Goal: Information Seeking & Learning: Learn about a topic

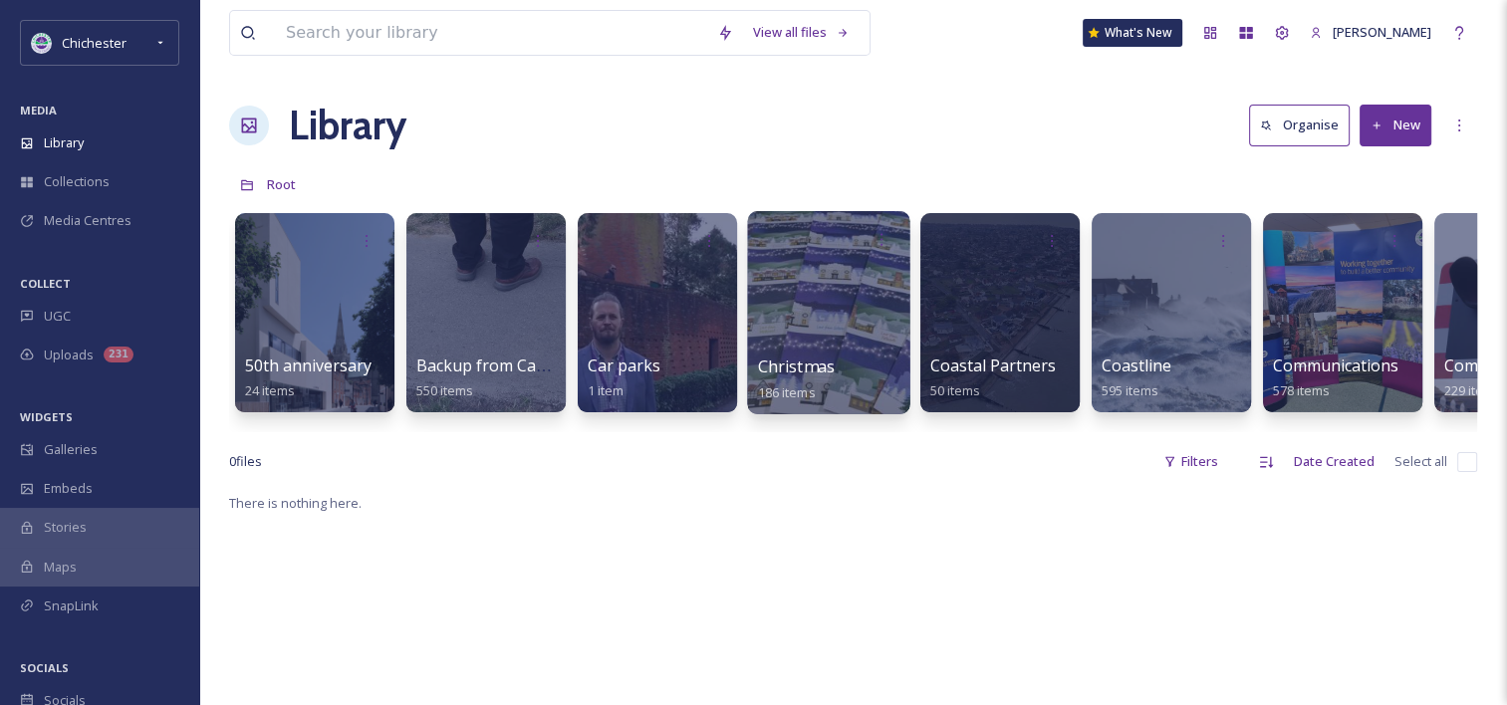
click at [853, 359] on div "Christmas 186 items" at bounding box center [829, 380] width 142 height 50
click at [822, 314] on div at bounding box center [828, 312] width 162 height 203
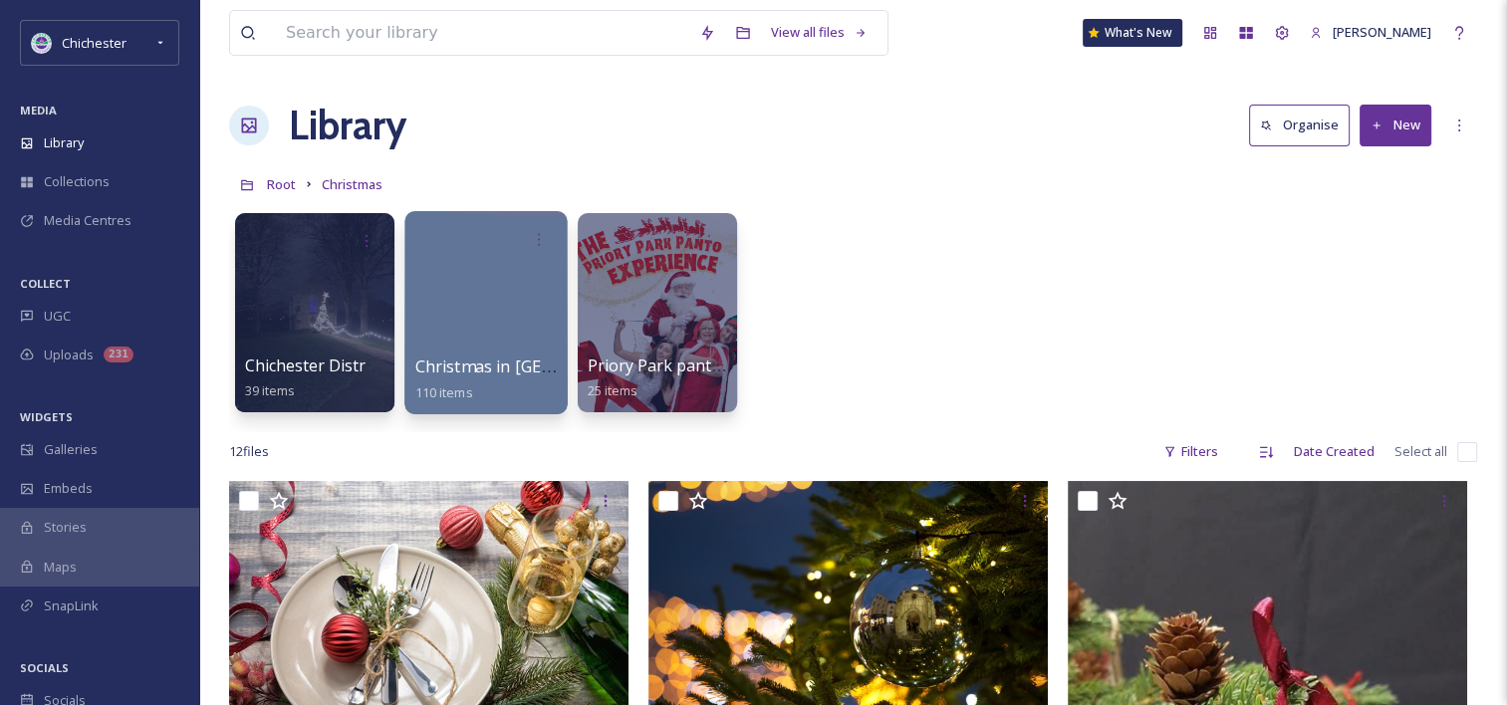
click at [521, 281] on div at bounding box center [485, 312] width 162 height 203
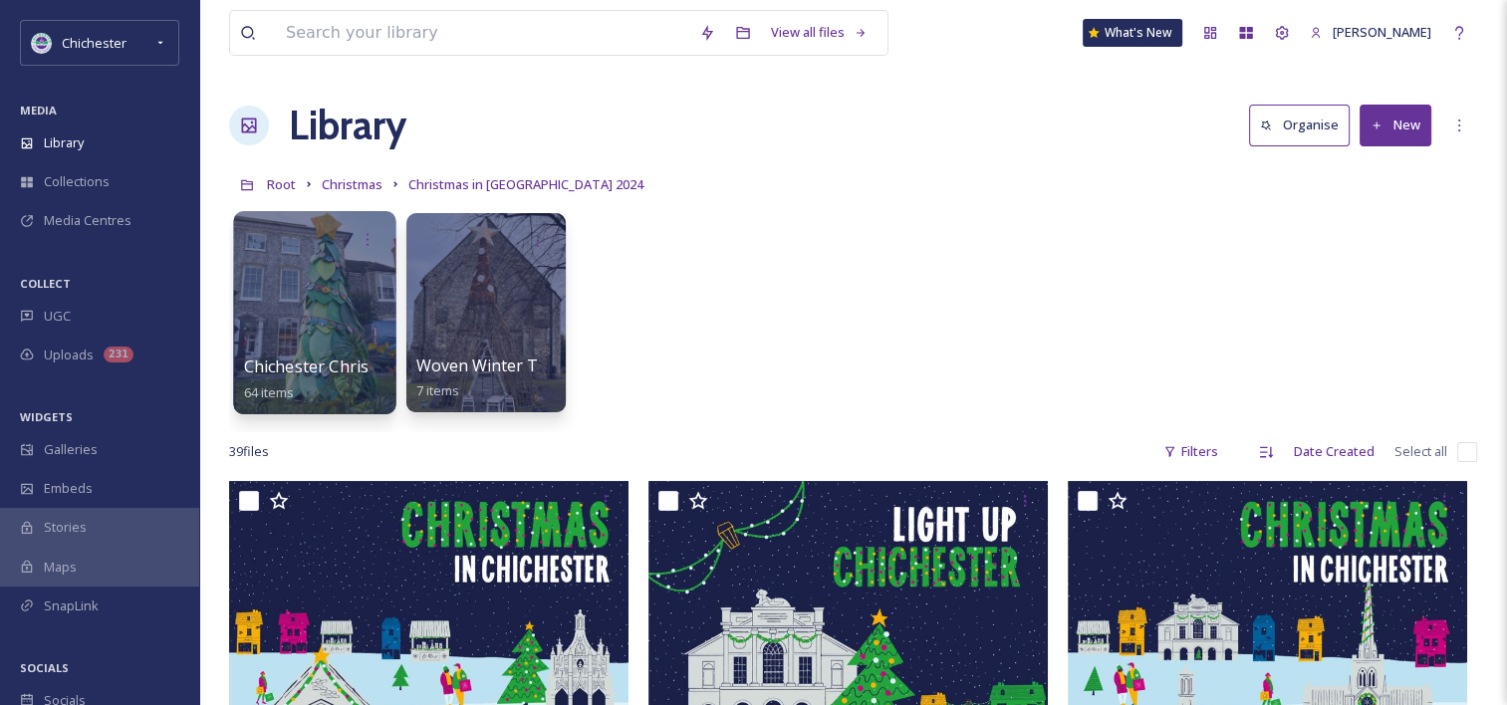
click at [344, 250] on div at bounding box center [315, 239] width 142 height 37
click at [266, 317] on div at bounding box center [314, 312] width 162 height 203
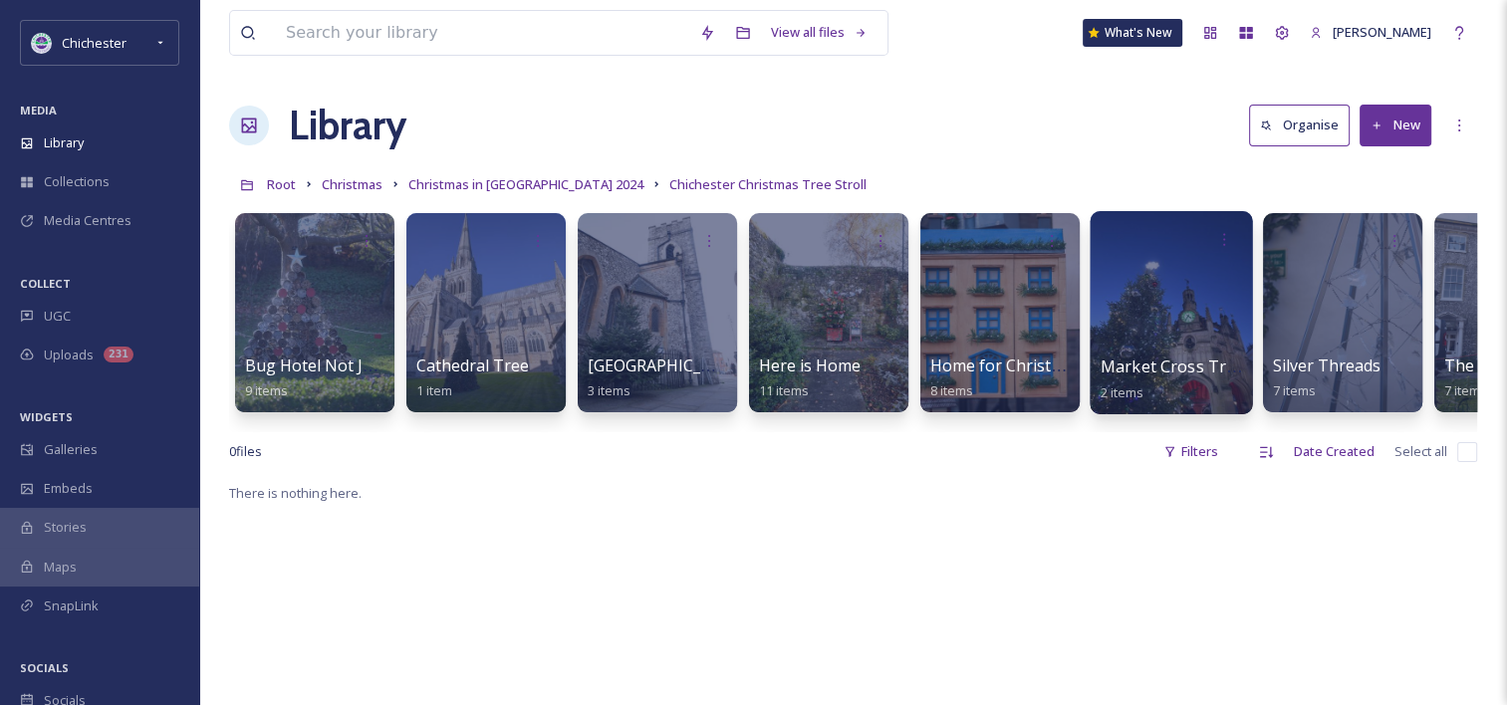
click at [1148, 312] on div at bounding box center [1171, 312] width 162 height 203
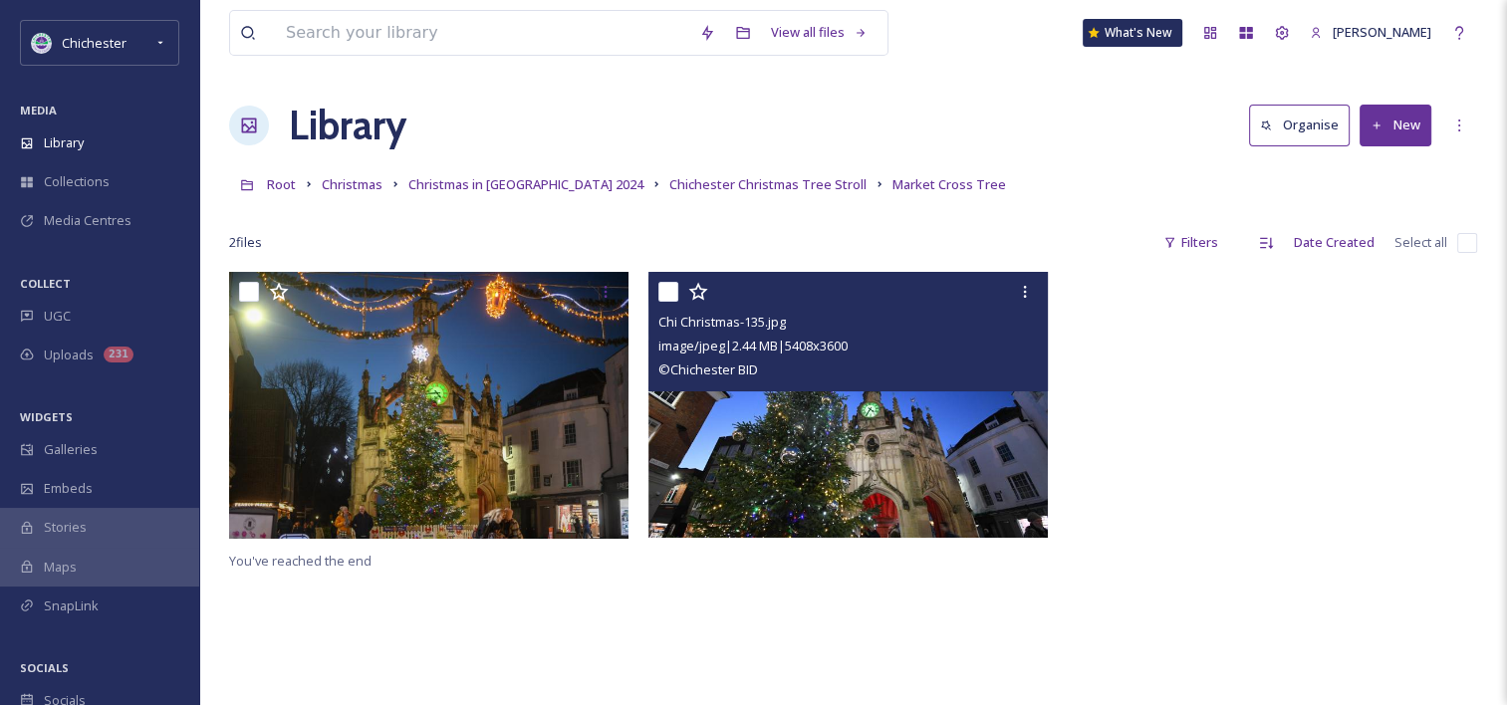
click at [817, 450] on img at bounding box center [848, 405] width 399 height 266
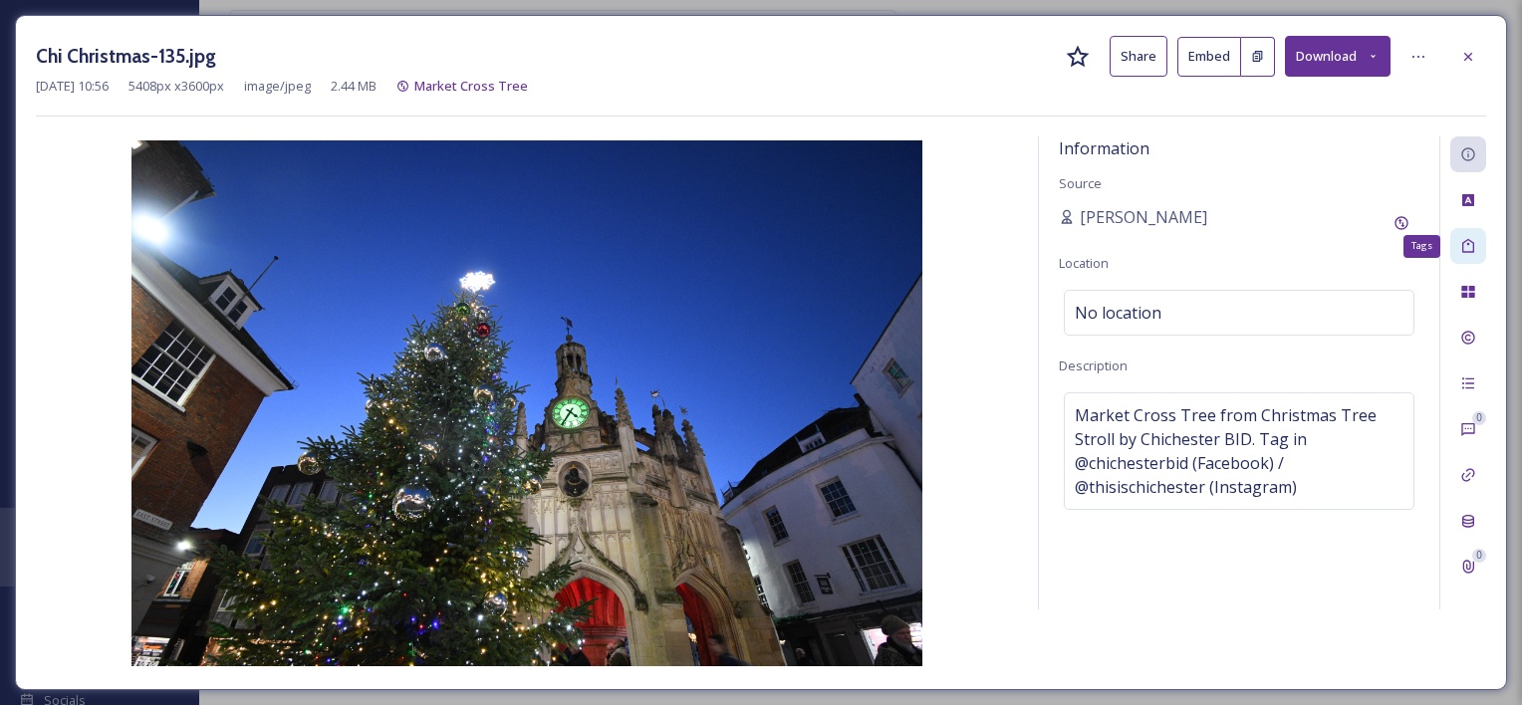
click at [1464, 243] on icon at bounding box center [1468, 246] width 16 height 16
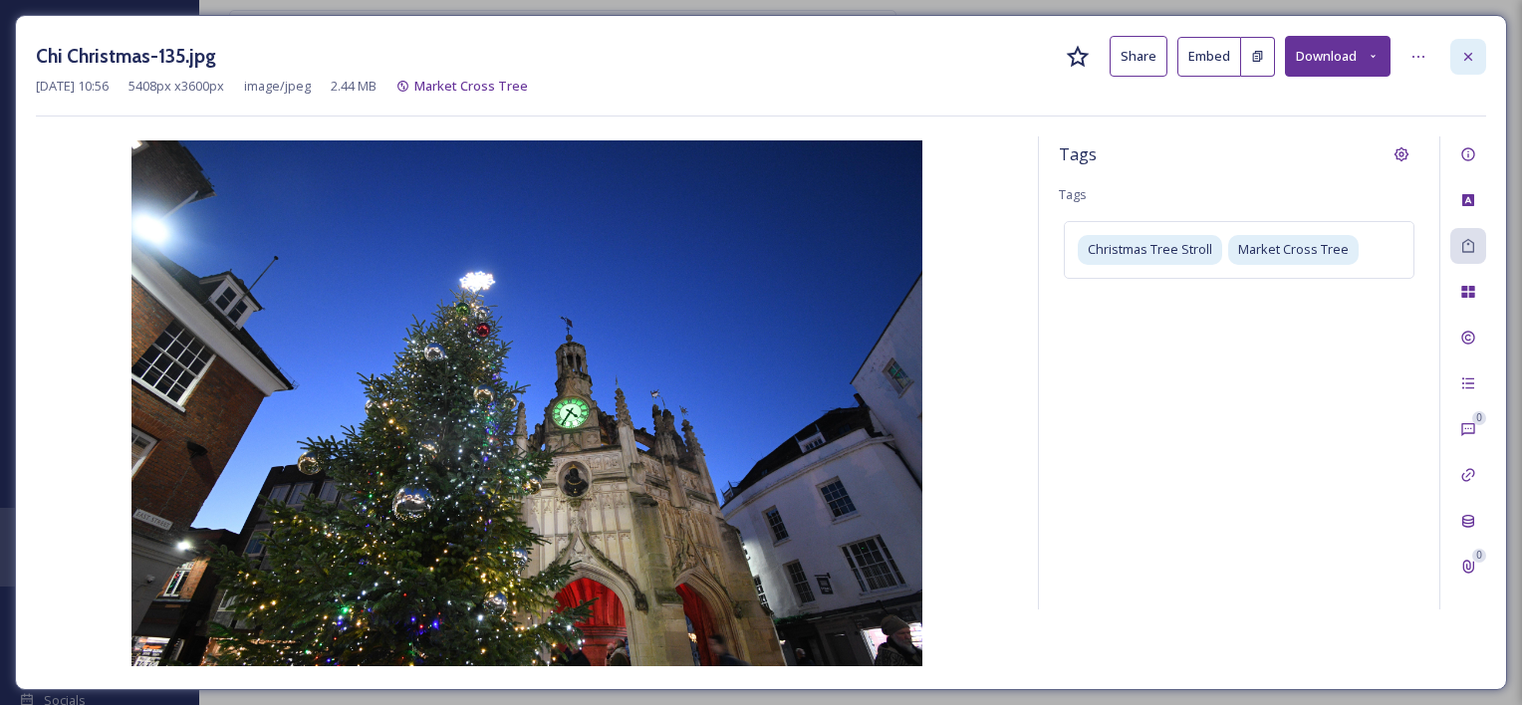
click at [1452, 61] on div at bounding box center [1469, 57] width 36 height 36
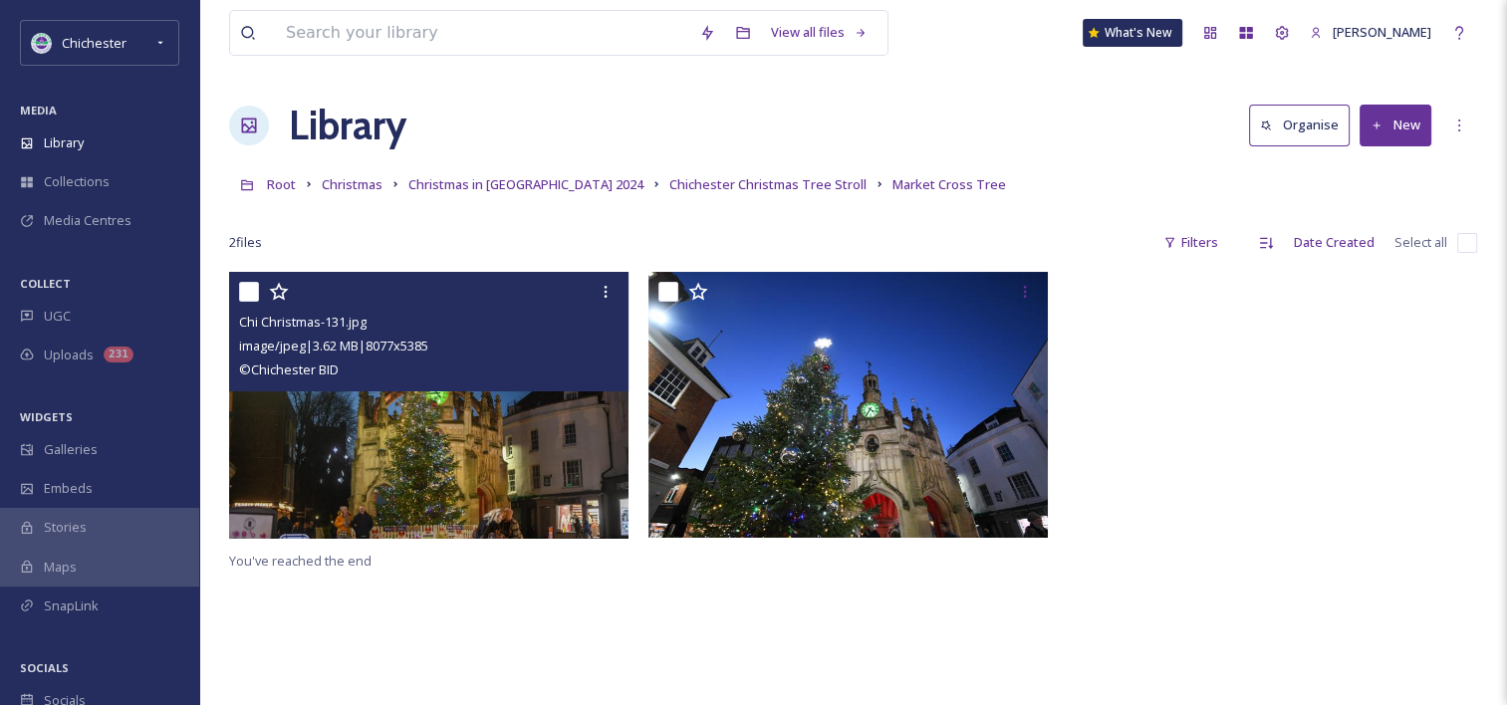
click at [479, 413] on img at bounding box center [428, 405] width 399 height 267
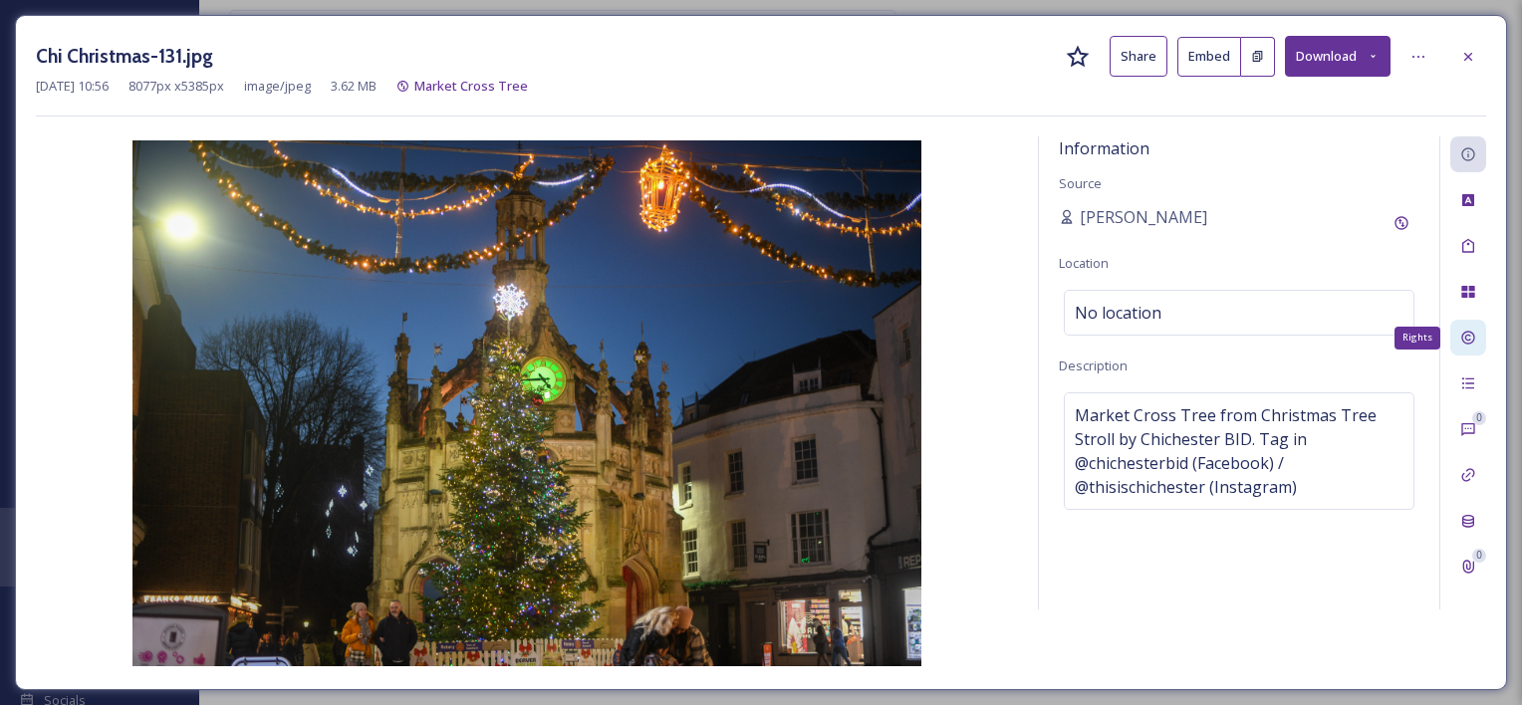
click at [1470, 331] on icon at bounding box center [1468, 338] width 16 height 16
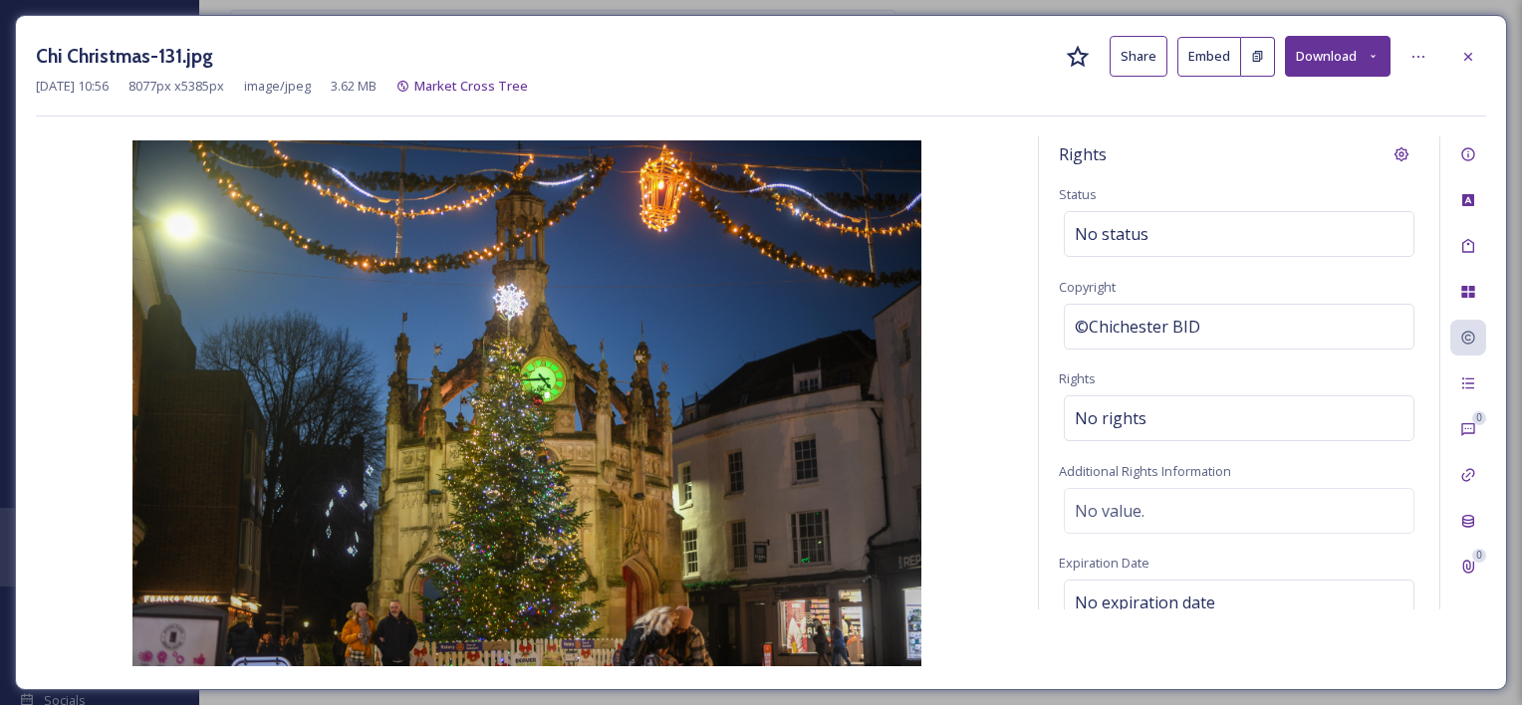
click at [1483, 86] on div "[DATE] 10:56 8077 px x 5385 px image/jpeg 3.62 MB Market Cross Tree" at bounding box center [761, 86] width 1451 height 19
click at [1468, 62] on icon at bounding box center [1468, 57] width 16 height 16
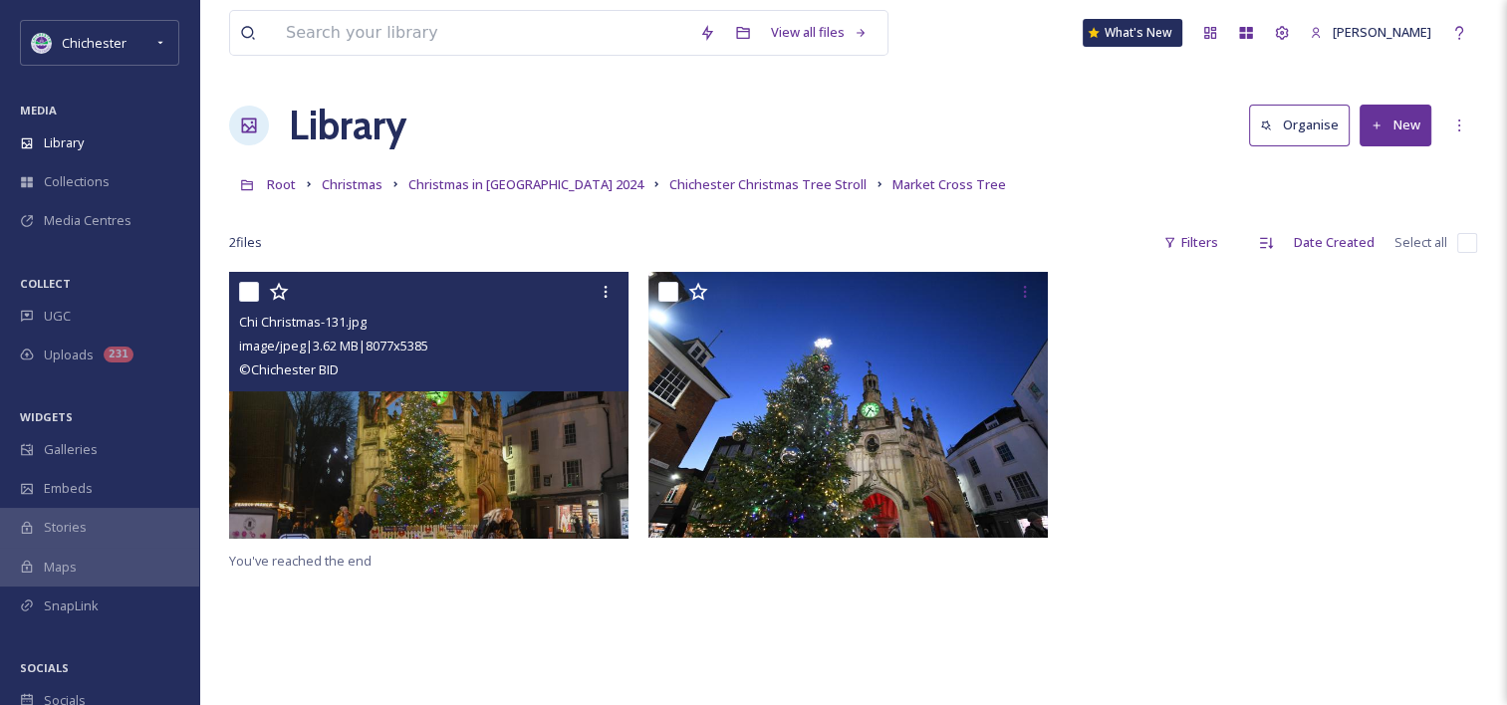
click at [350, 199] on div "Root Christmas Christmas in [GEOGRAPHIC_DATA] 2024 [GEOGRAPHIC_DATA] Christmas …" at bounding box center [853, 184] width 1248 height 38
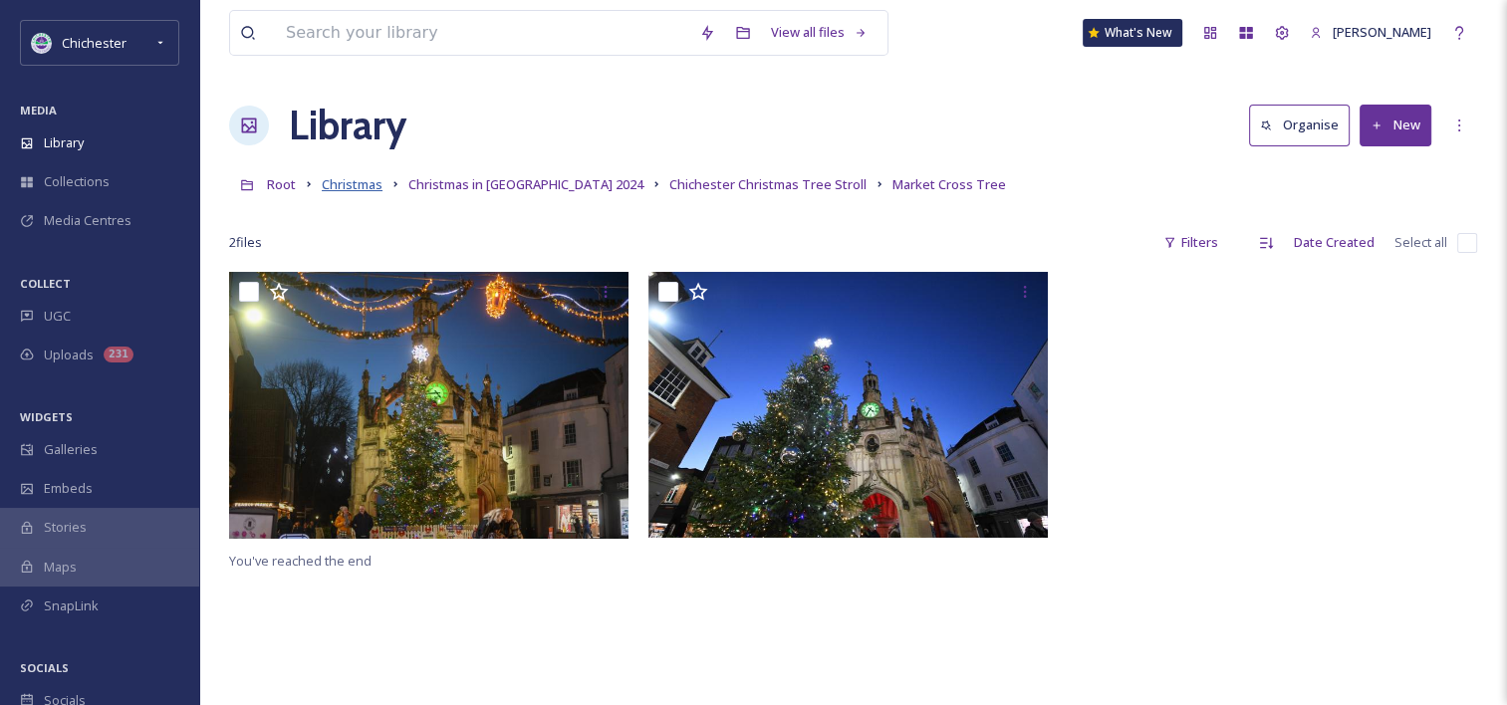
click at [353, 189] on span "Christmas" at bounding box center [352, 184] width 61 height 18
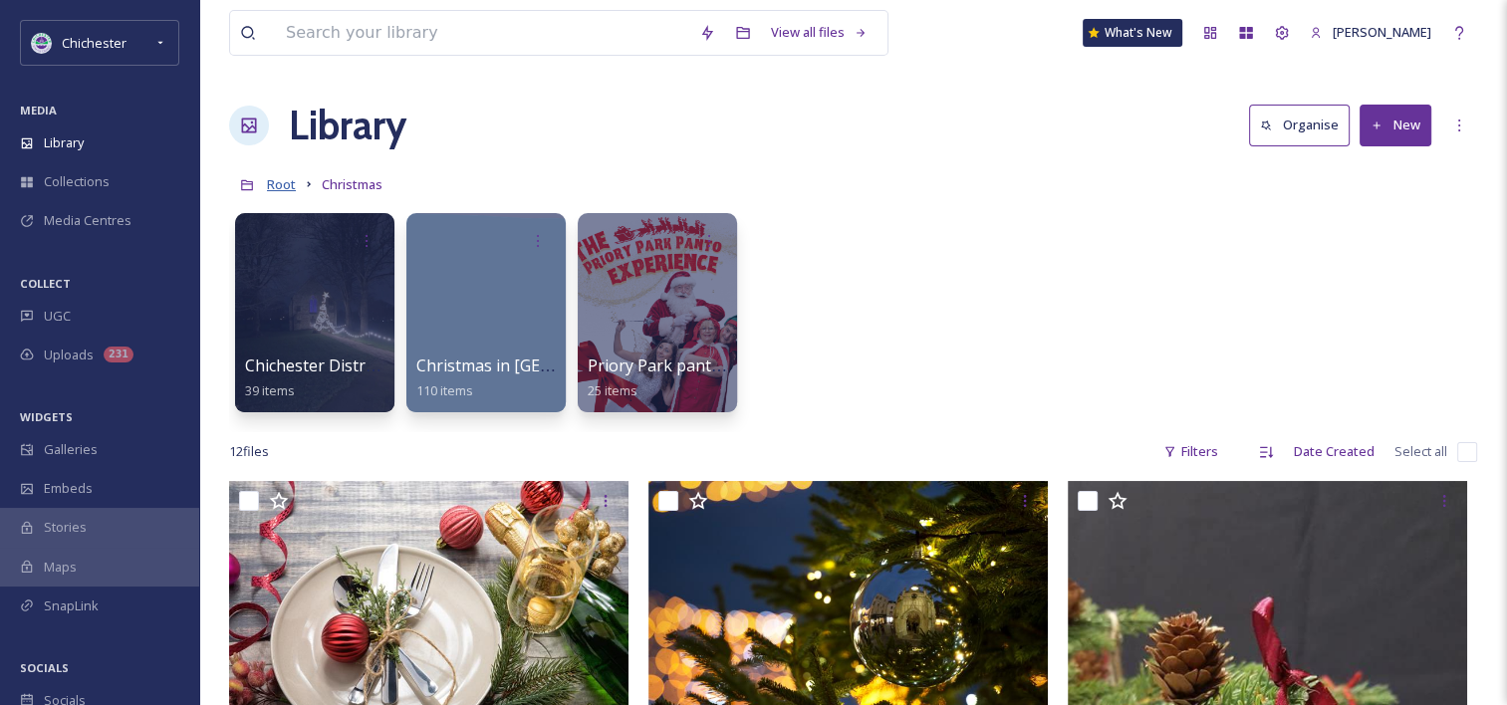
click at [276, 179] on span "Root" at bounding box center [281, 184] width 29 height 18
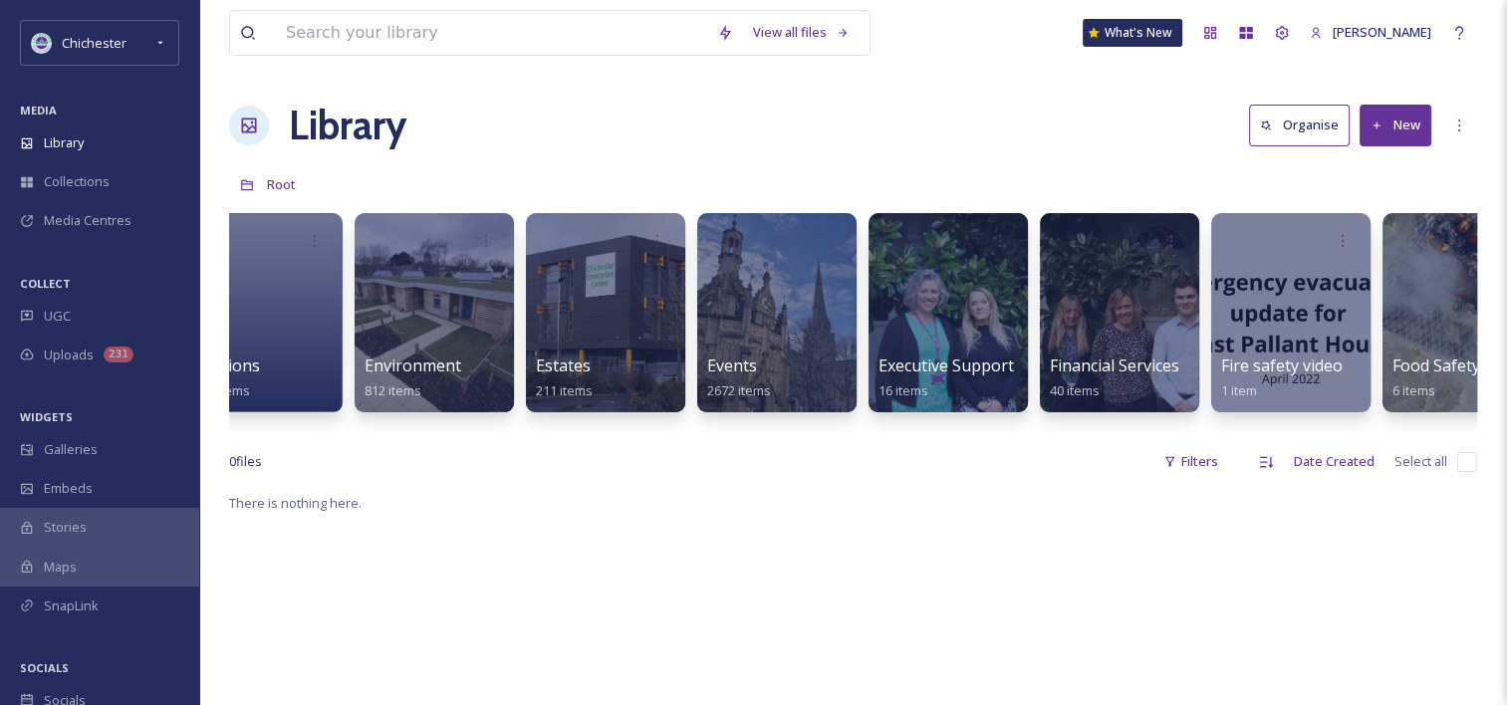
scroll to position [0, 2977]
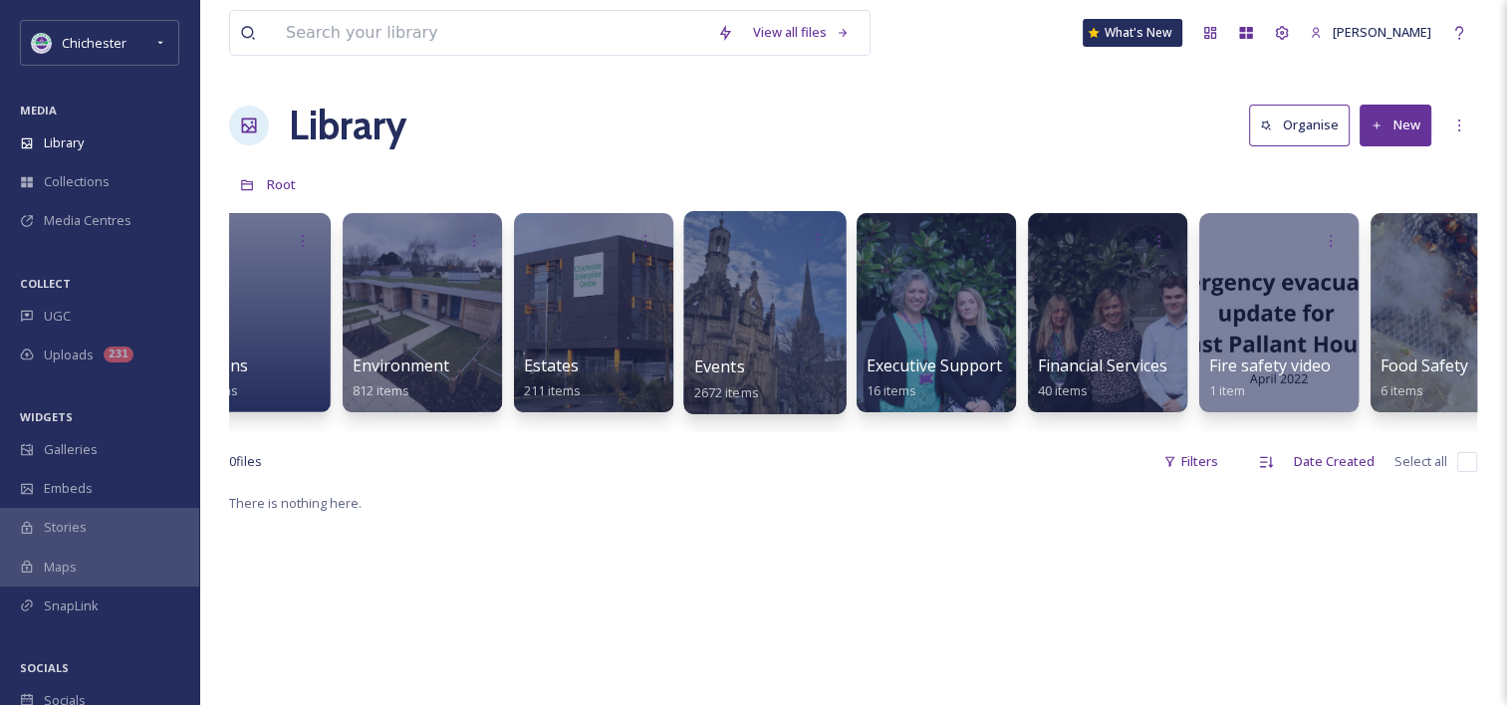
click at [764, 334] on div at bounding box center [764, 312] width 162 height 203
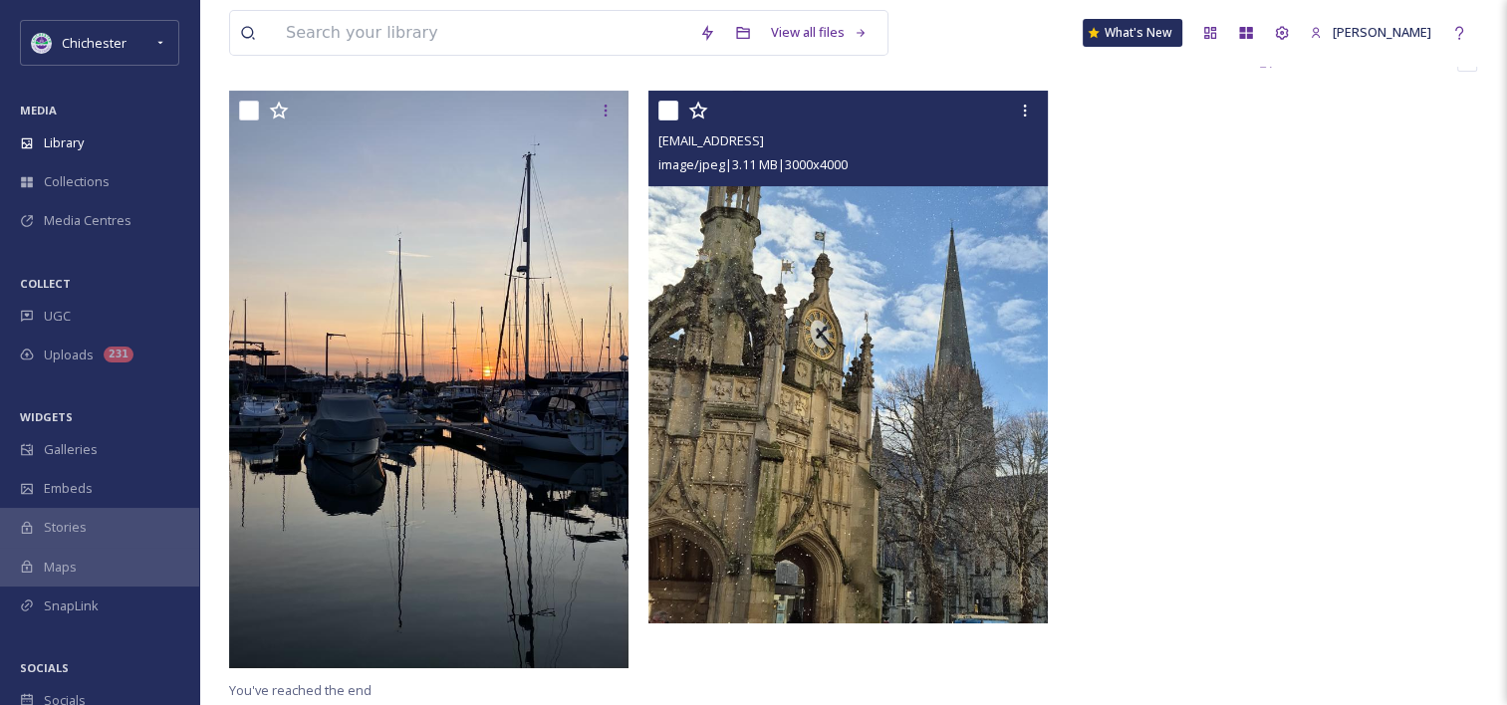
scroll to position [398, 0]
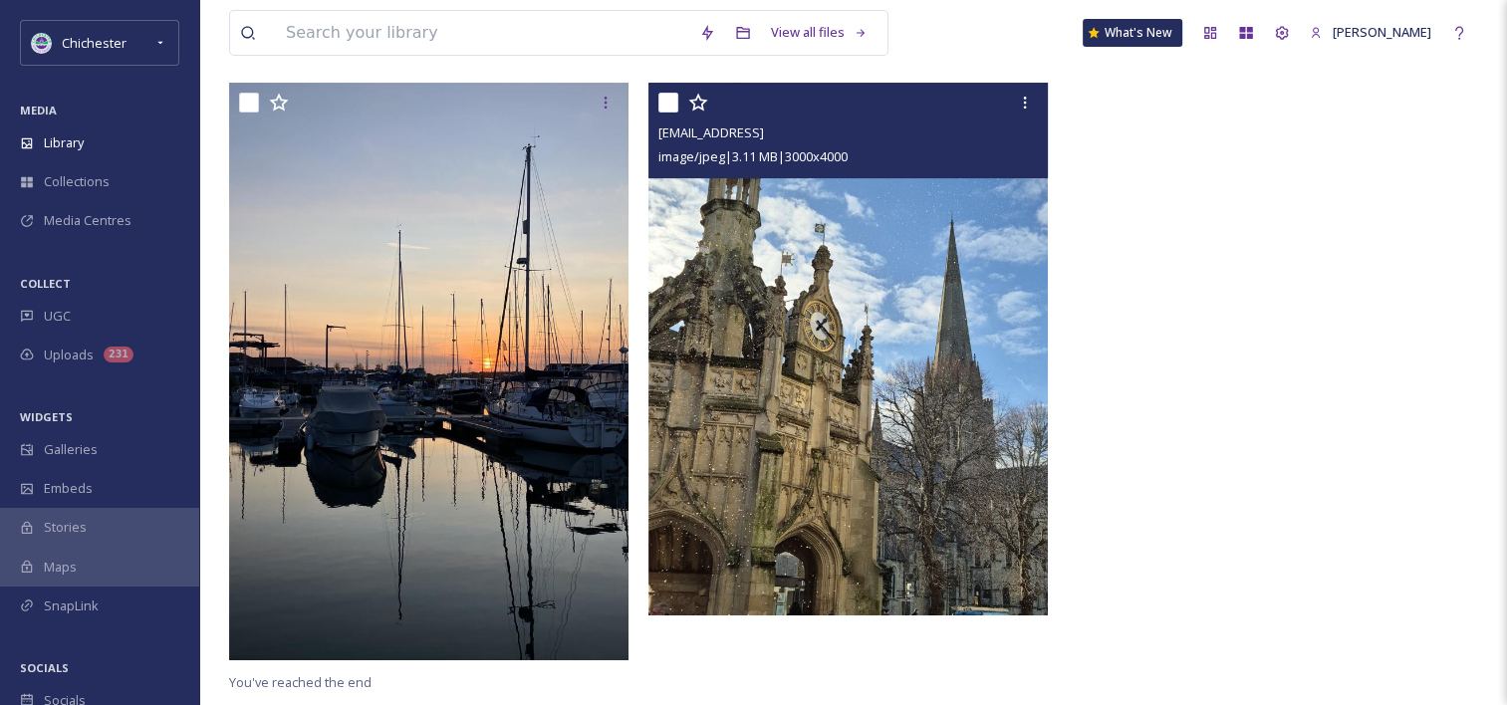
click at [783, 478] on img at bounding box center [848, 349] width 399 height 532
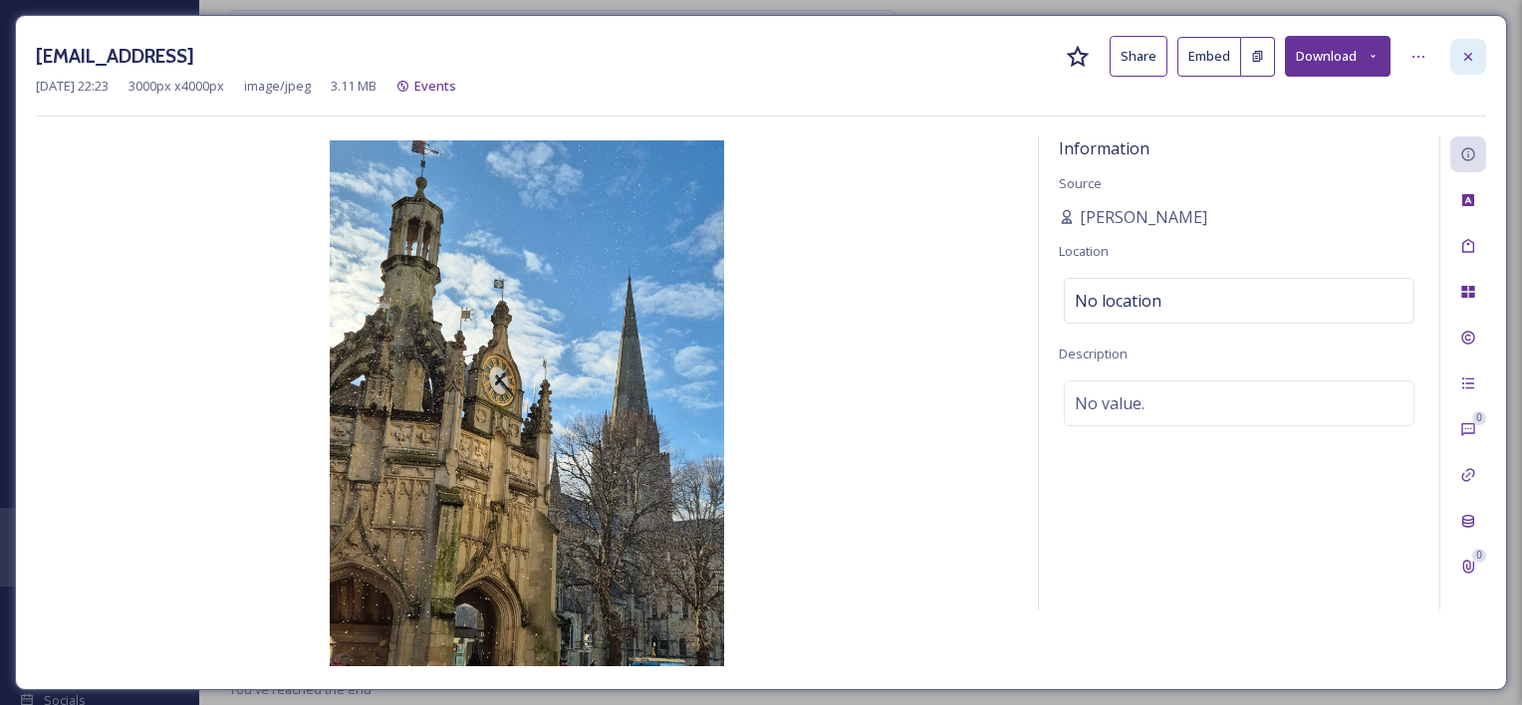
click at [1456, 59] on div at bounding box center [1469, 57] width 36 height 36
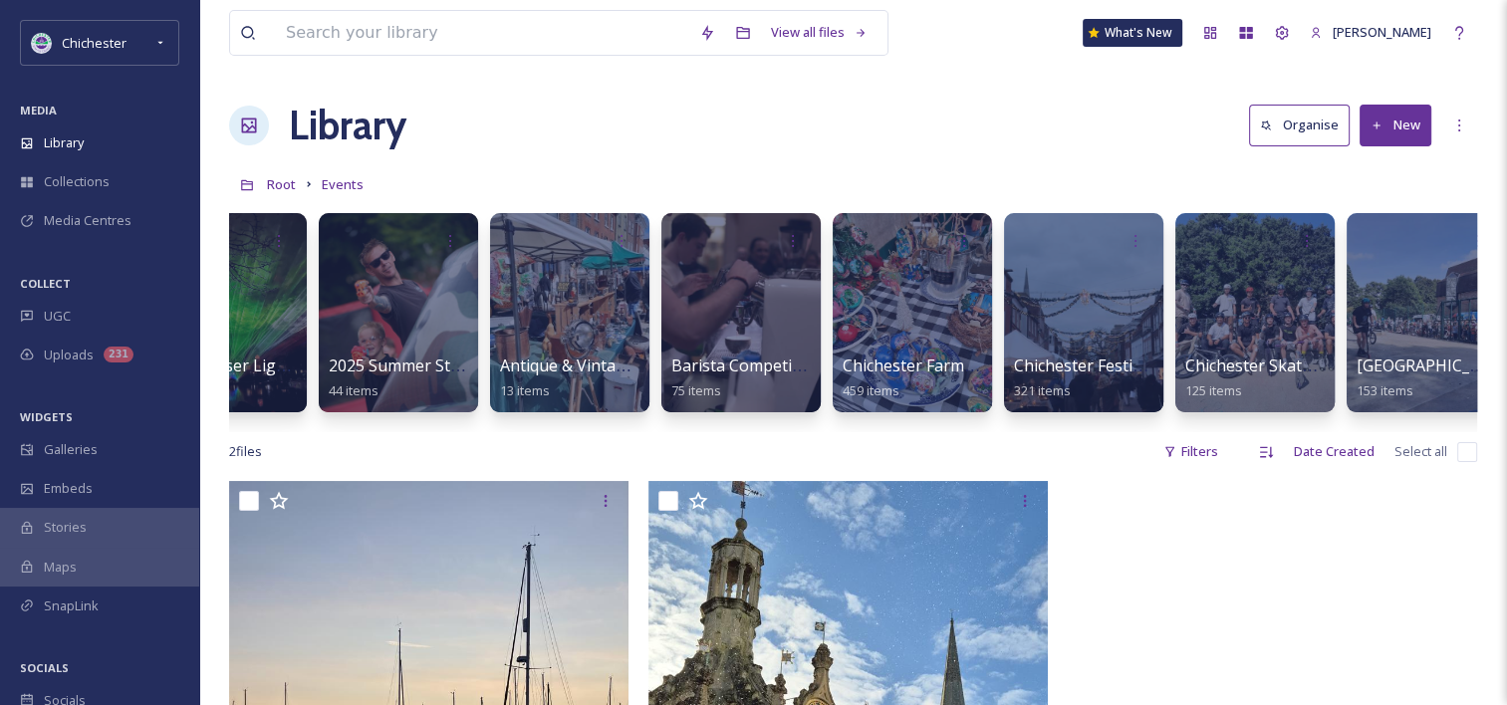
scroll to position [0, 558]
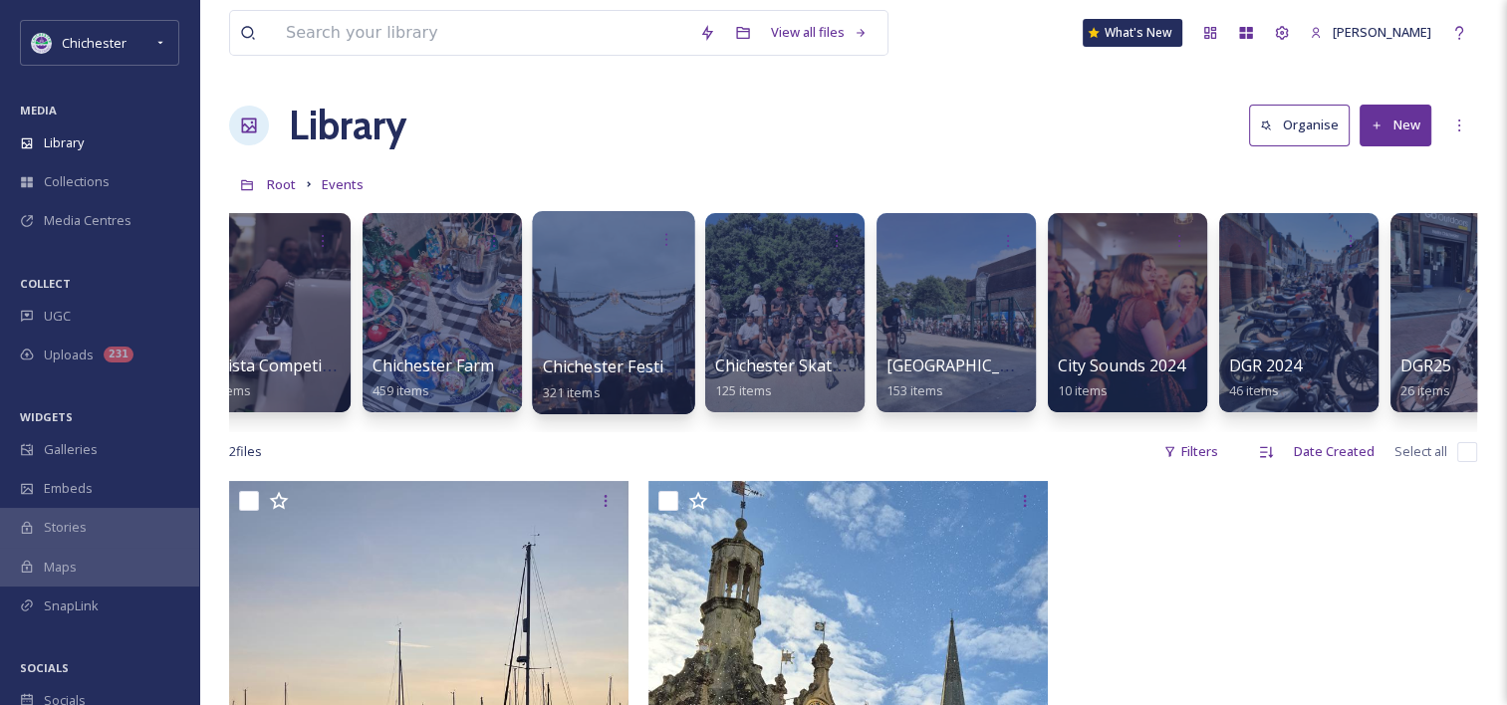
click at [590, 317] on div at bounding box center [613, 312] width 162 height 203
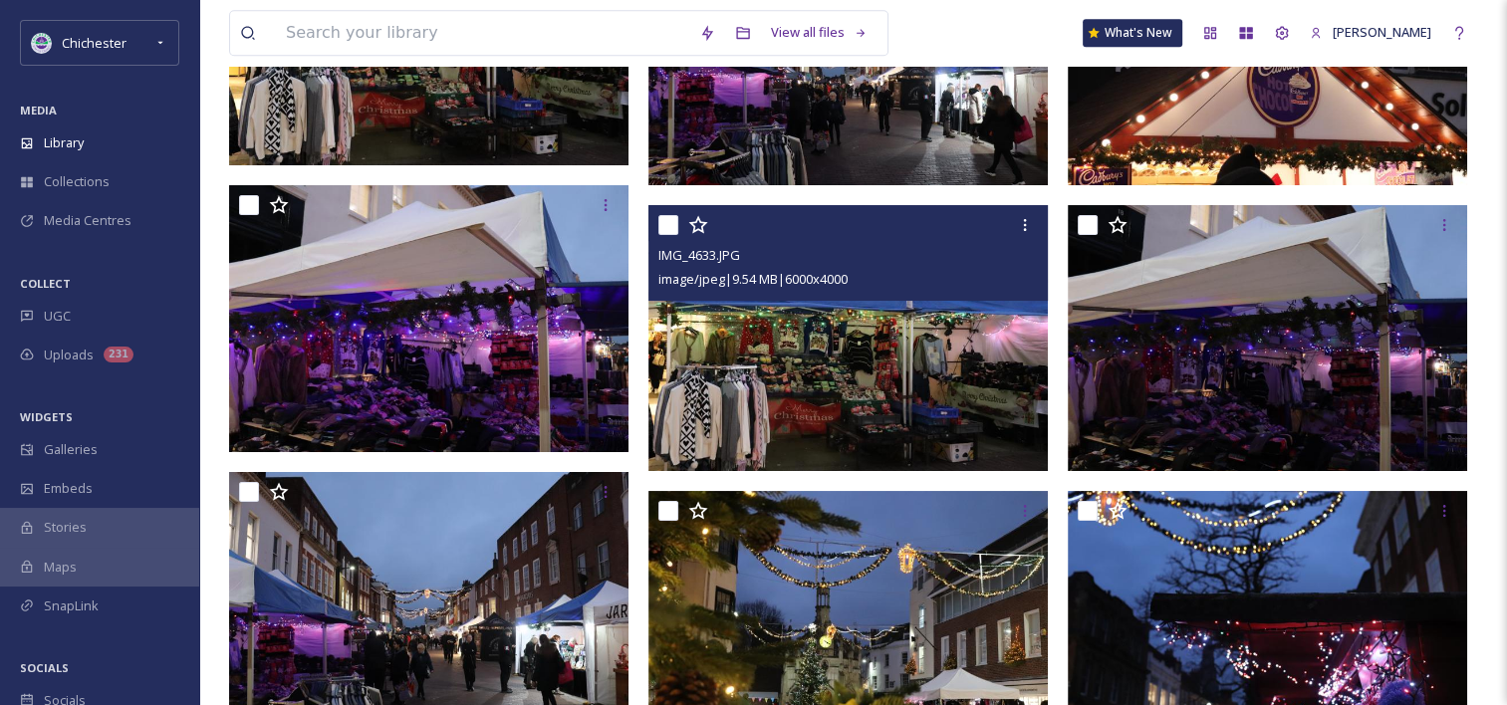
scroll to position [9265, 0]
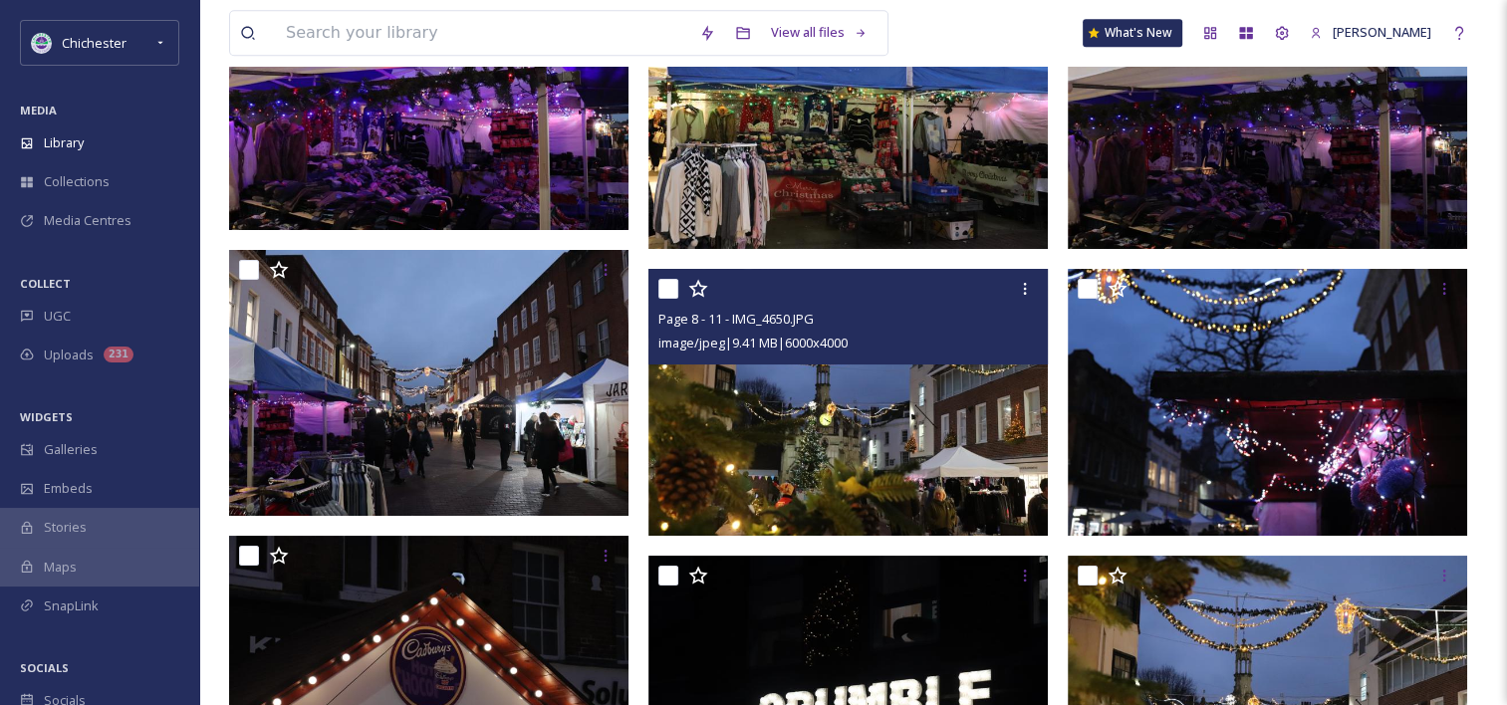
click at [806, 426] on img at bounding box center [848, 402] width 399 height 267
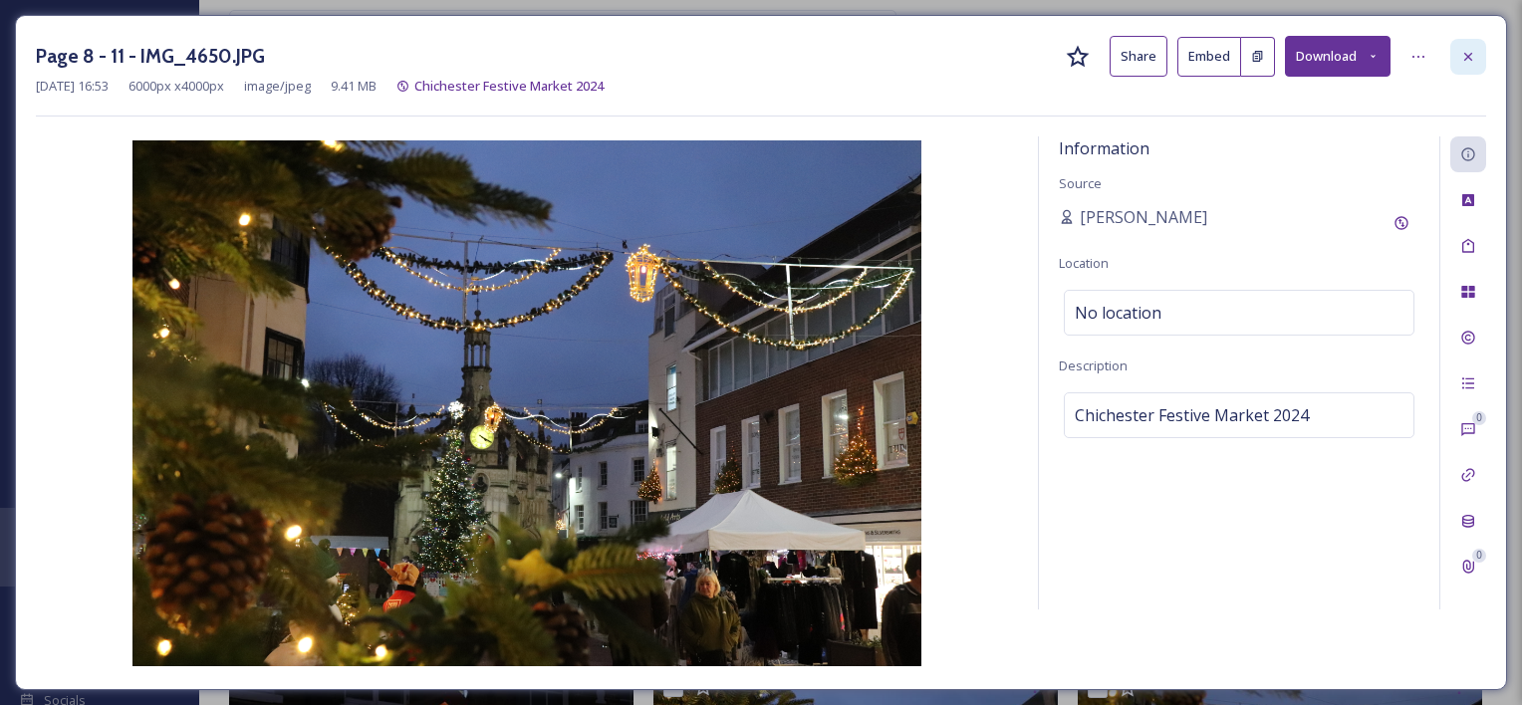
click at [1456, 43] on div at bounding box center [1469, 57] width 36 height 36
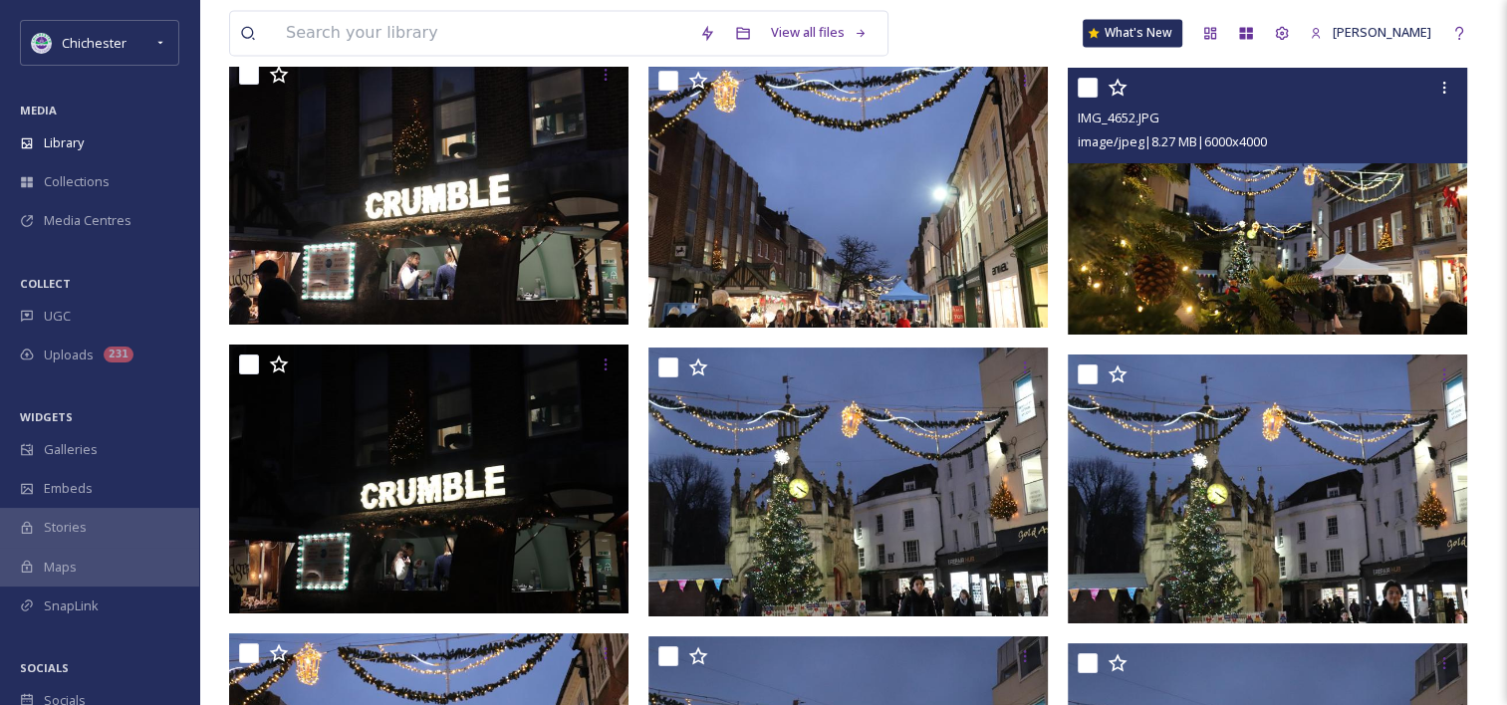
scroll to position [10560, 0]
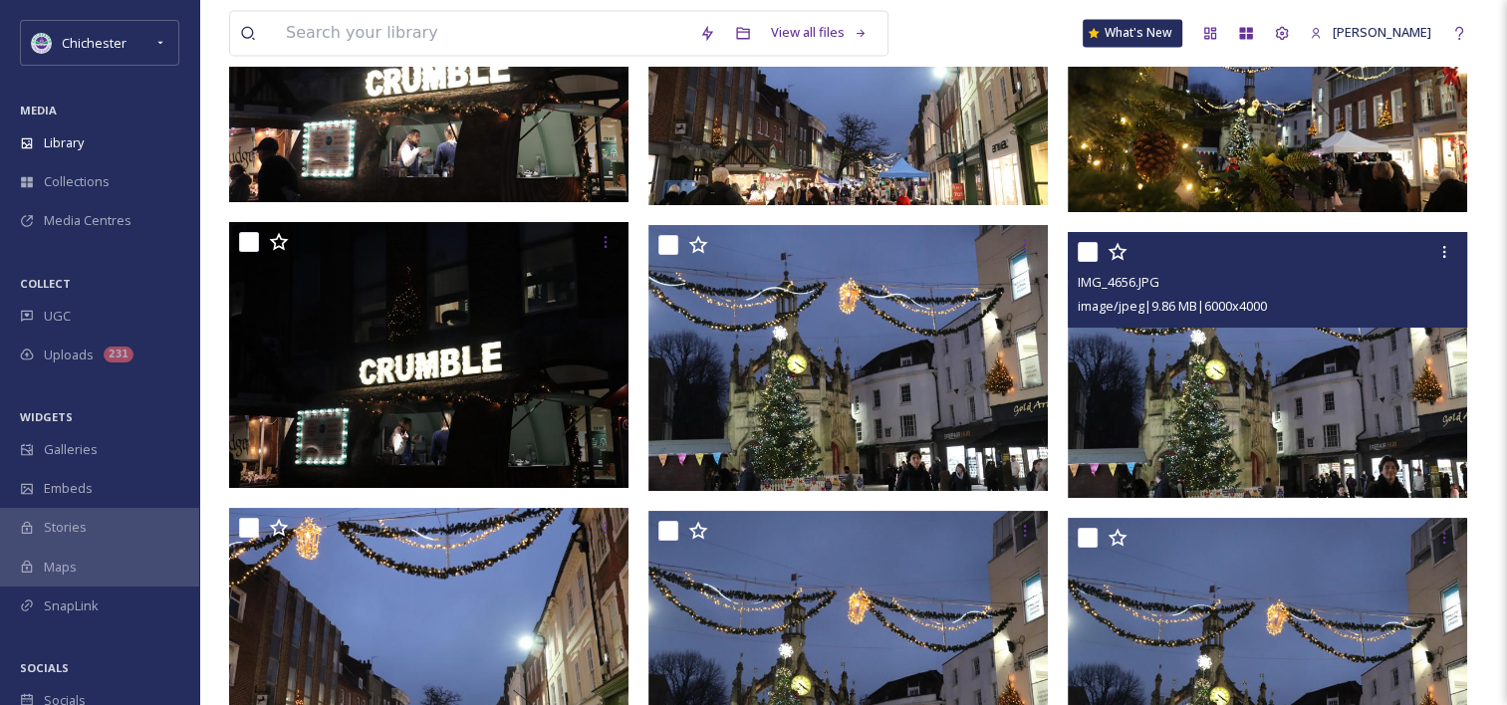
click at [1271, 373] on img at bounding box center [1267, 364] width 399 height 267
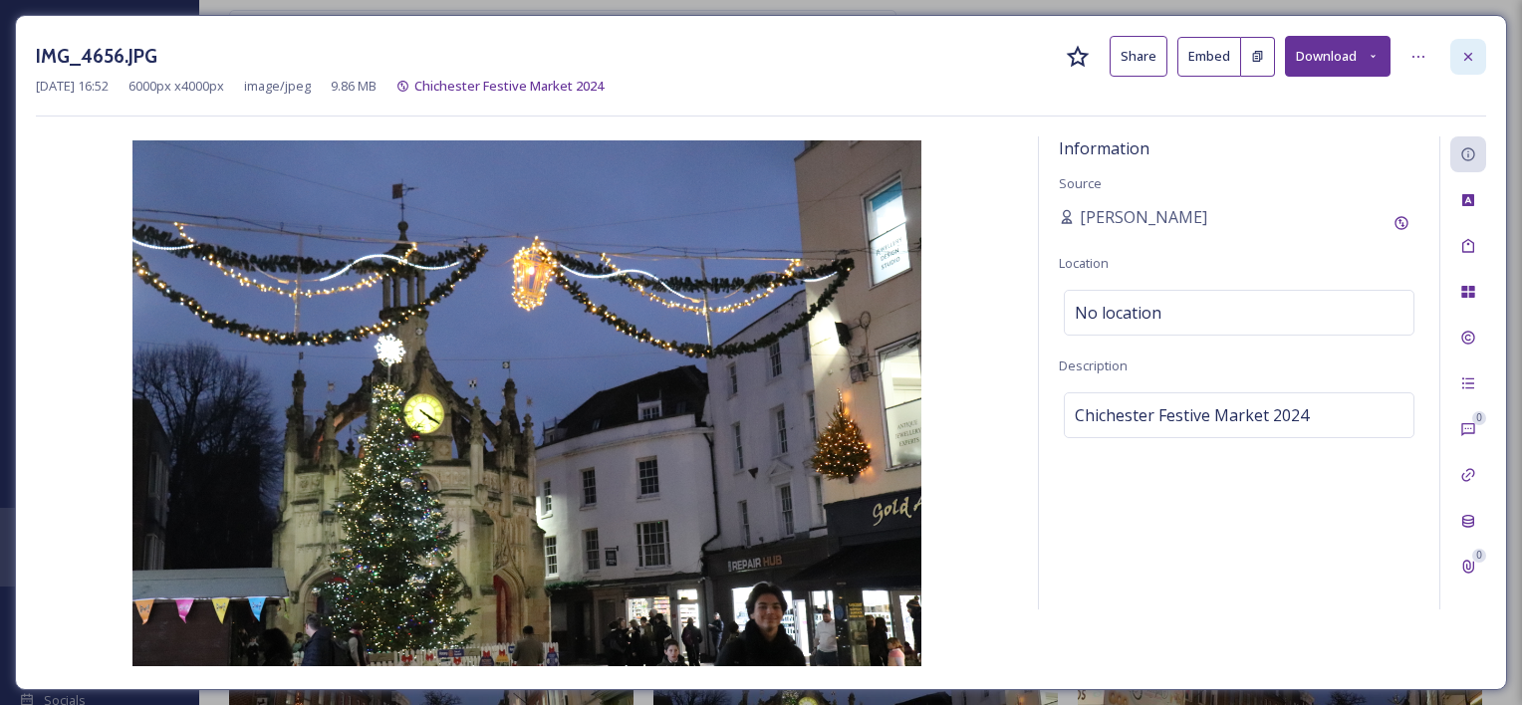
click at [1479, 57] on div at bounding box center [1469, 57] width 36 height 36
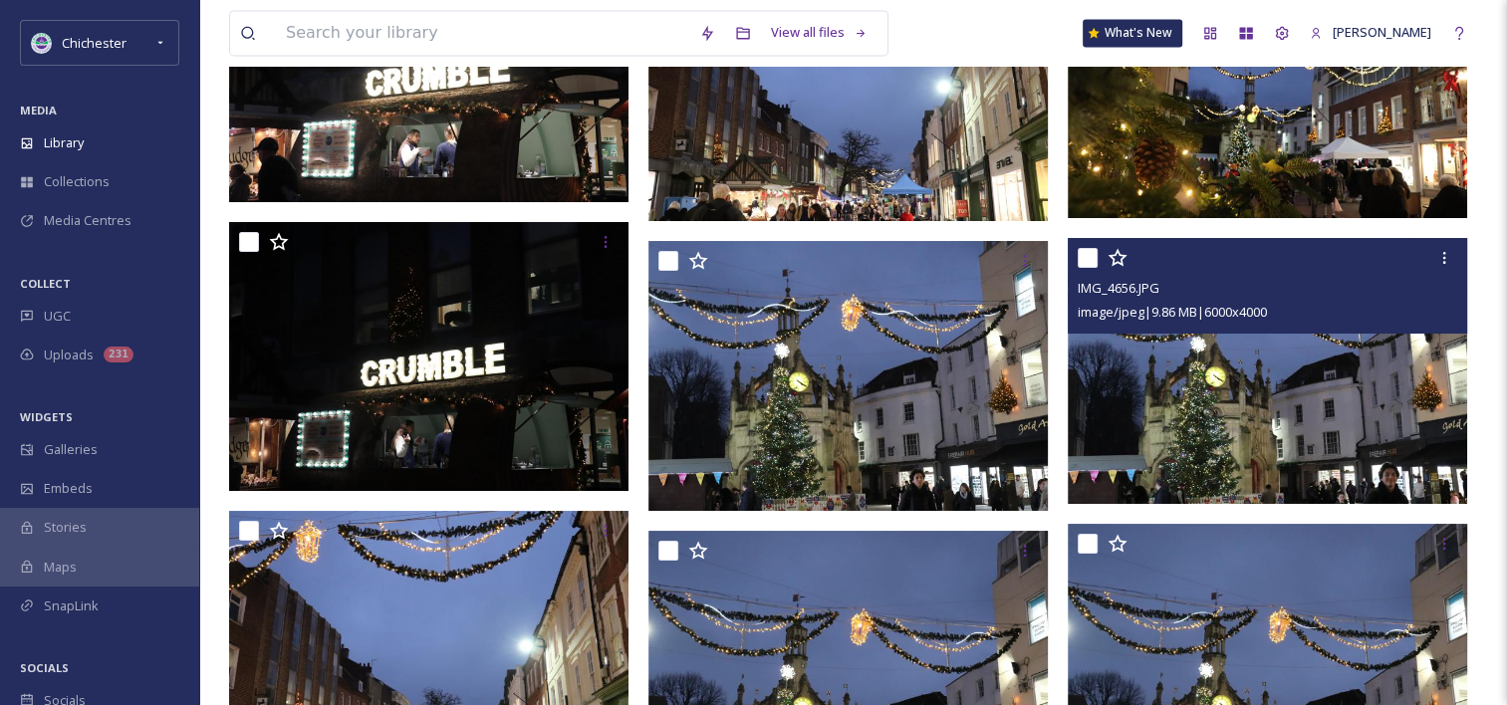
scroll to position [10859, 0]
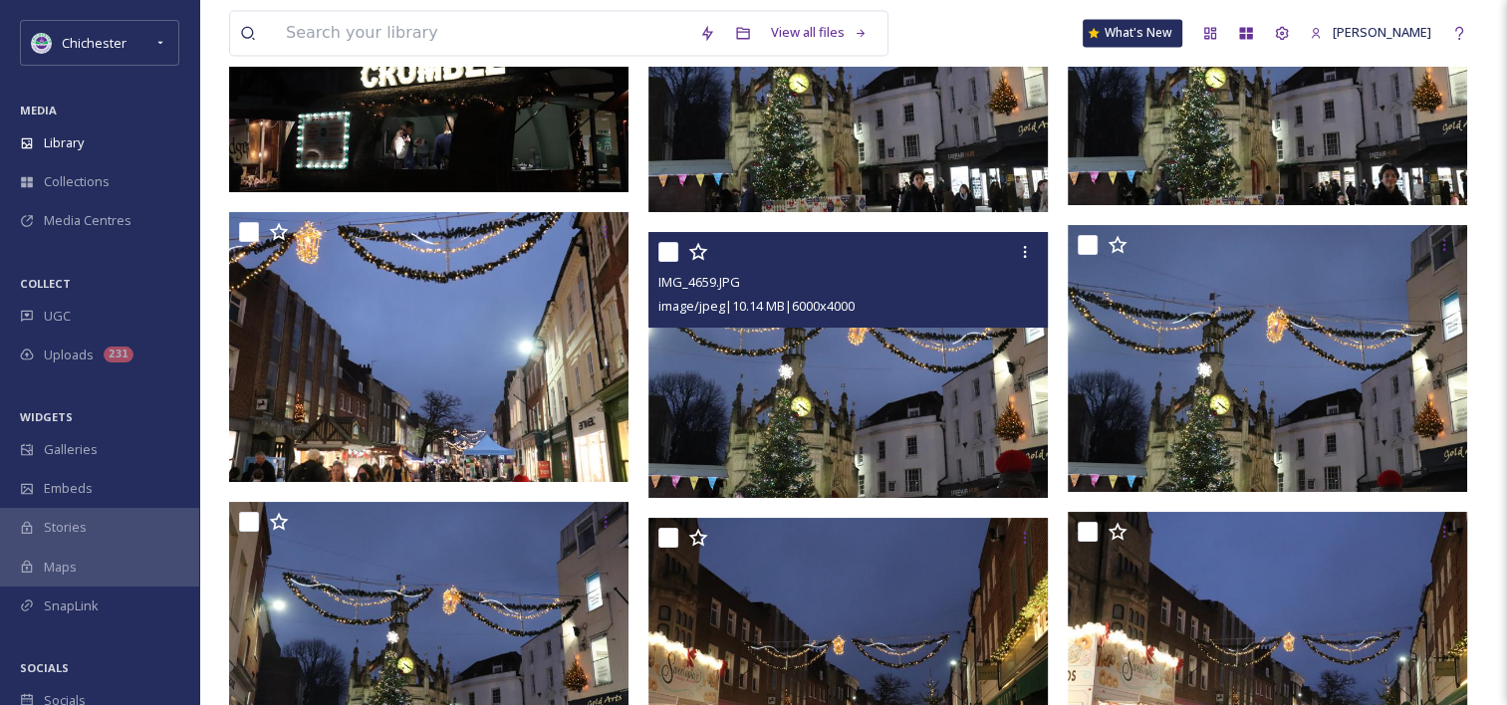
click at [901, 391] on img at bounding box center [848, 365] width 399 height 267
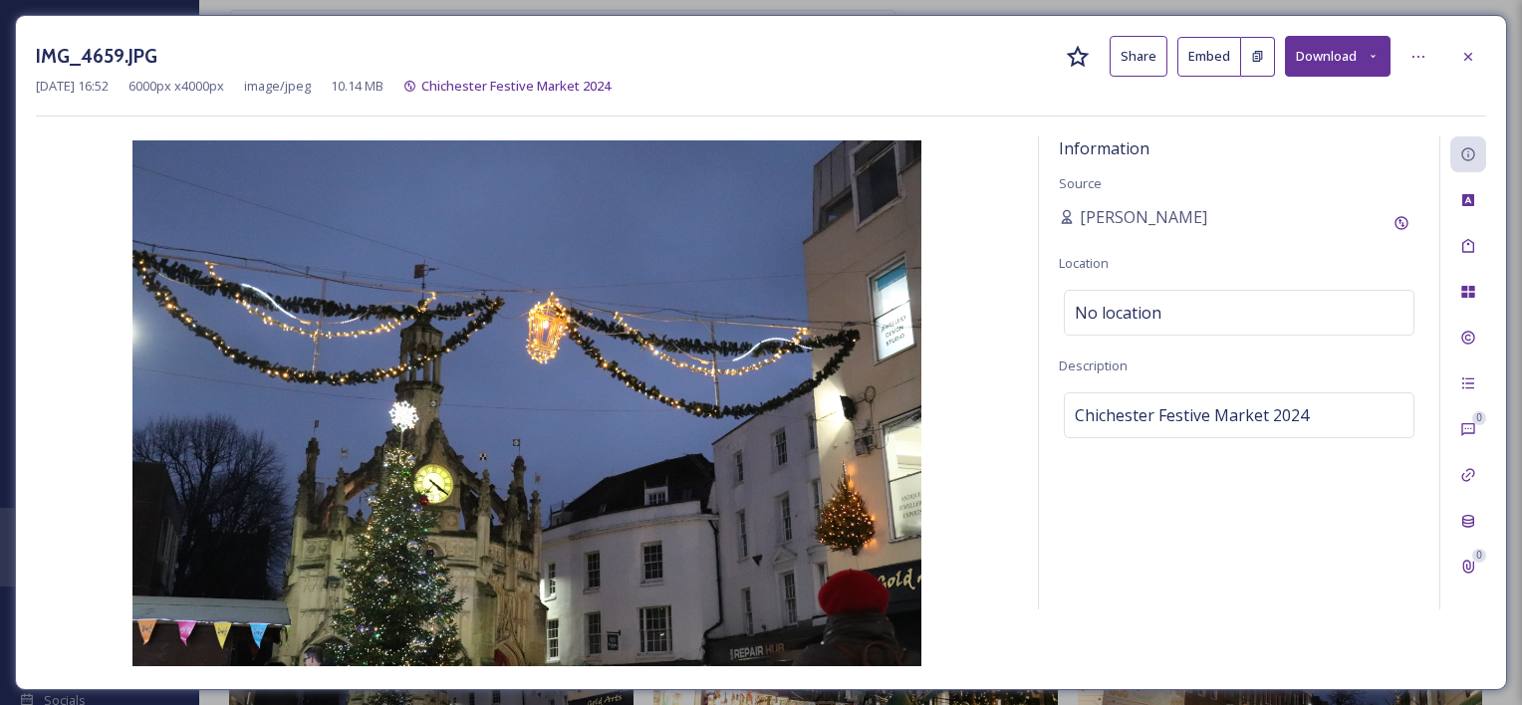
click at [1487, 44] on div "IMG_4659.JPG Share Embed Download [DATE] 16:52 6000 px x 4000 px image/jpeg 10.…" at bounding box center [761, 352] width 1492 height 675
click at [1474, 47] on div at bounding box center [1469, 57] width 36 height 36
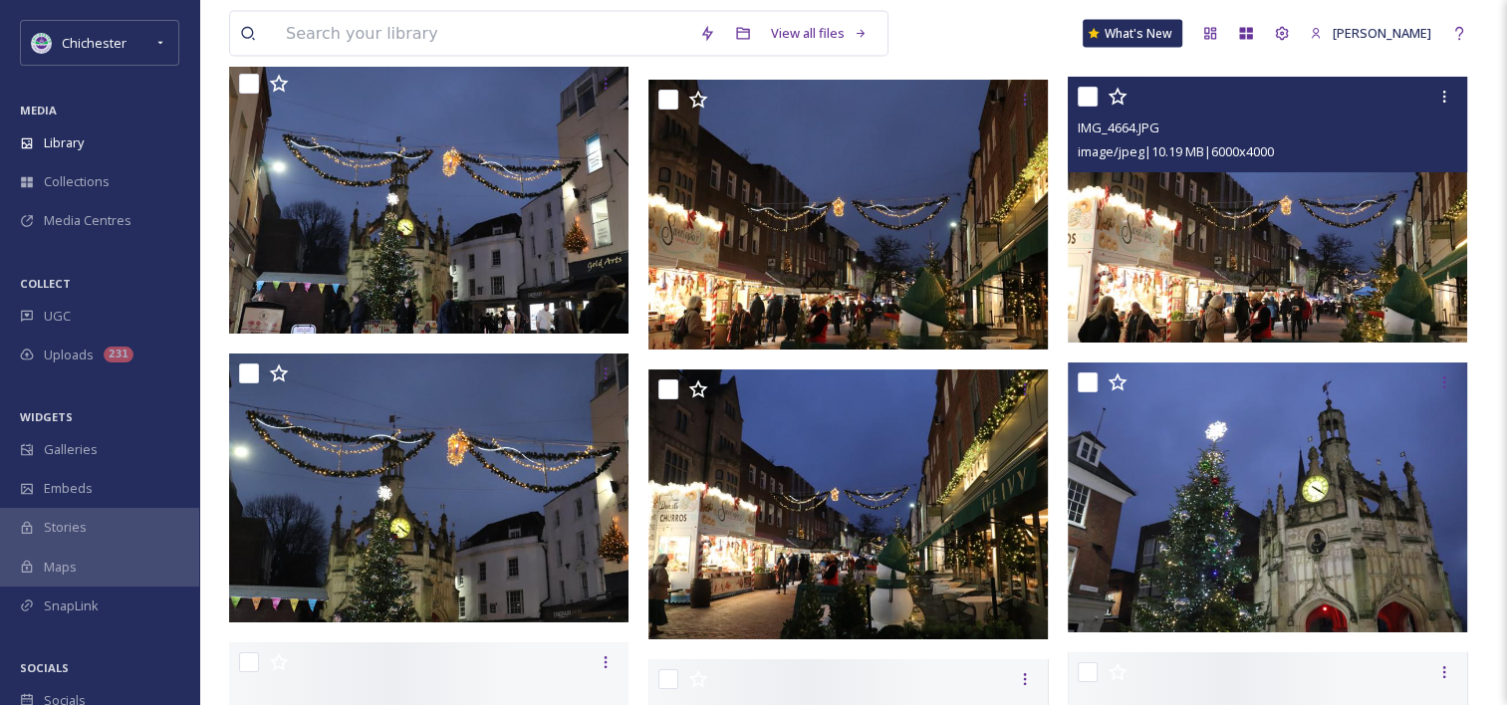
scroll to position [11357, 0]
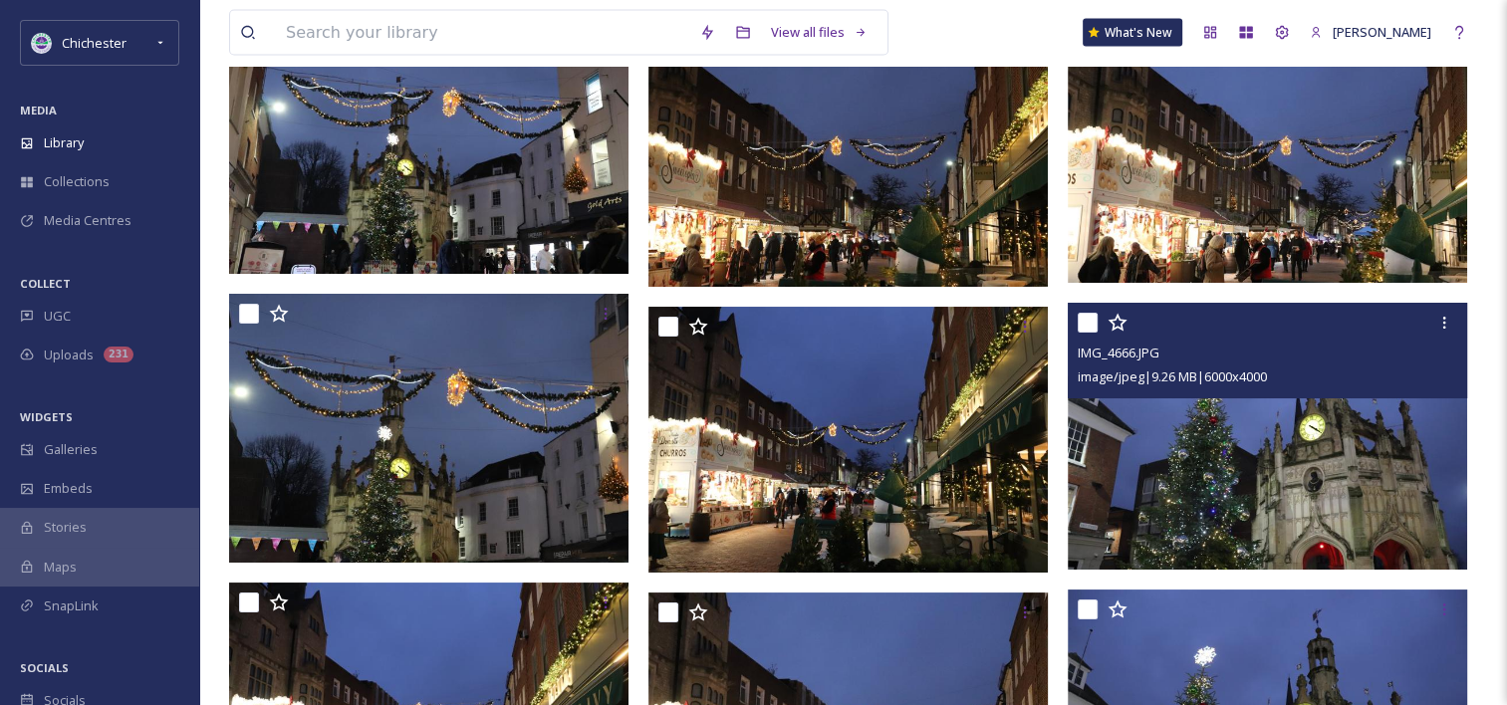
click at [1193, 459] on img at bounding box center [1267, 436] width 399 height 267
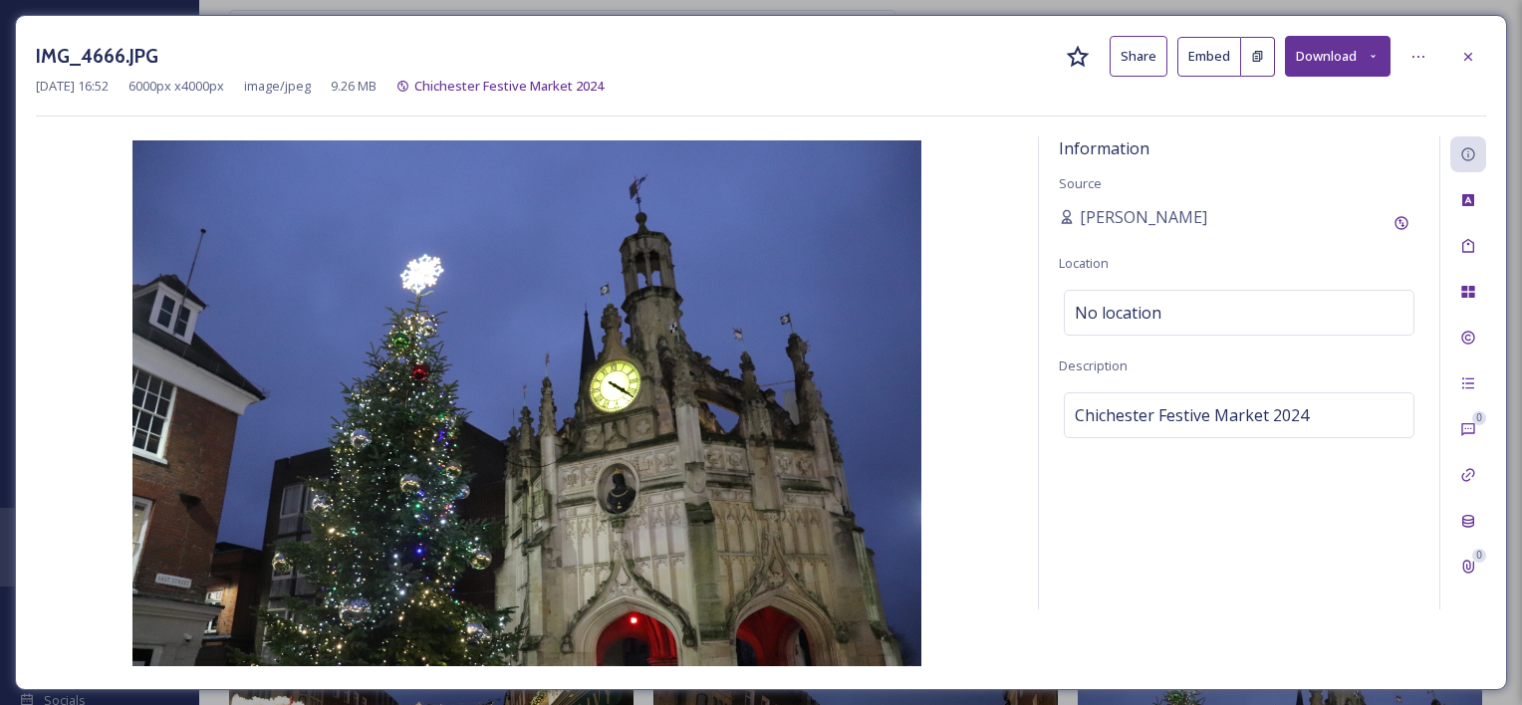
click at [1466, 57] on icon at bounding box center [1468, 56] width 8 height 8
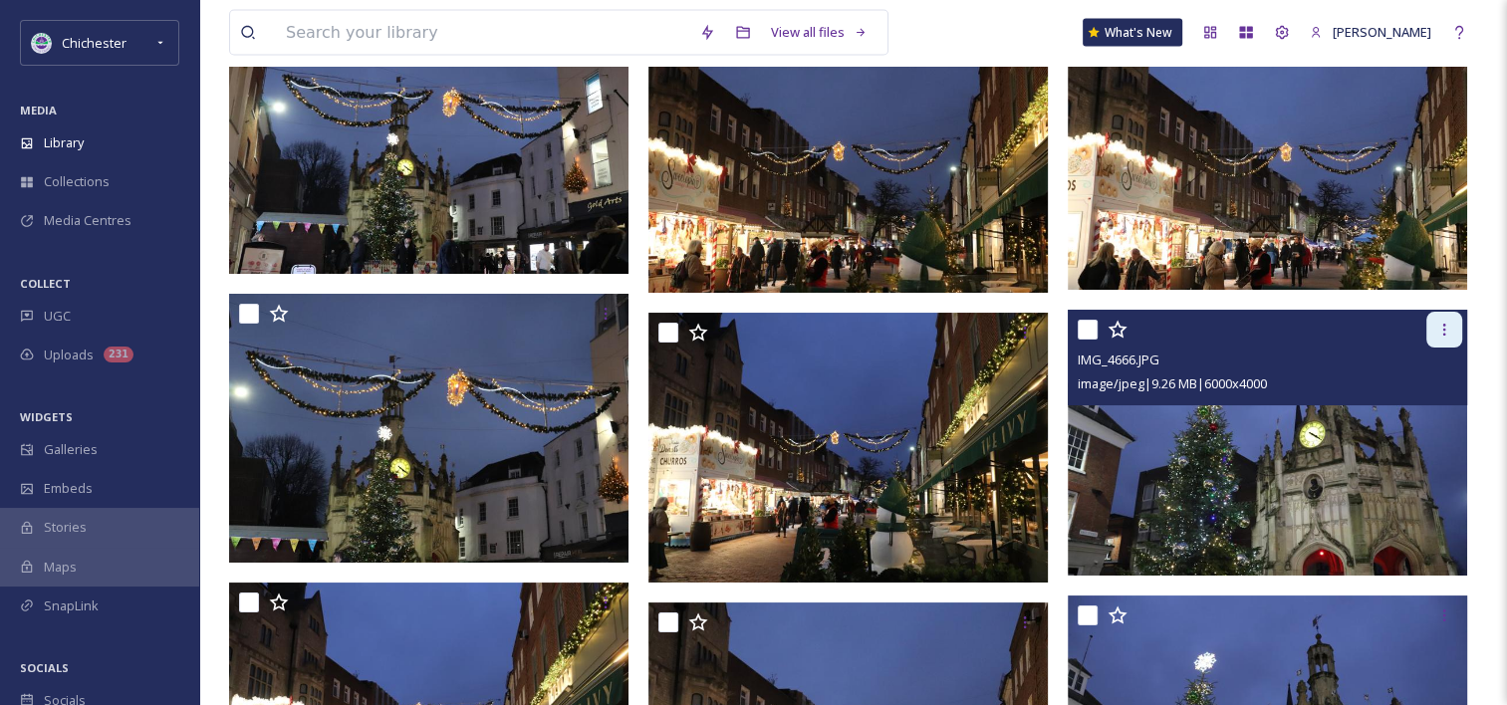
click at [1445, 323] on icon at bounding box center [1445, 330] width 16 height 16
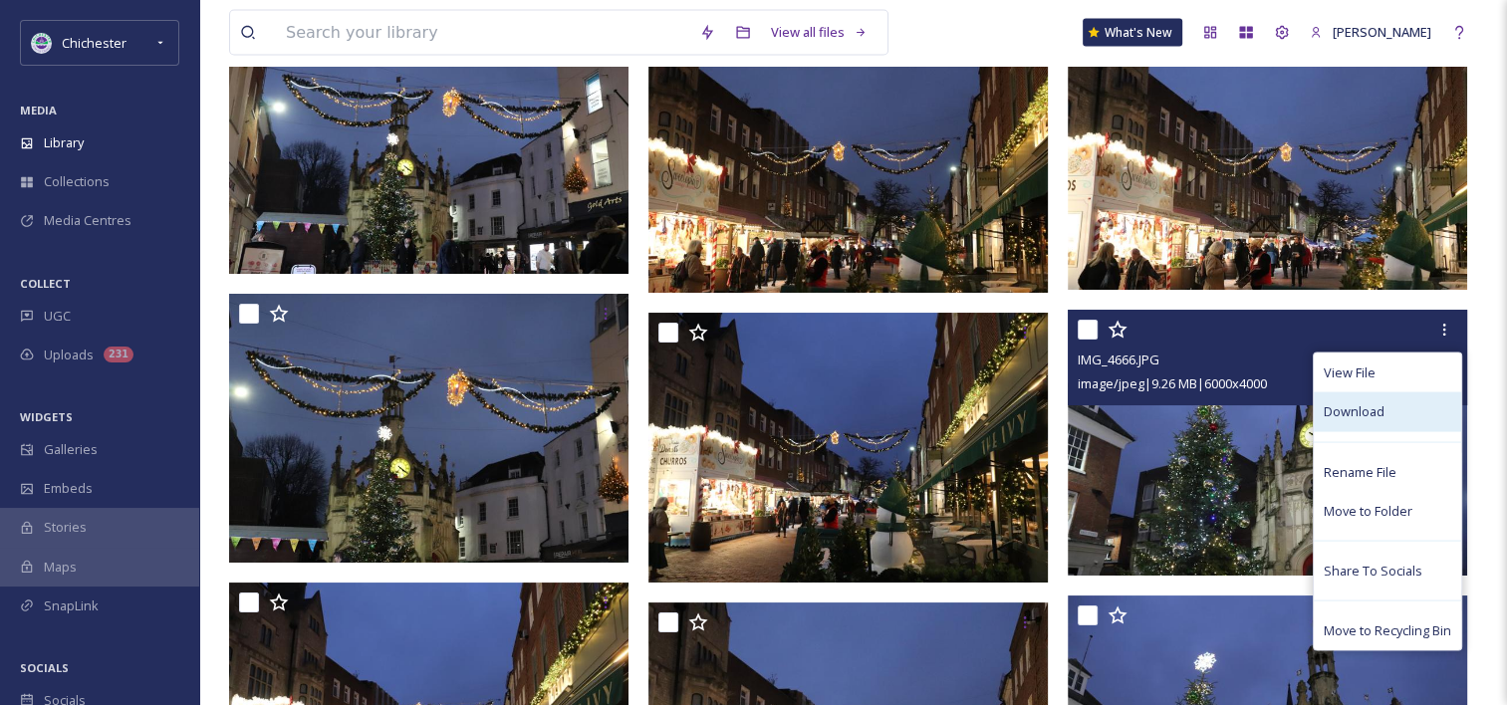
click at [1358, 412] on span "Download" at bounding box center [1354, 411] width 61 height 19
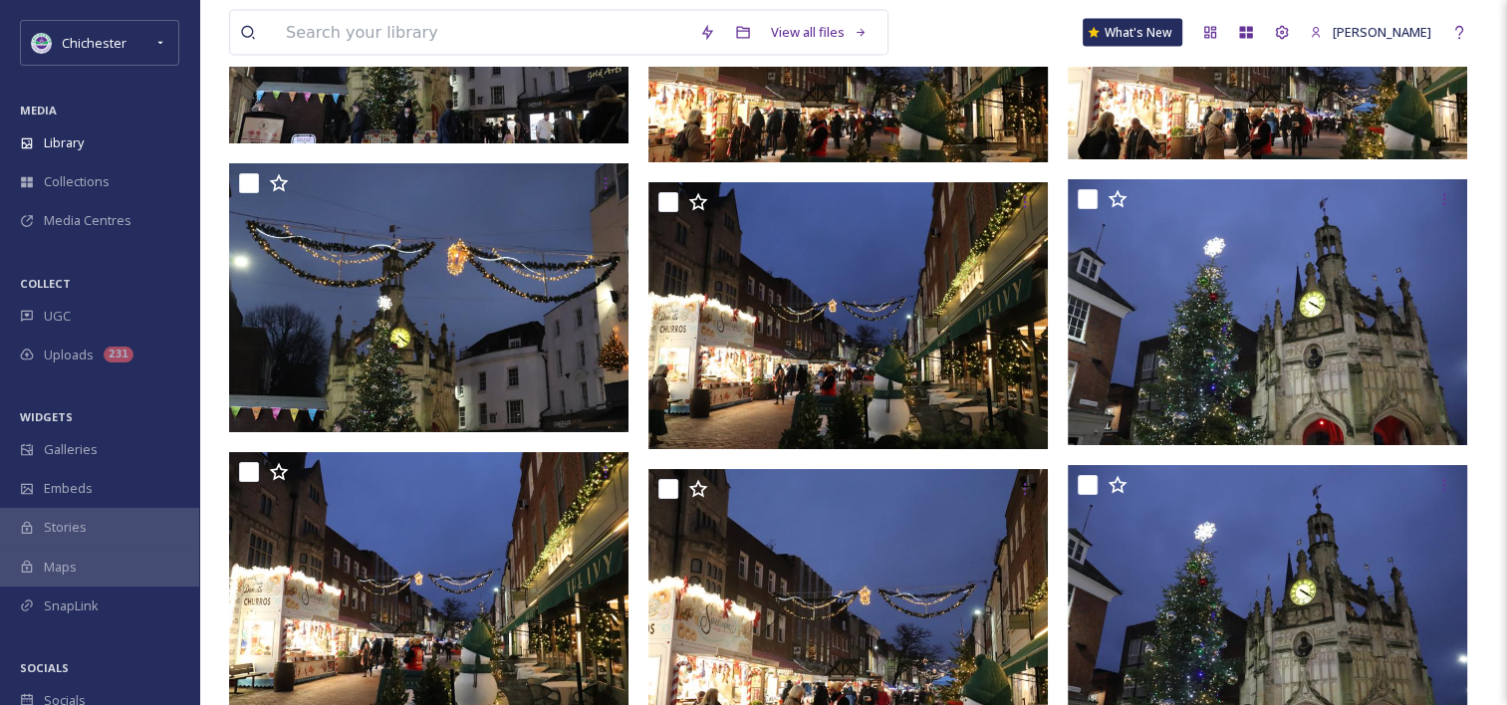
scroll to position [11855, 0]
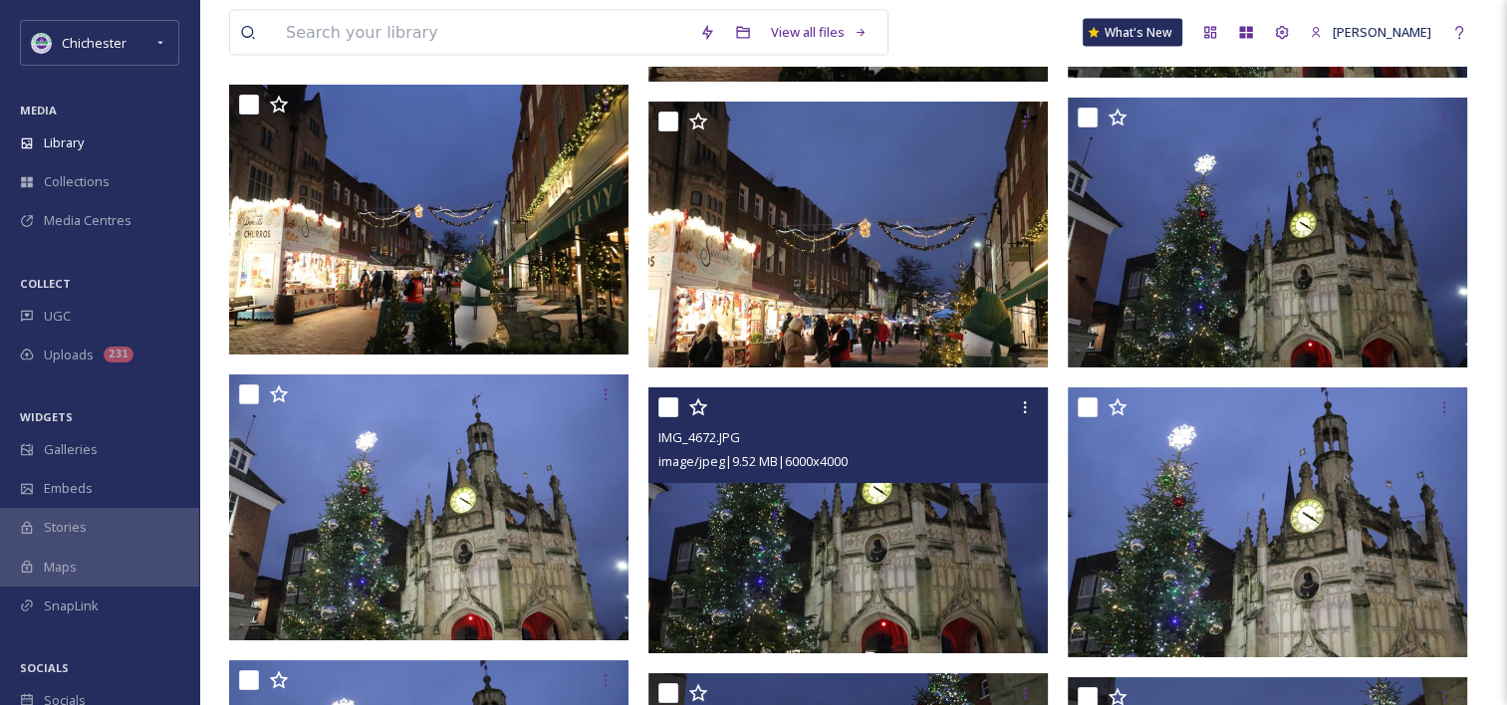
click at [813, 582] on img at bounding box center [848, 521] width 399 height 267
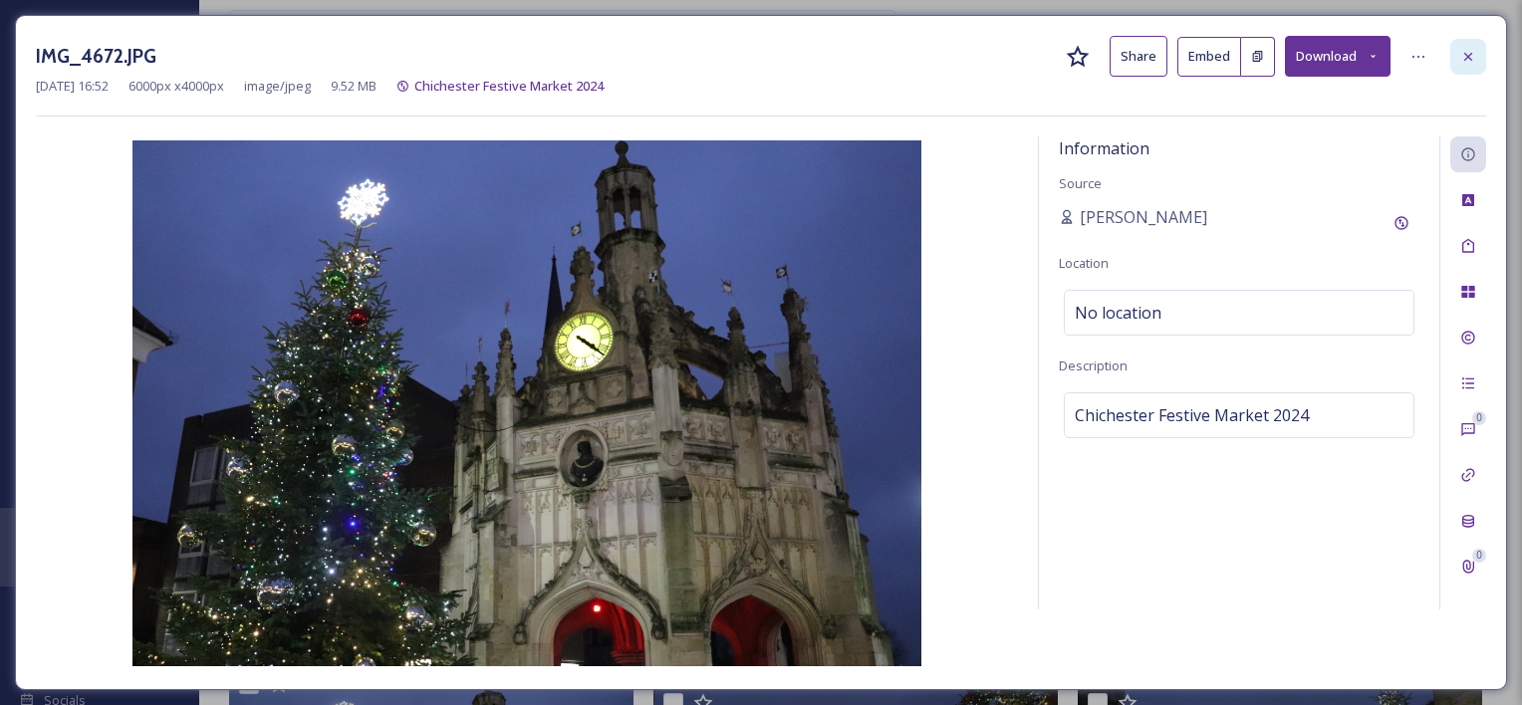
click at [1486, 55] on div at bounding box center [1469, 57] width 36 height 36
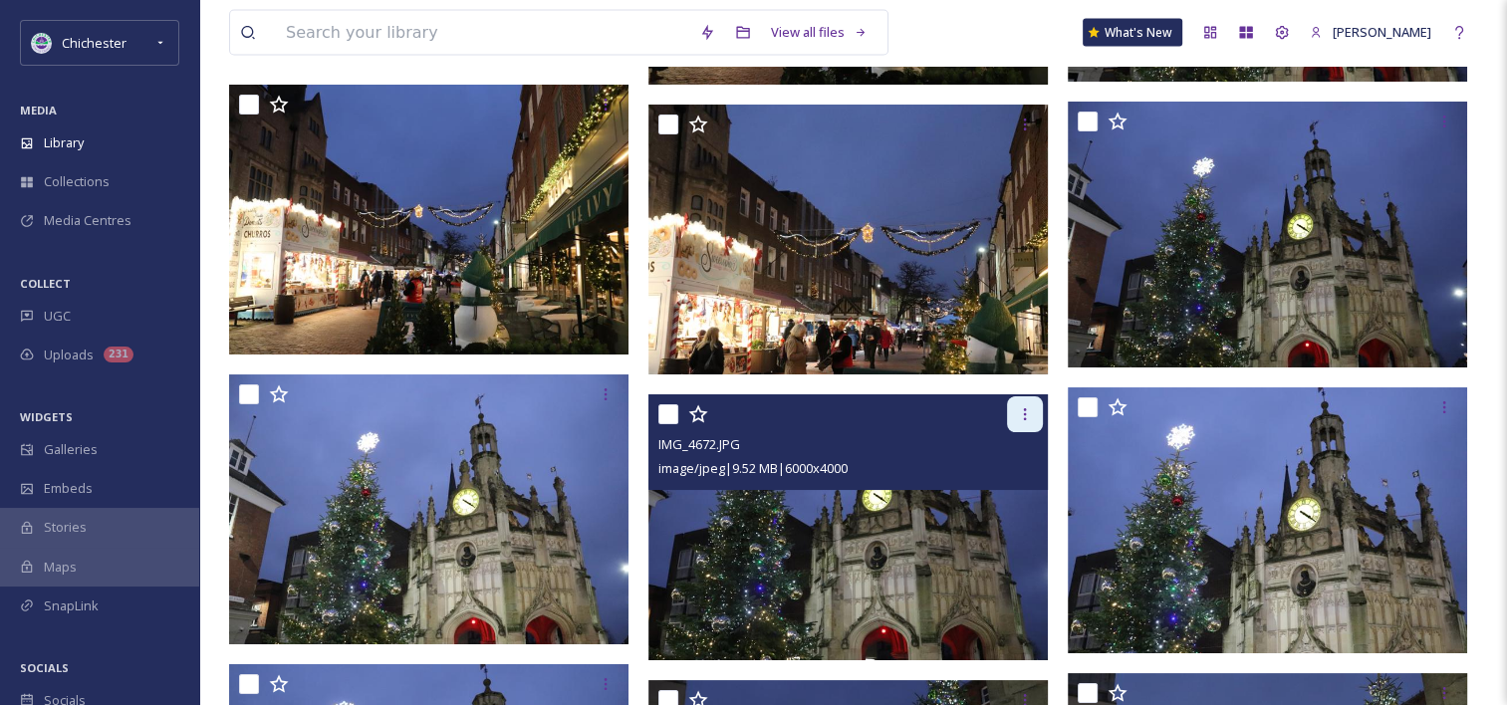
click at [1018, 410] on icon at bounding box center [1025, 414] width 16 height 16
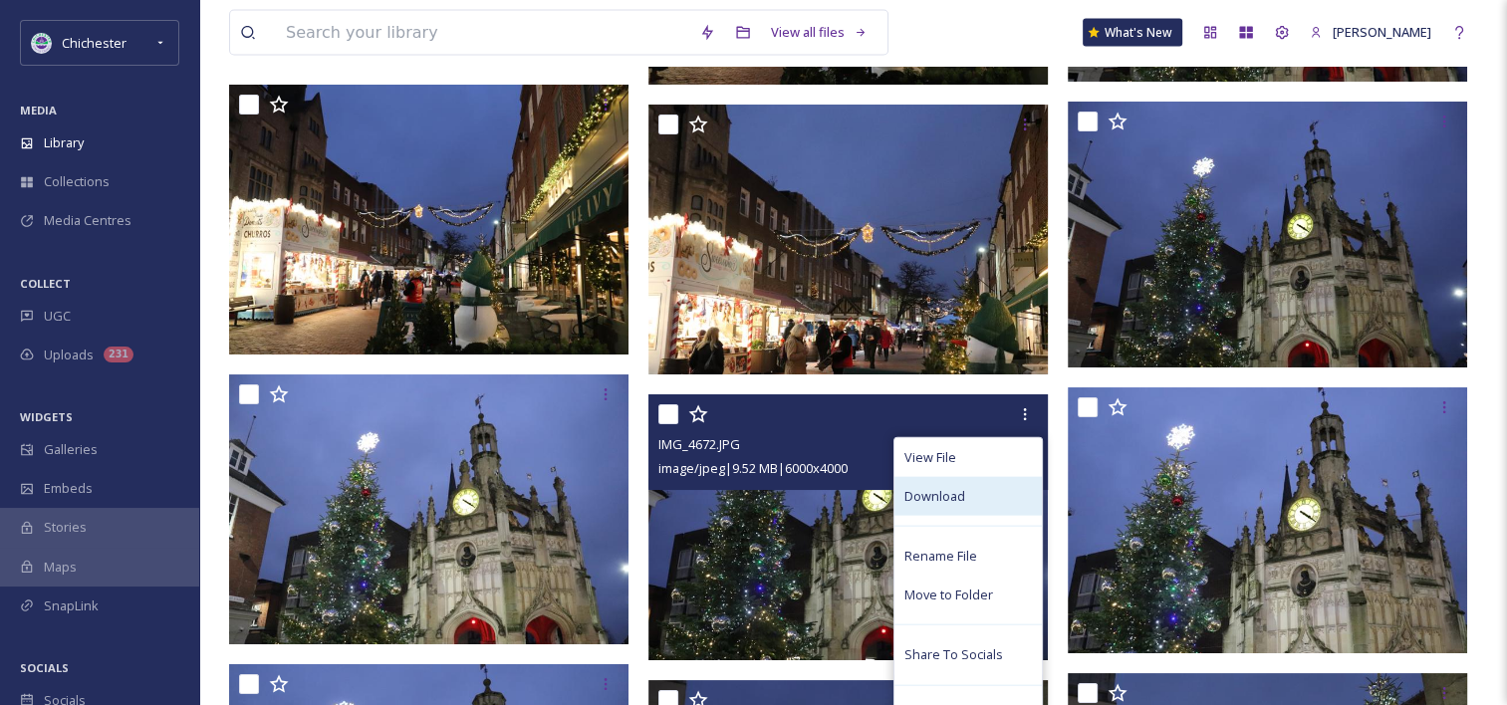
click at [937, 498] on span "Download" at bounding box center [935, 496] width 61 height 19
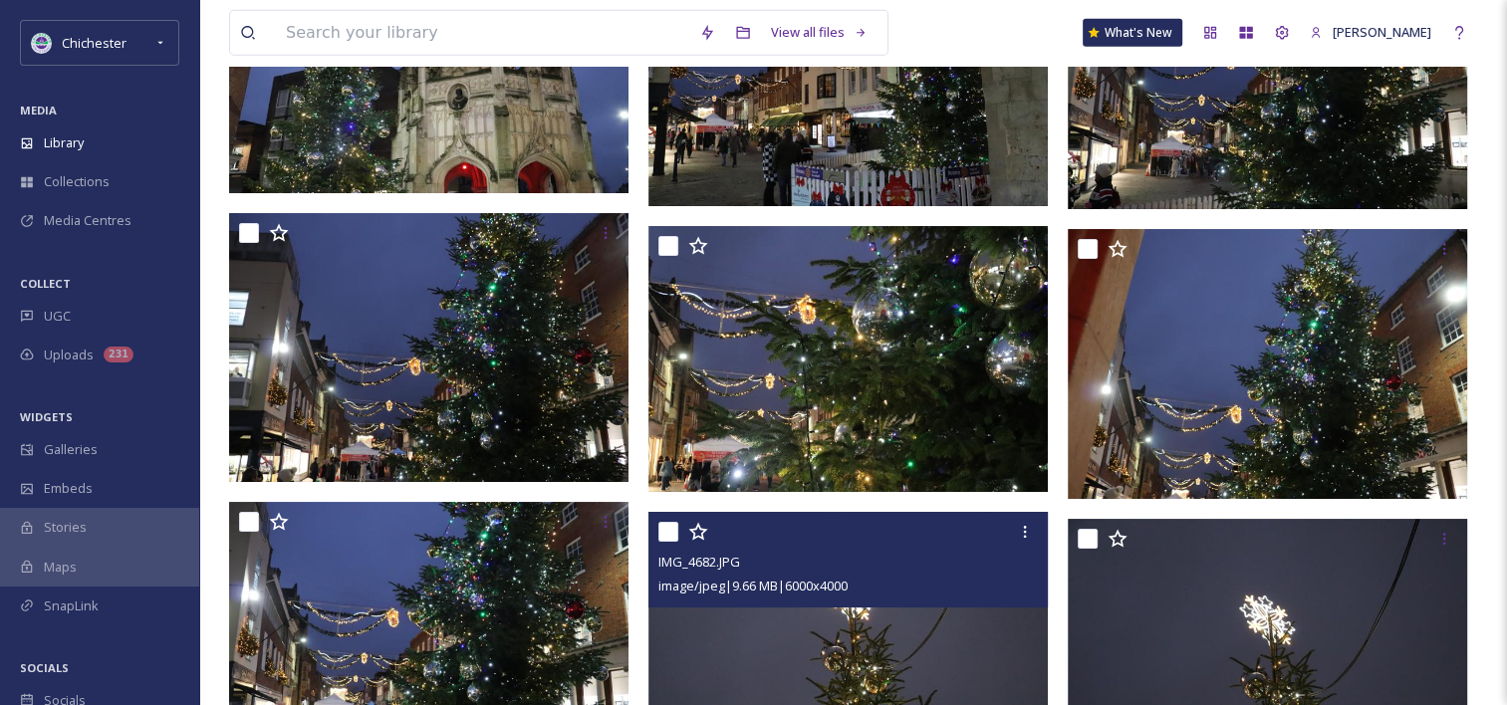
scroll to position [13150, 0]
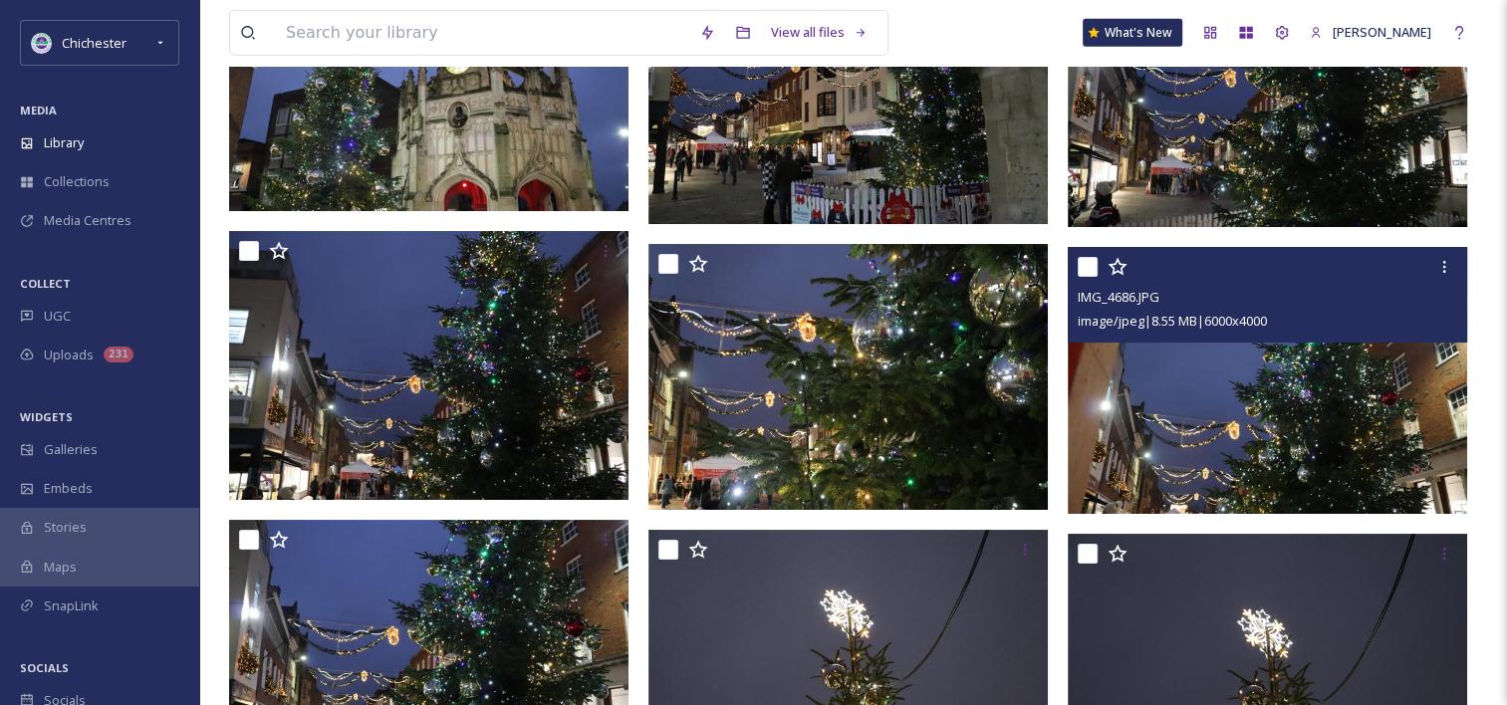
click at [1299, 406] on img at bounding box center [1267, 380] width 399 height 267
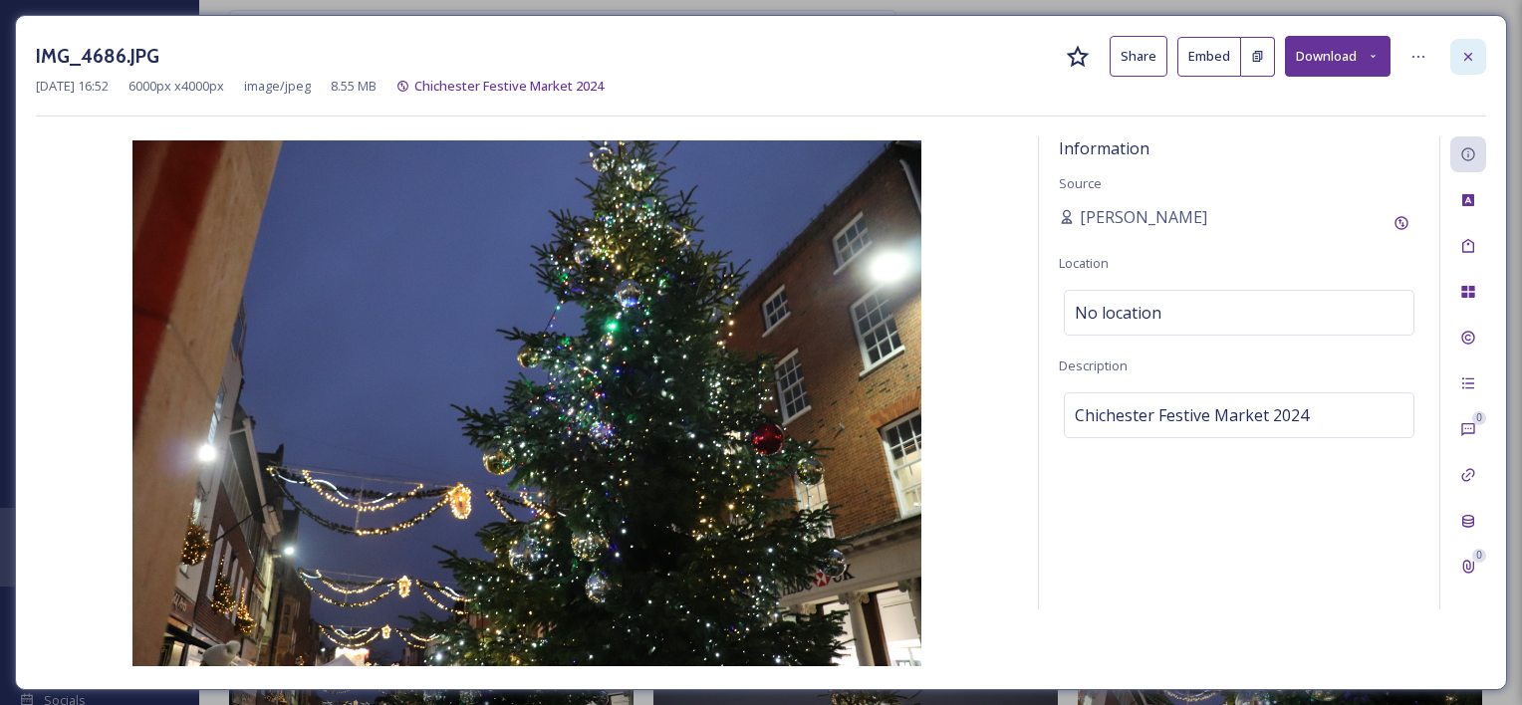
click at [1457, 44] on div at bounding box center [1469, 57] width 36 height 36
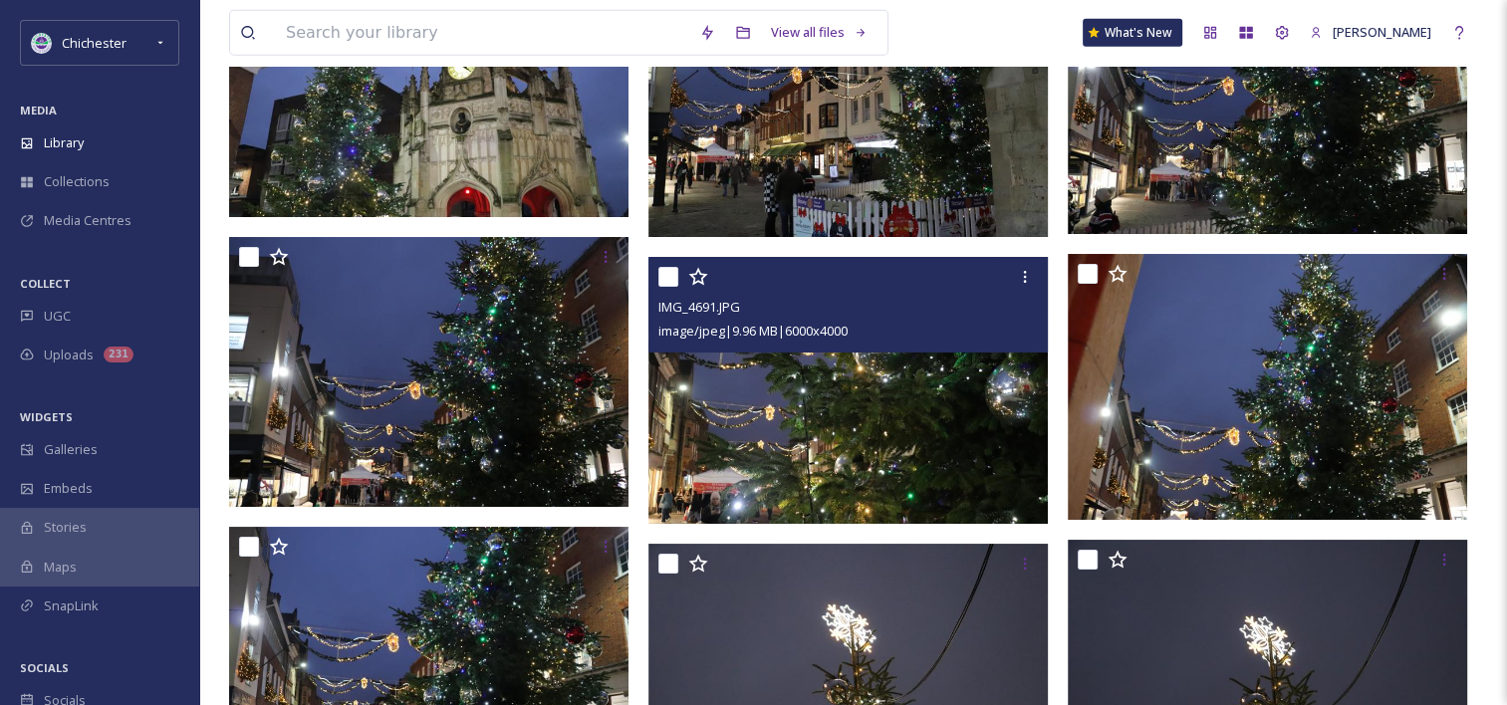
click at [884, 454] on img at bounding box center [848, 390] width 399 height 267
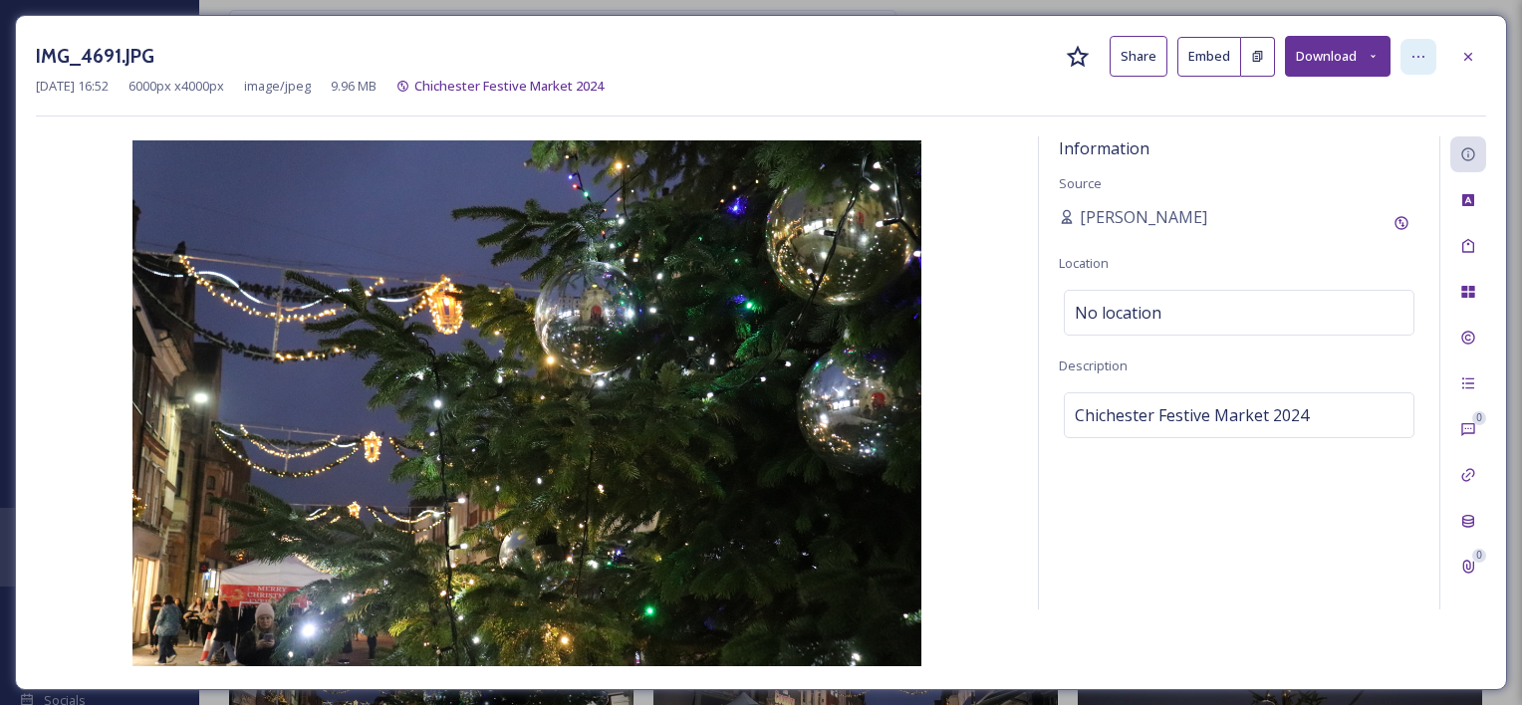
click at [1420, 65] on div at bounding box center [1419, 57] width 36 height 36
click at [1472, 44] on div at bounding box center [1469, 57] width 36 height 36
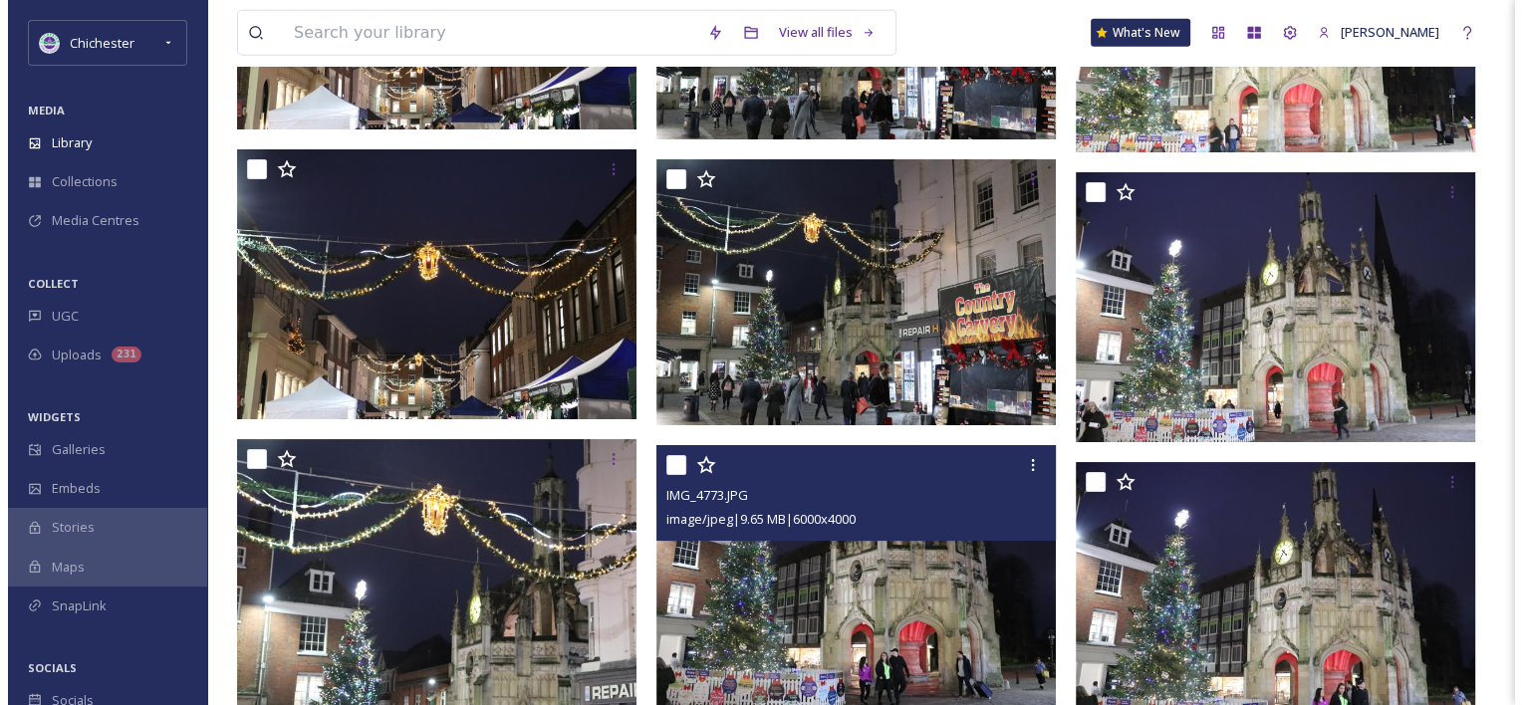
scroll to position [21120, 0]
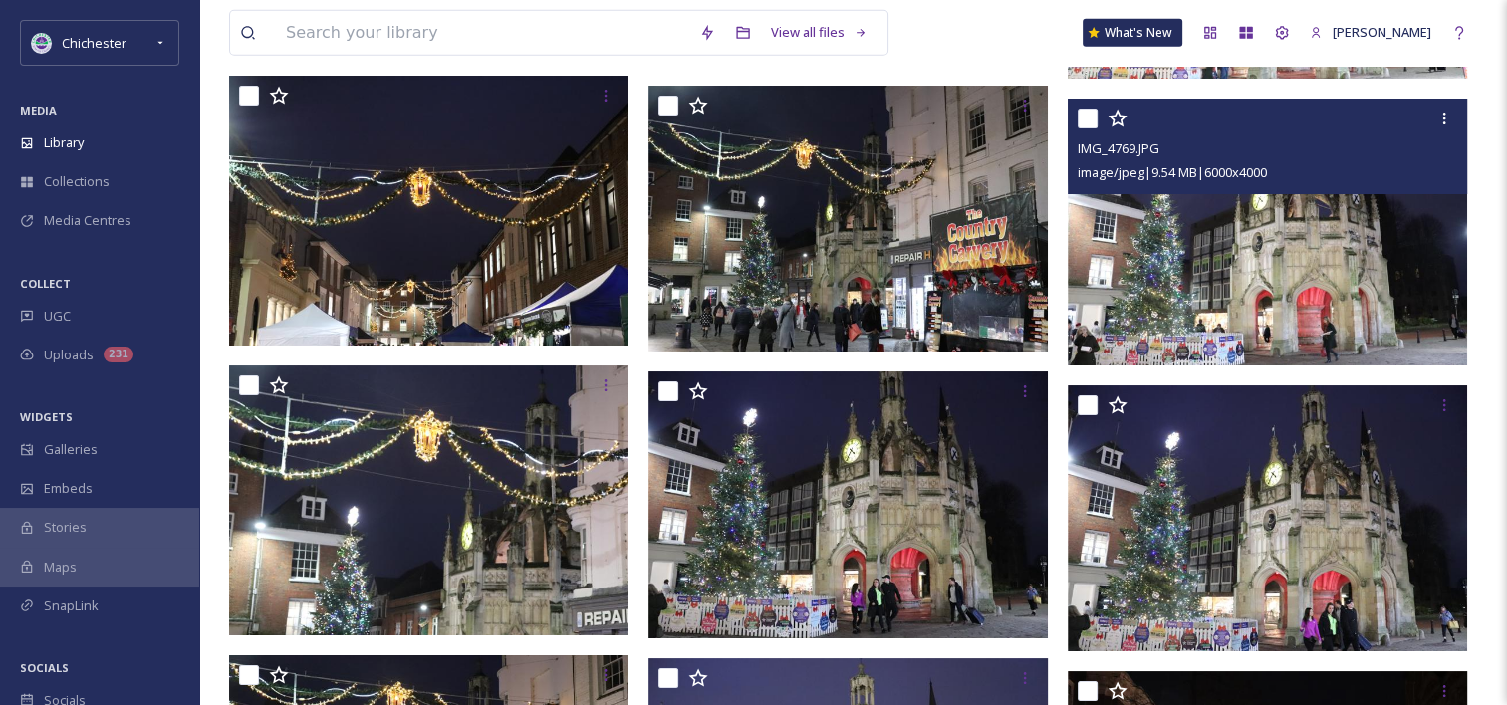
click at [1247, 267] on img at bounding box center [1267, 232] width 399 height 267
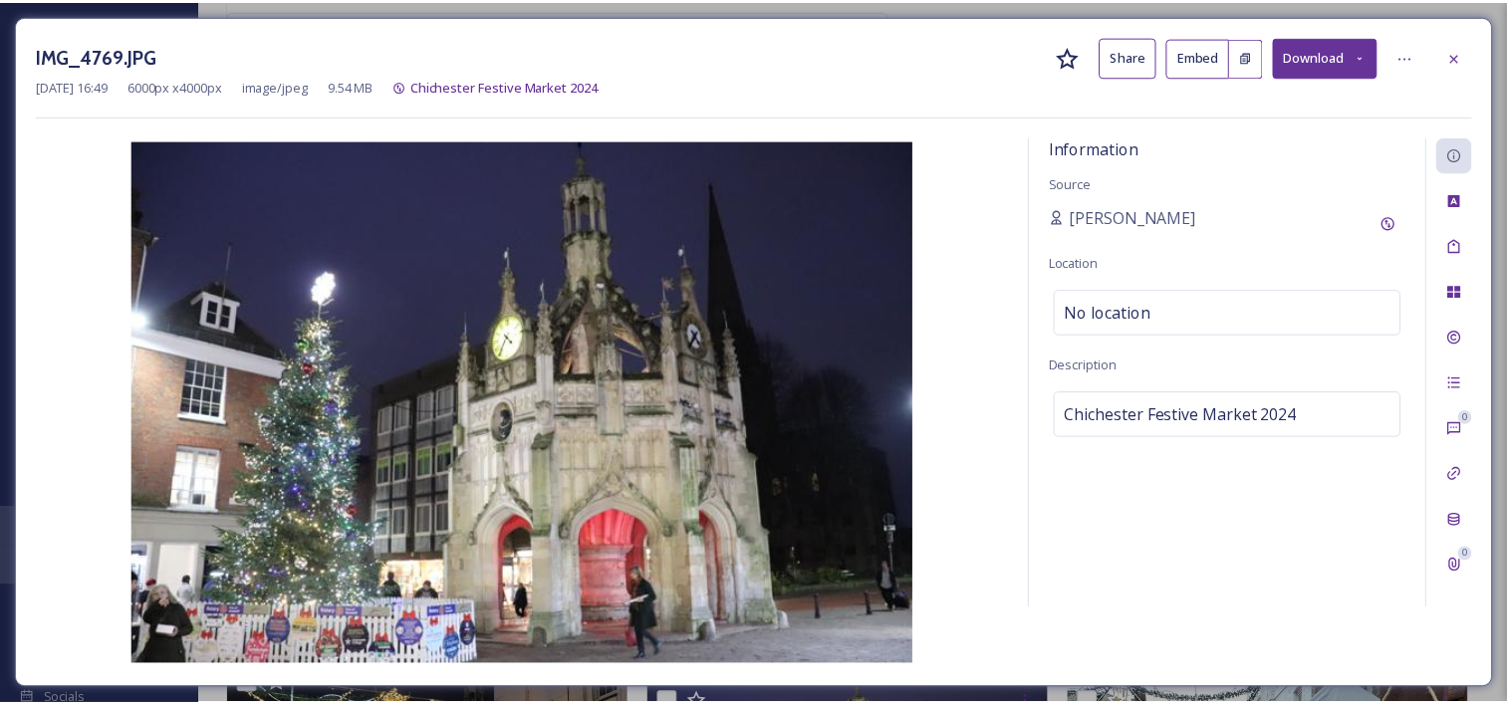
scroll to position [21129, 0]
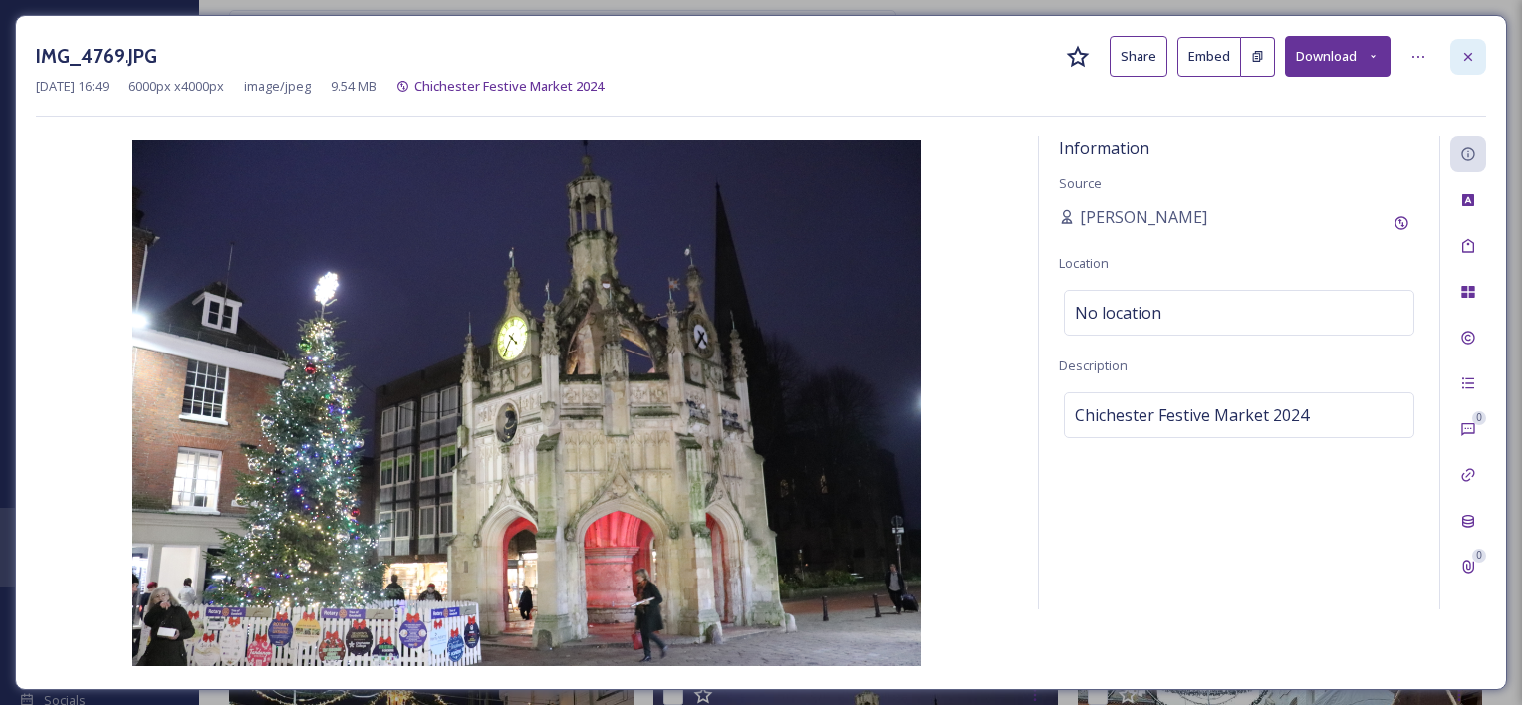
click at [1466, 44] on div at bounding box center [1469, 57] width 36 height 36
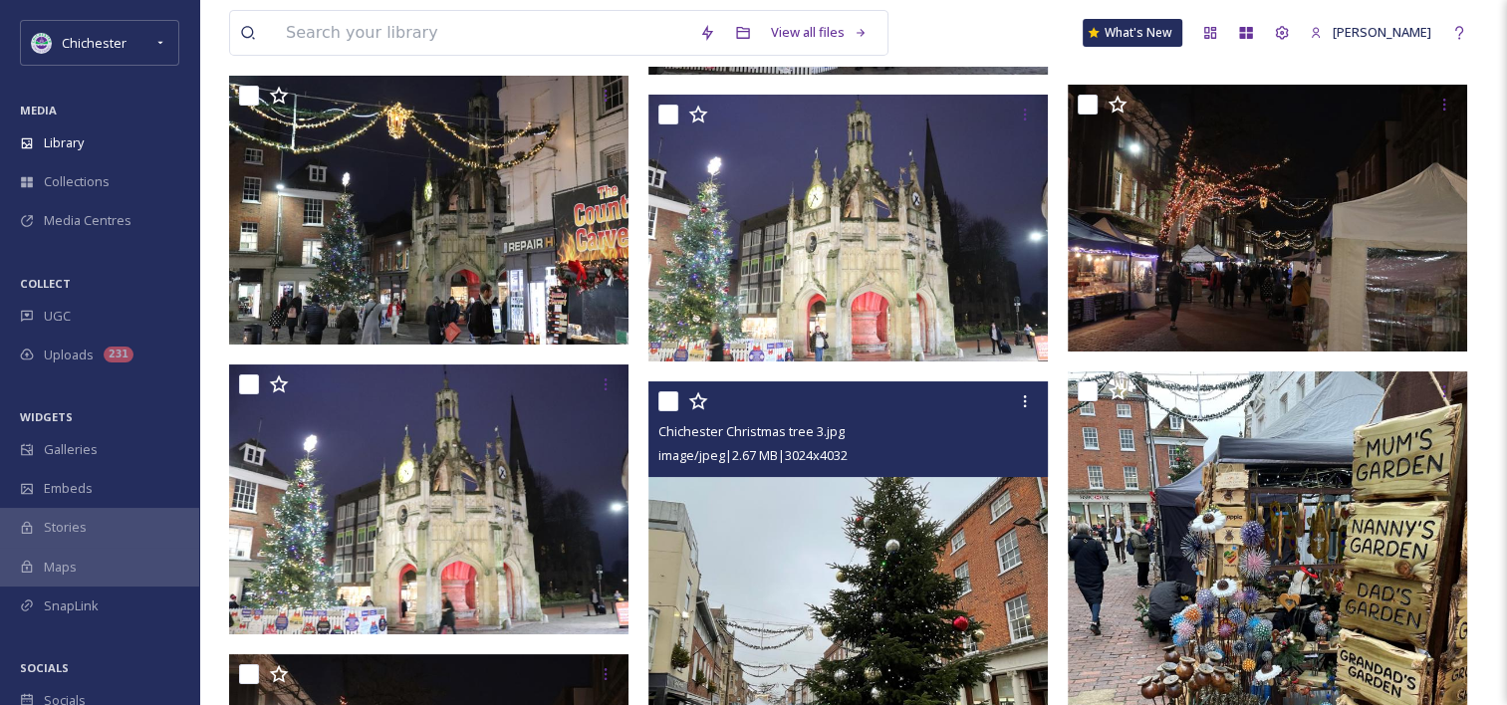
scroll to position [21826, 0]
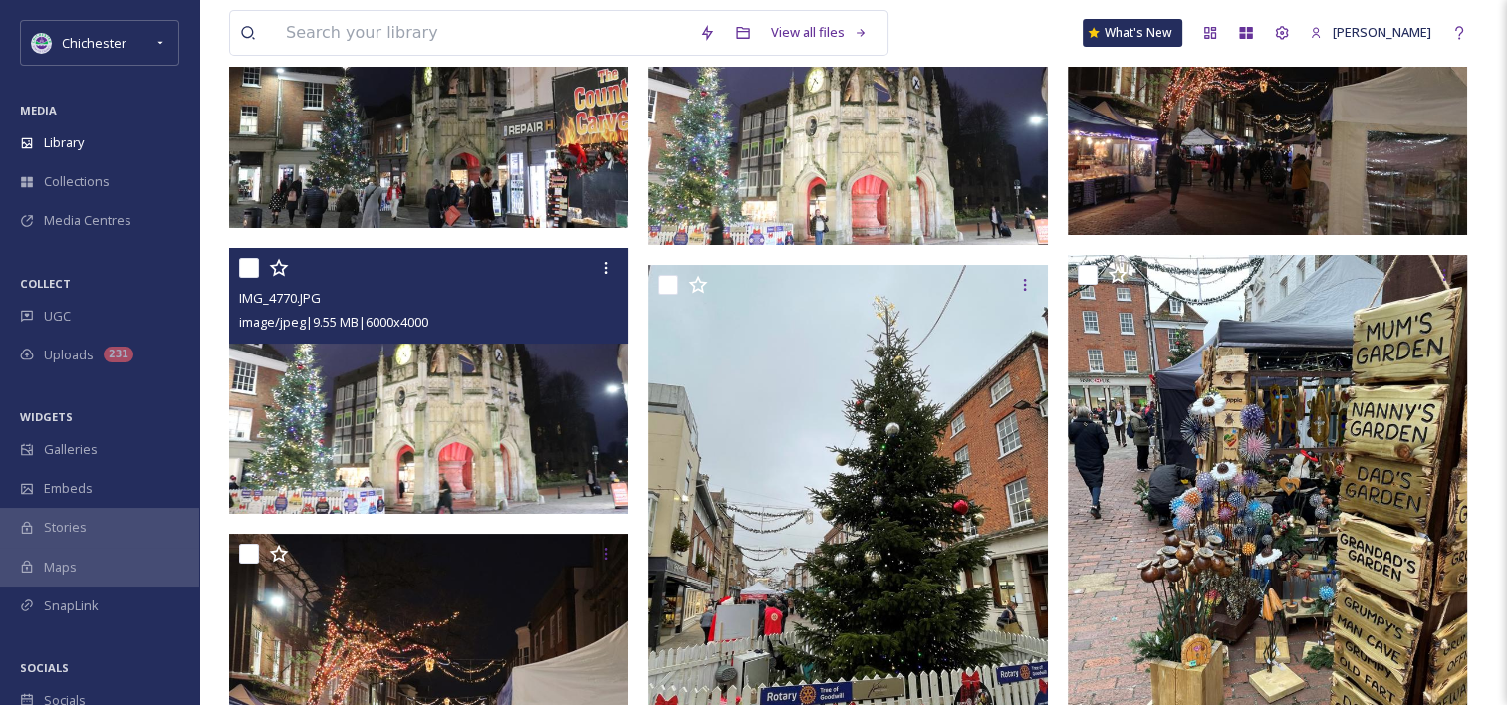
click at [408, 446] on img at bounding box center [428, 381] width 399 height 267
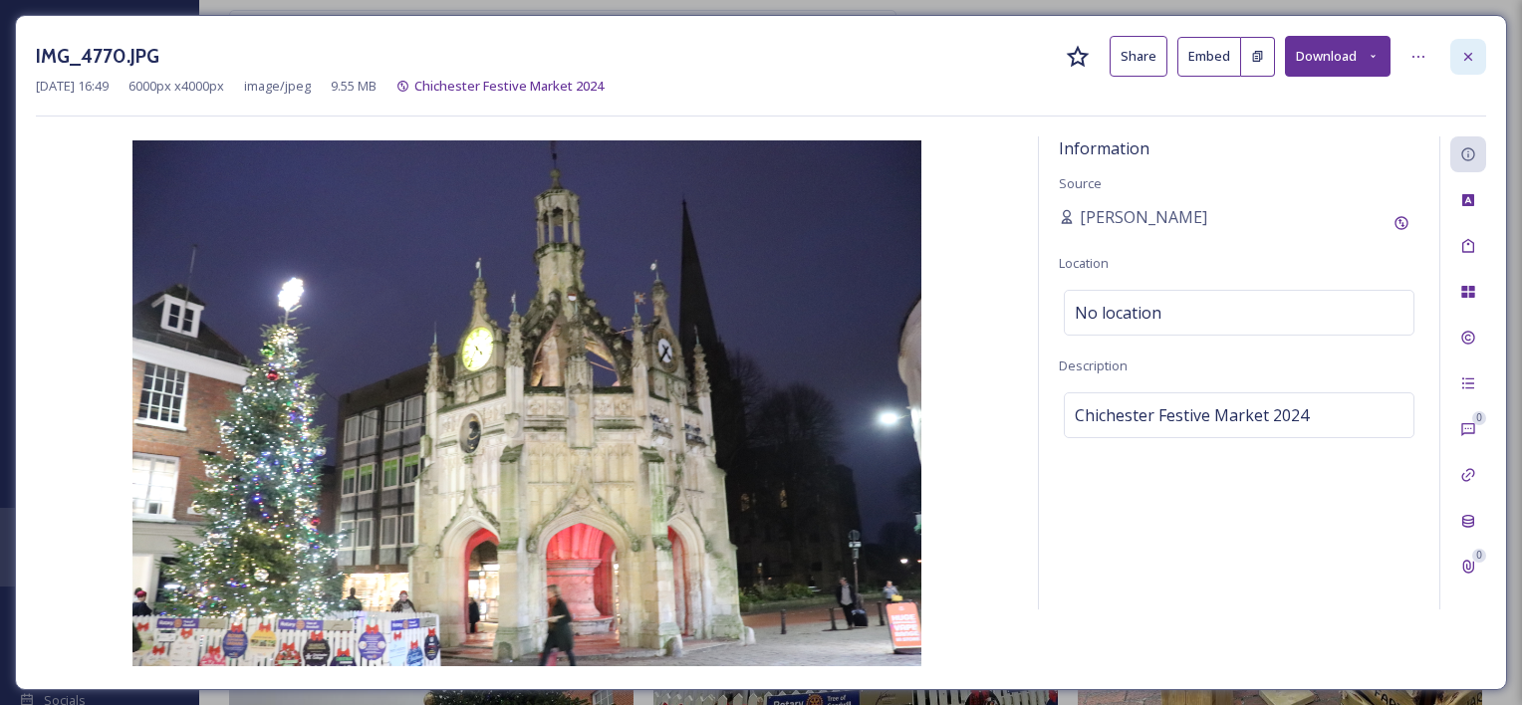
click at [1458, 61] on div at bounding box center [1469, 57] width 36 height 36
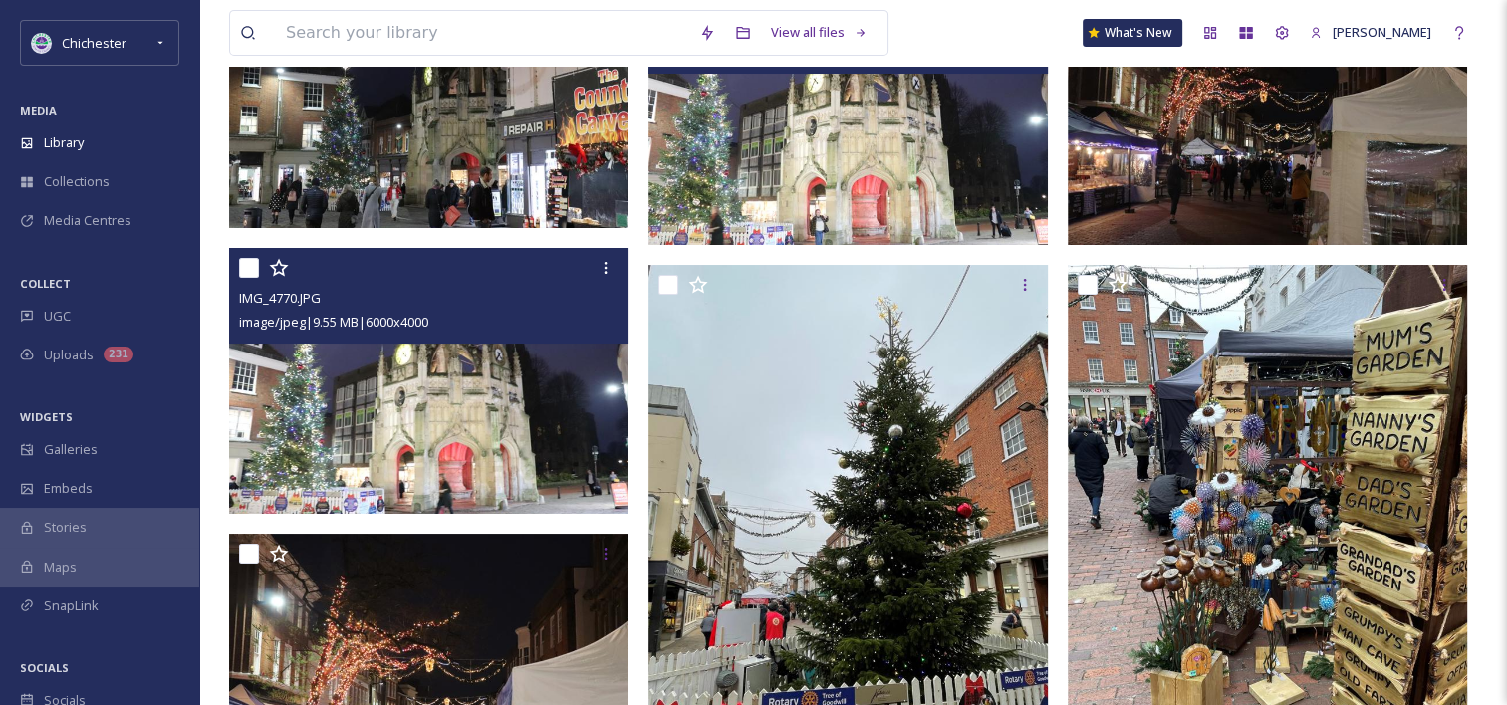
click at [920, 187] on img at bounding box center [848, 111] width 399 height 267
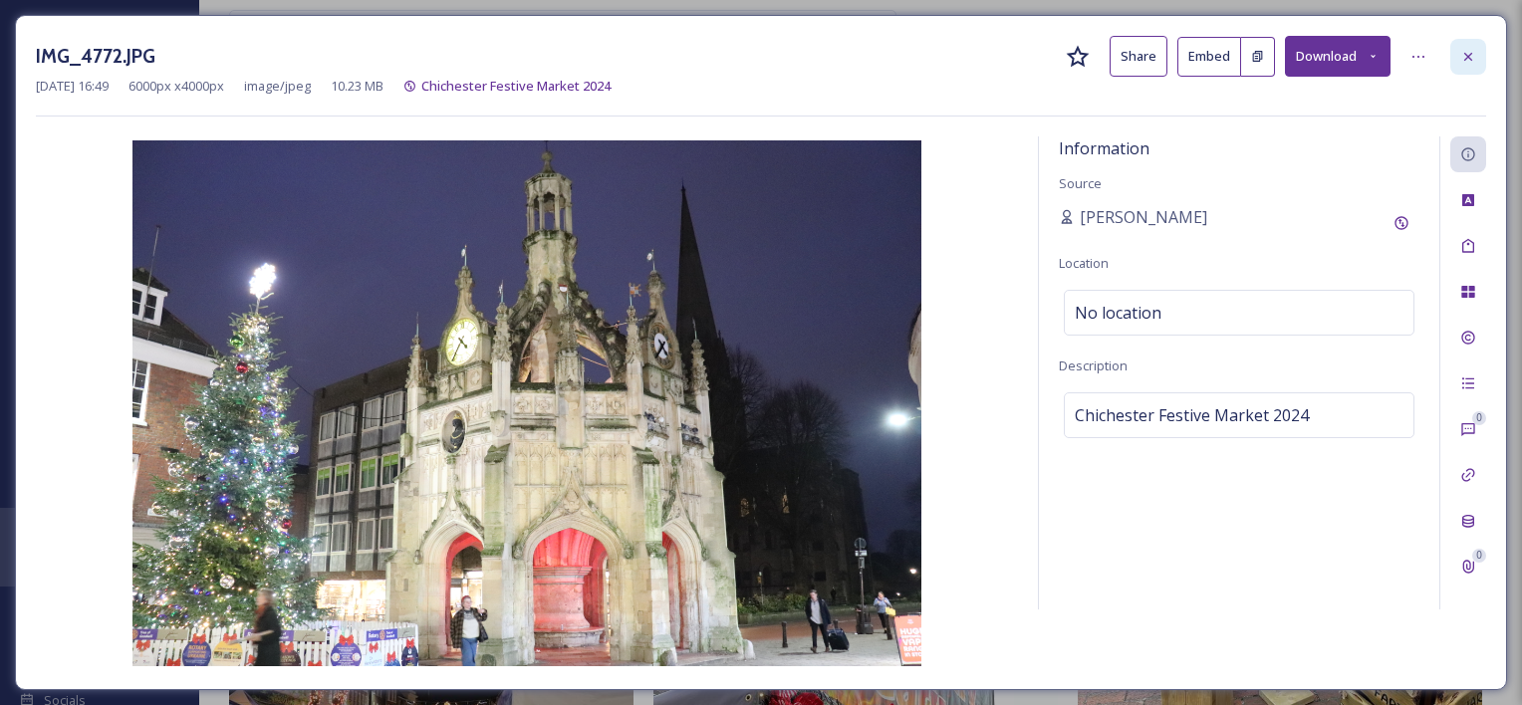
click at [1480, 59] on div at bounding box center [1469, 57] width 36 height 36
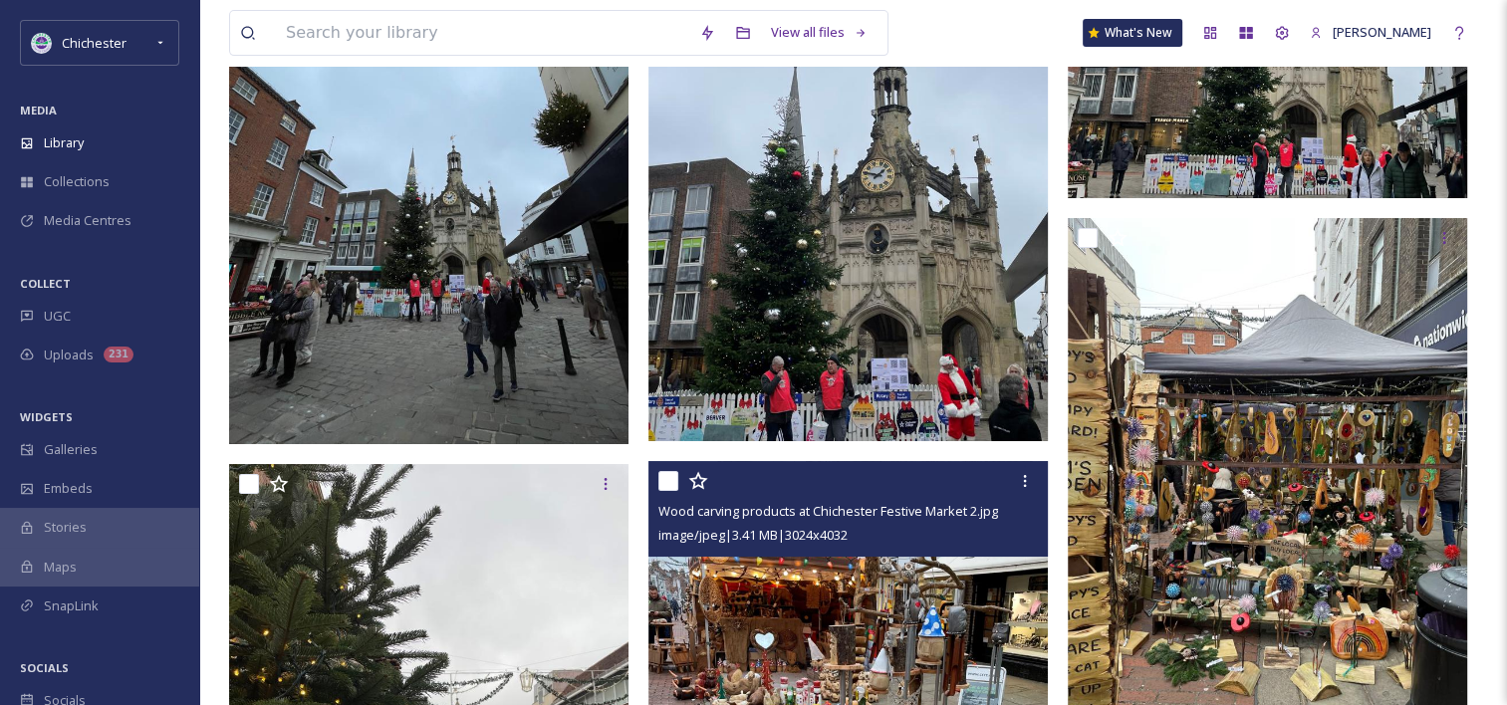
scroll to position [23121, 0]
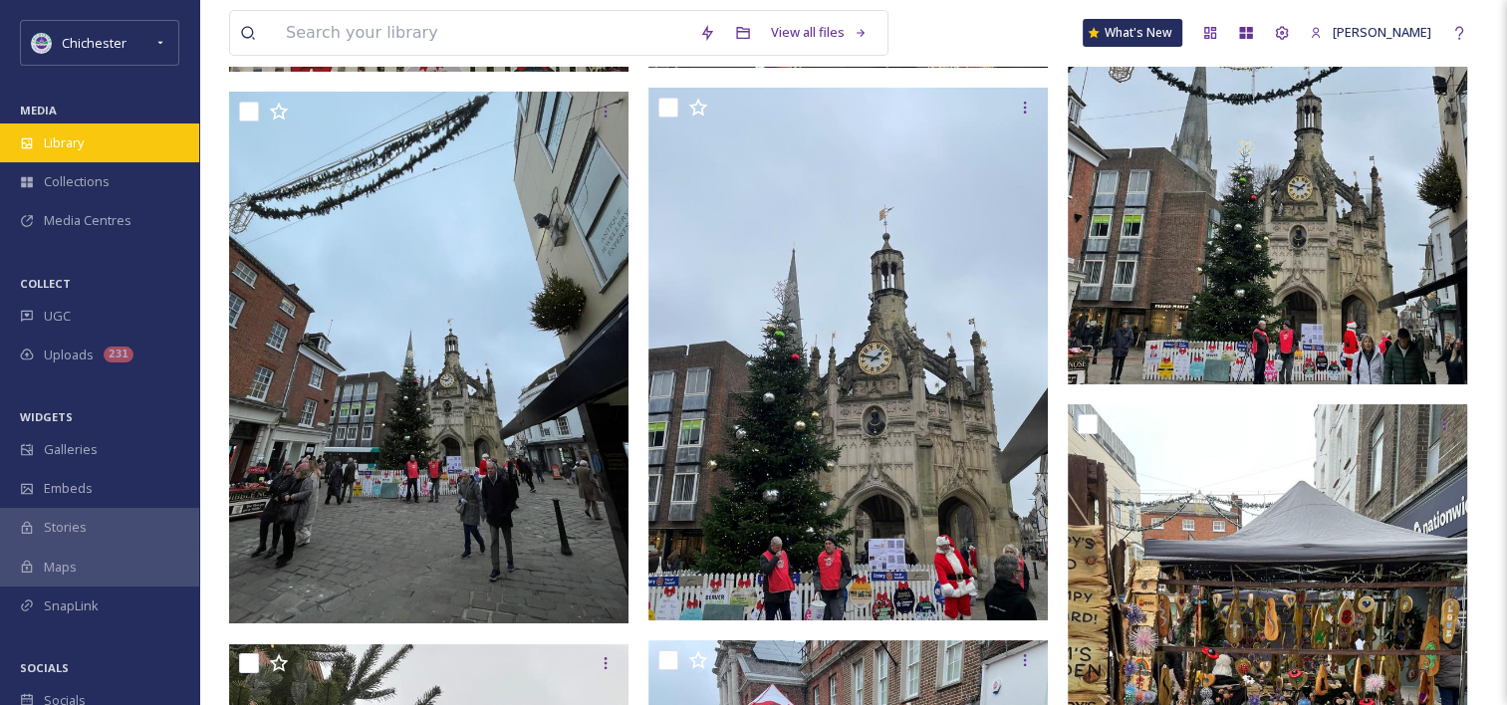
click at [62, 133] on span "Library" at bounding box center [64, 142] width 40 height 19
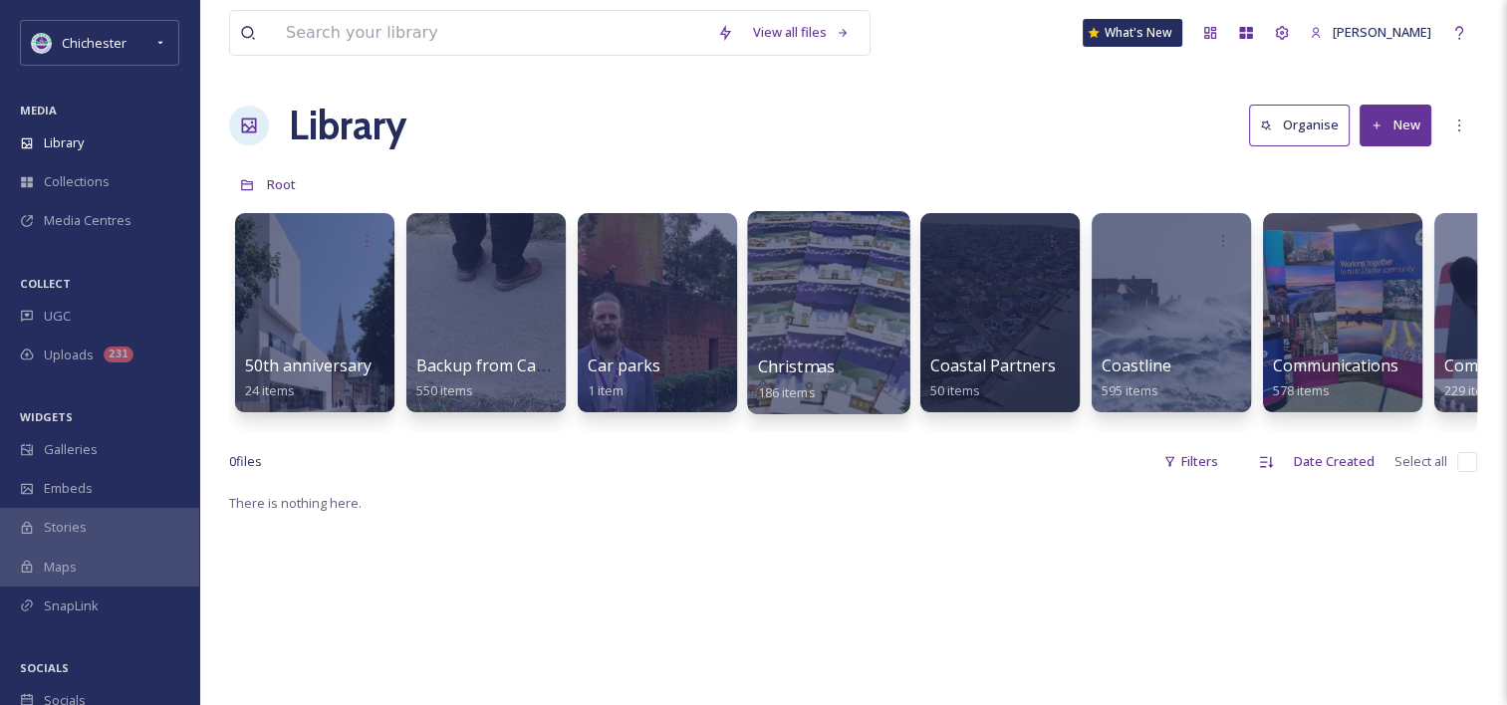
click at [820, 338] on div at bounding box center [828, 312] width 162 height 203
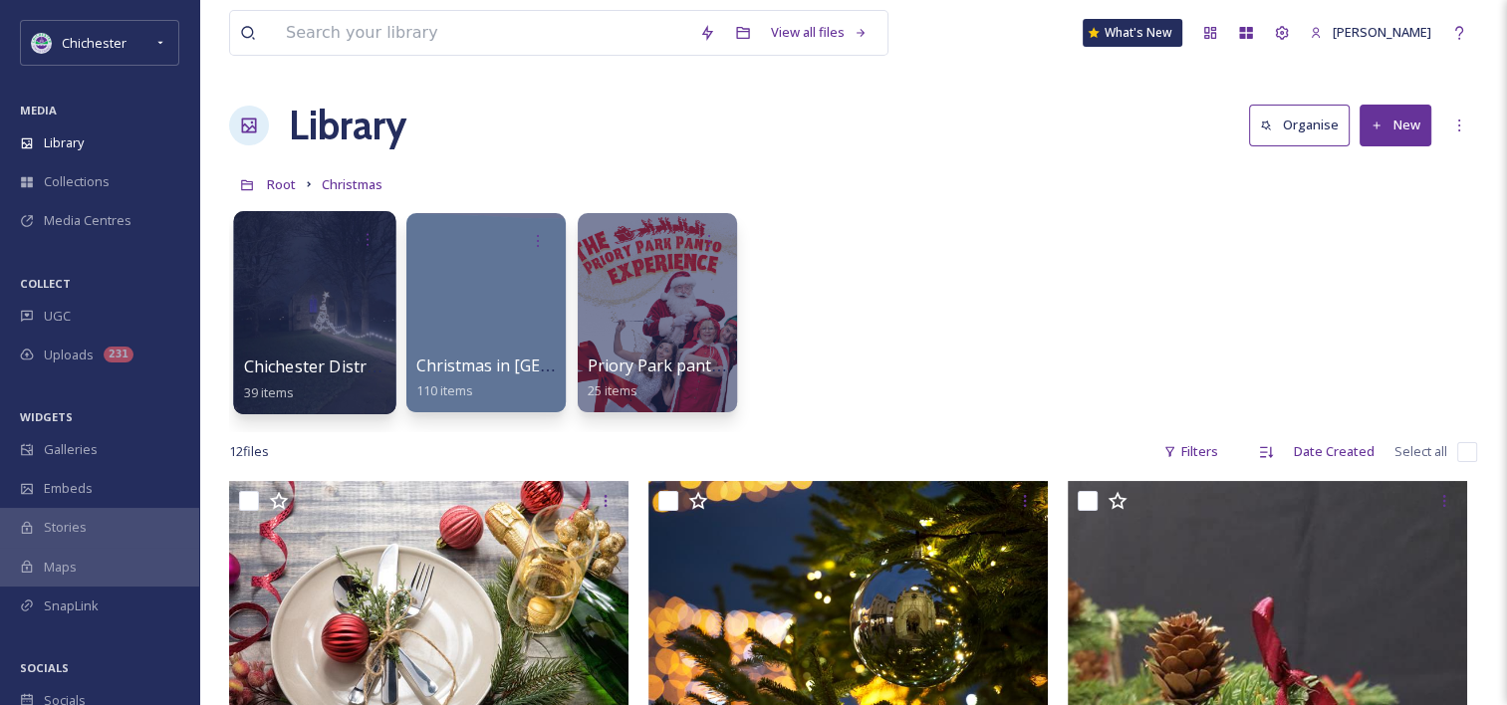
click at [332, 327] on div at bounding box center [314, 312] width 162 height 203
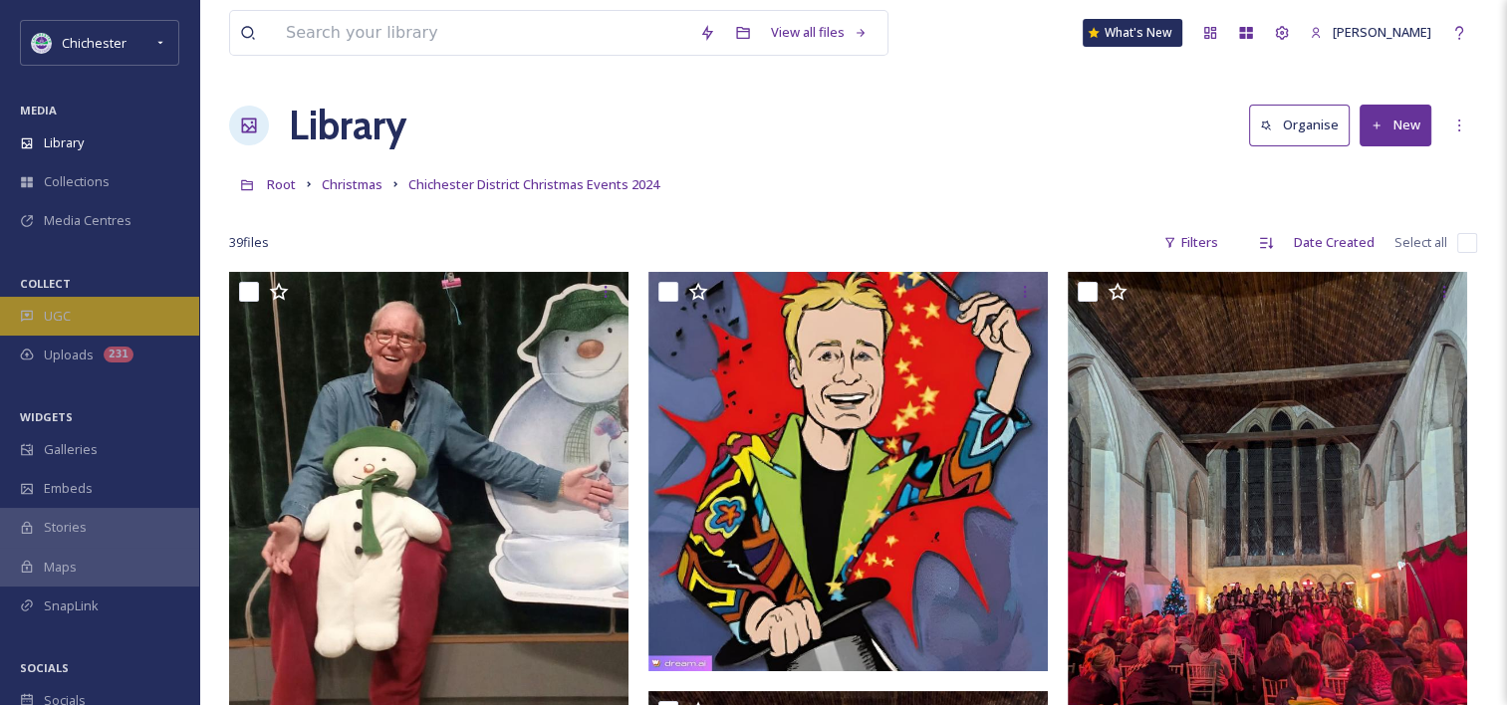
click at [110, 298] on div "UGC" at bounding box center [99, 316] width 199 height 39
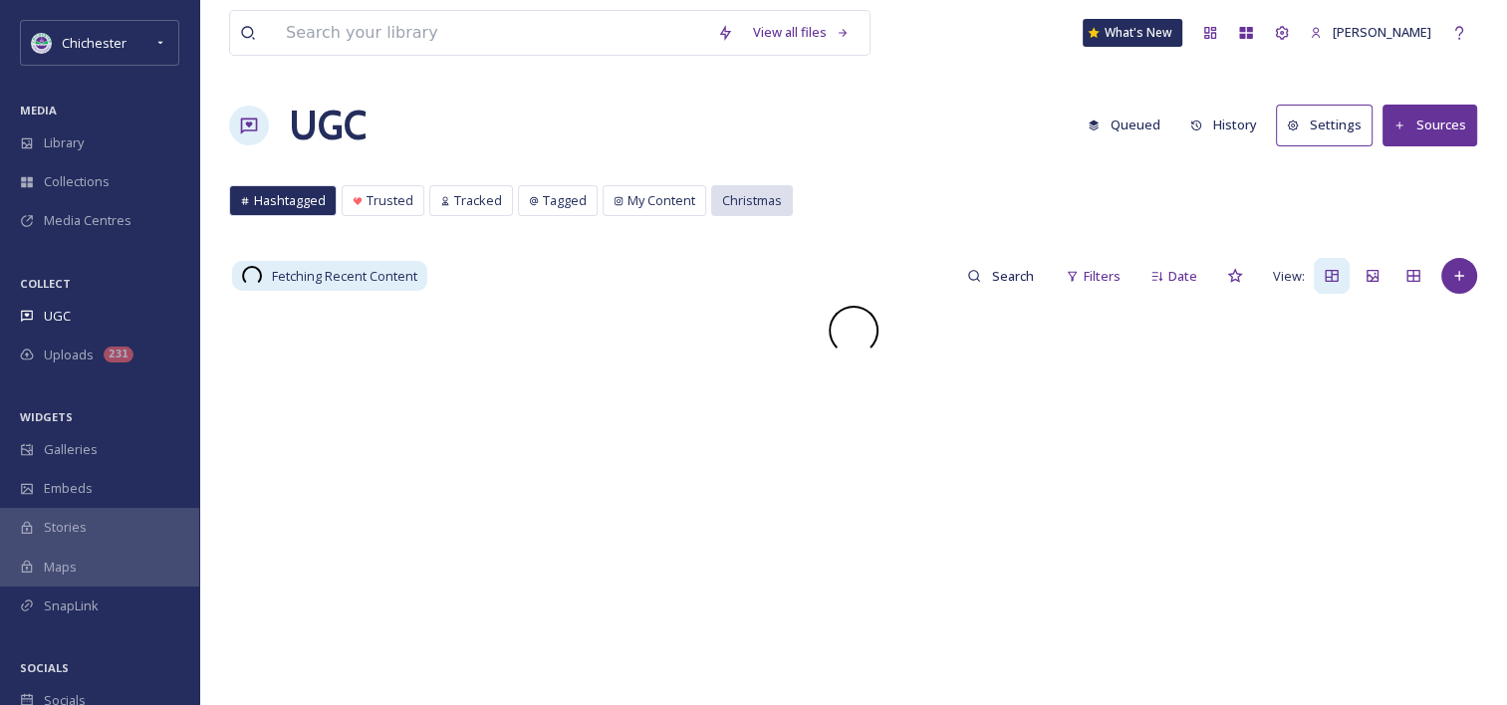
click at [717, 187] on div "Christmas" at bounding box center [752, 200] width 80 height 29
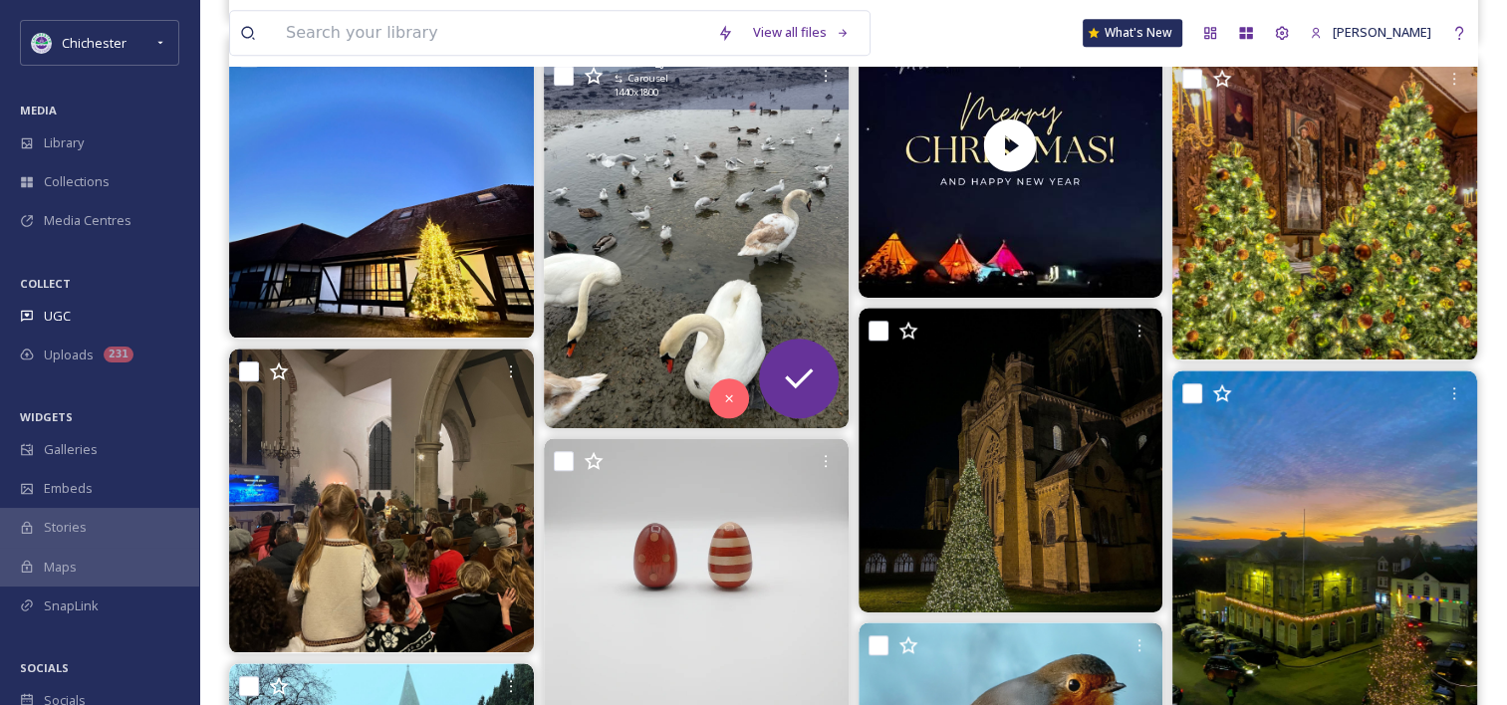
scroll to position [1793, 0]
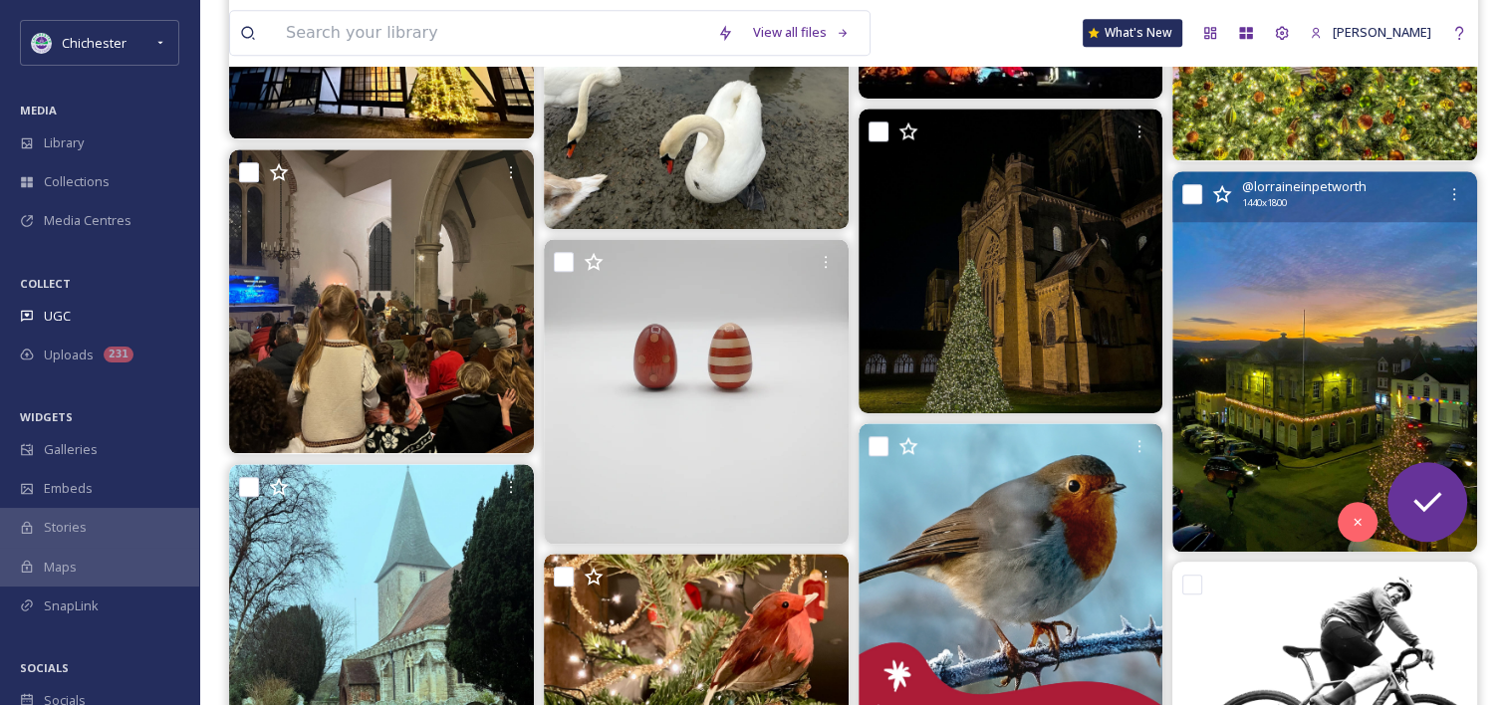
click at [1279, 393] on img at bounding box center [1325, 361] width 305 height 381
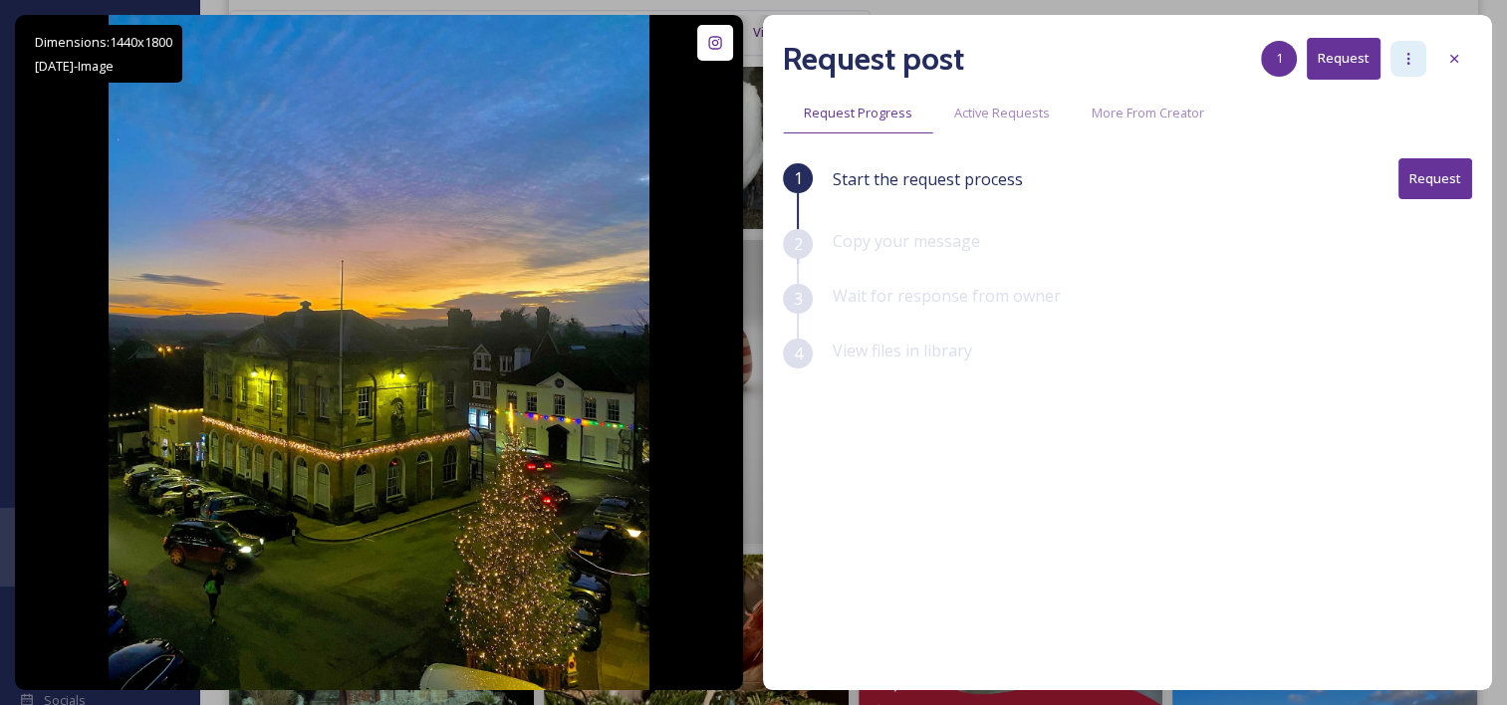
click at [1415, 48] on div at bounding box center [1409, 59] width 36 height 36
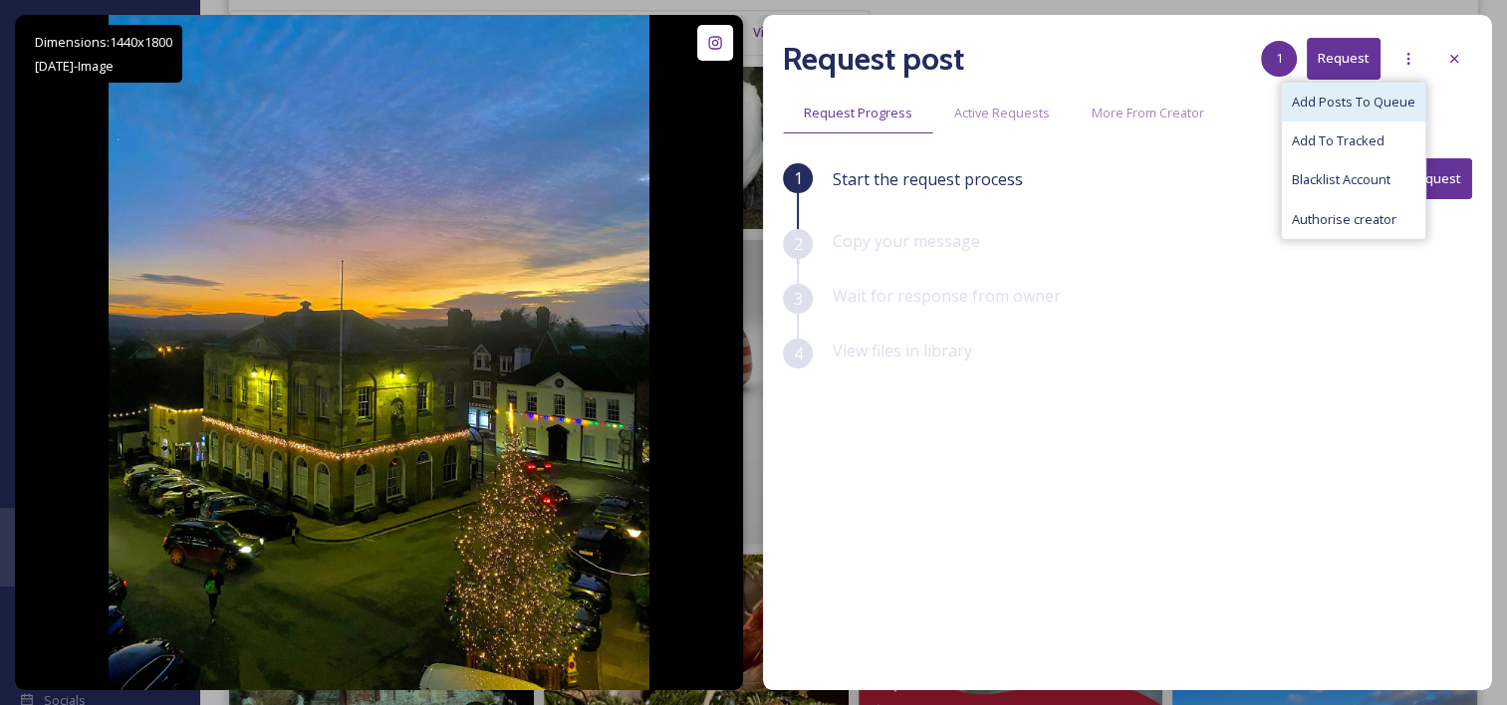
click at [1406, 93] on span "Add Posts To Queue" at bounding box center [1354, 102] width 124 height 19
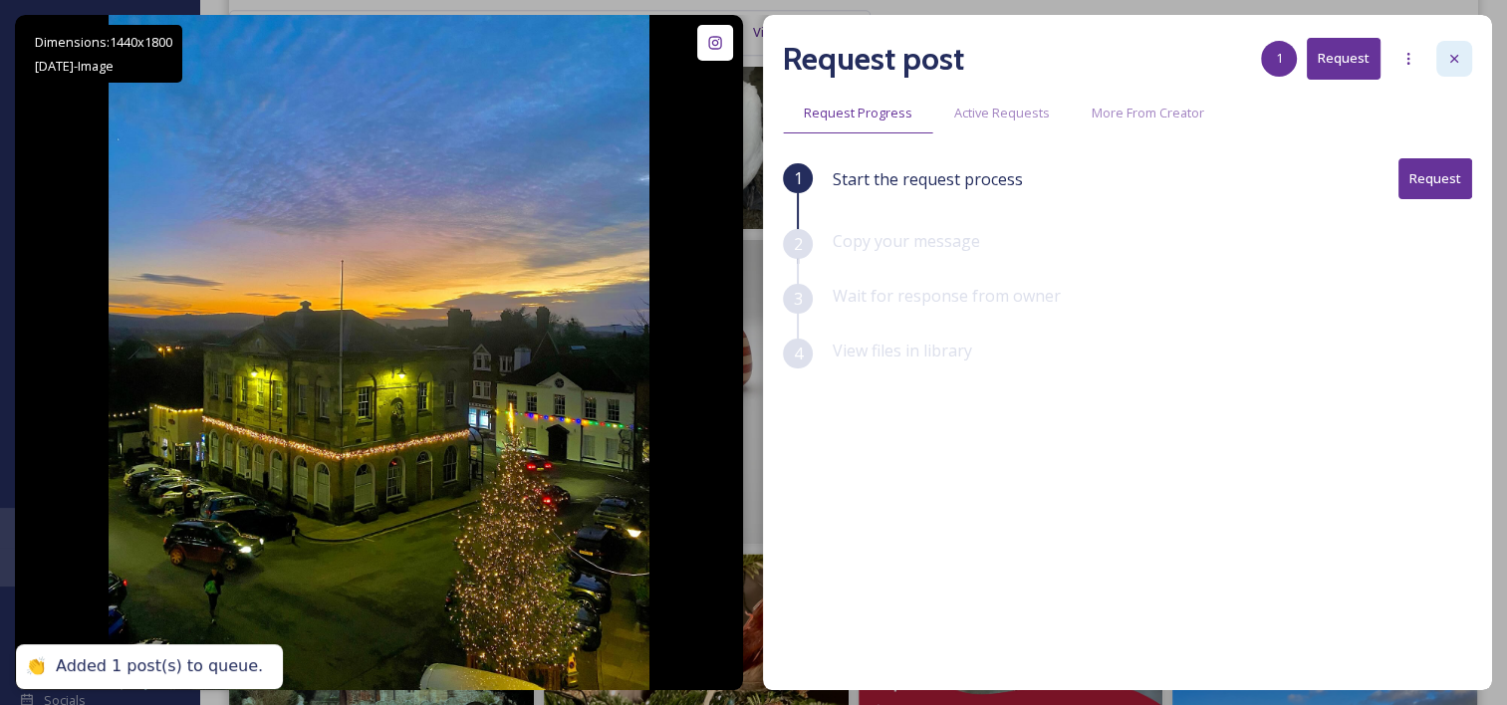
click at [1462, 56] on div at bounding box center [1455, 59] width 36 height 36
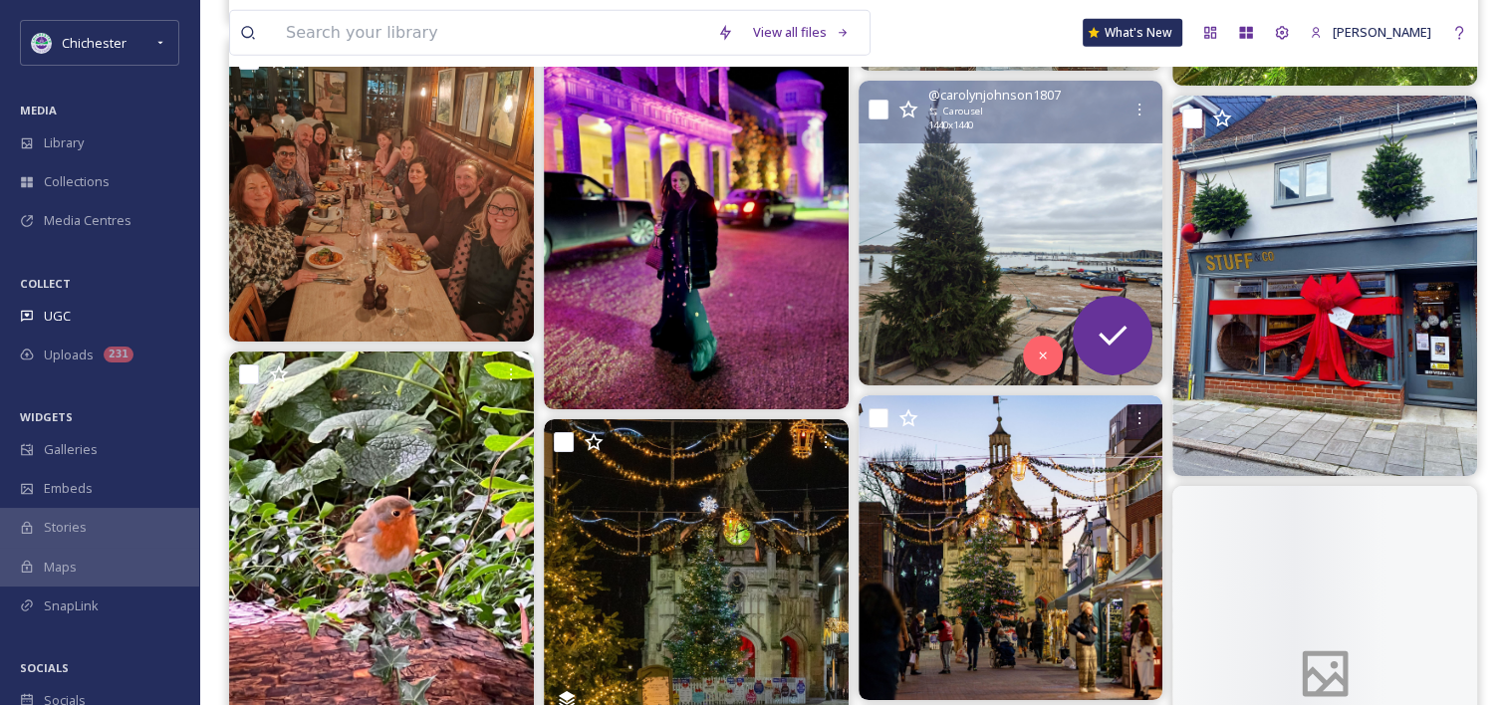
scroll to position [6077, 0]
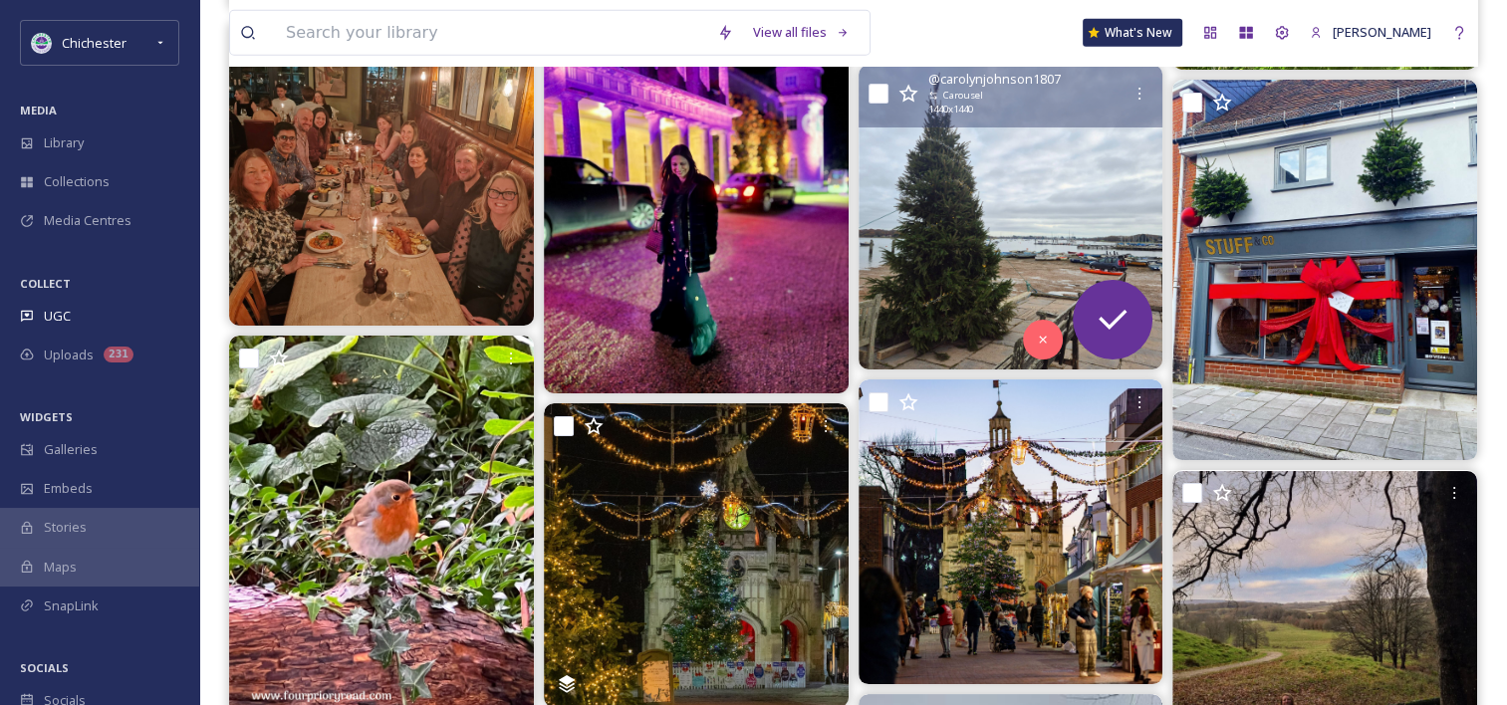
click at [982, 248] on img at bounding box center [1011, 217] width 305 height 305
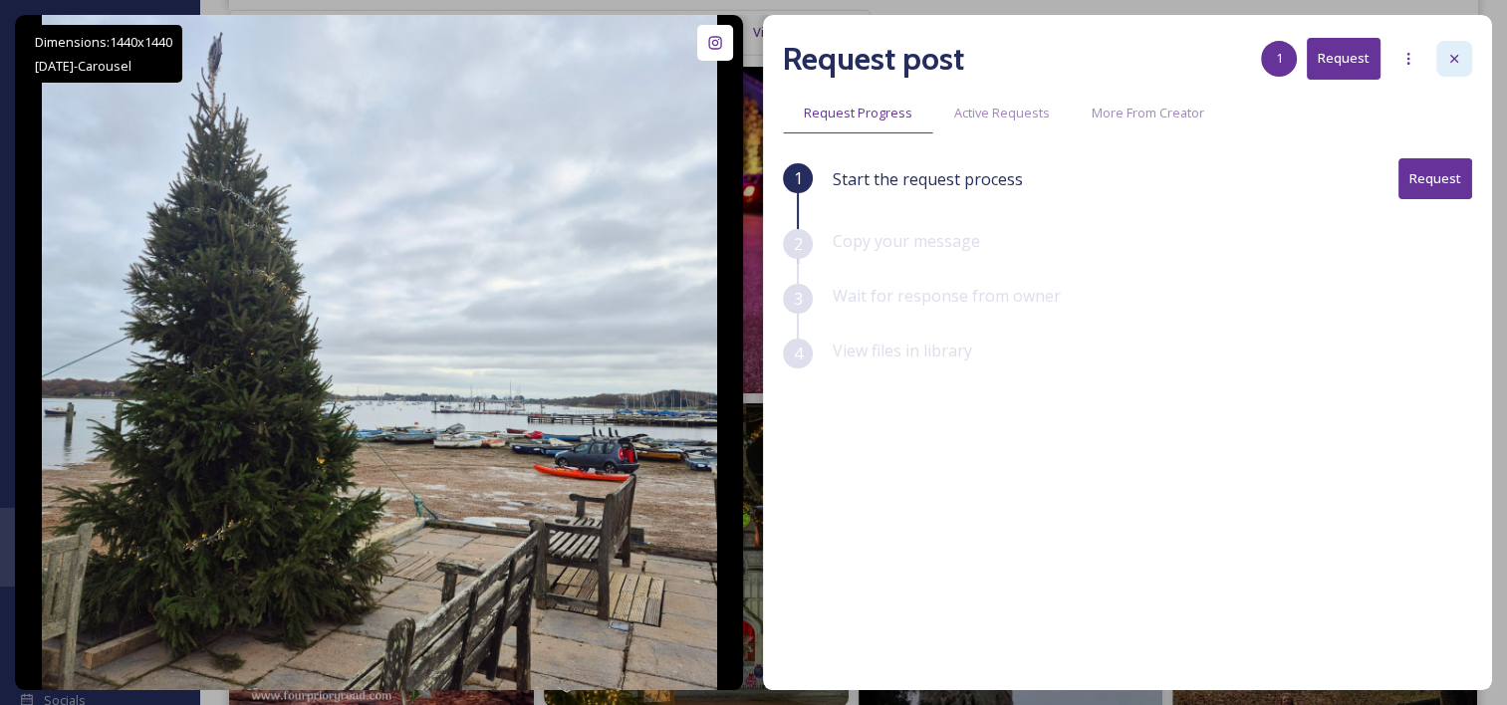
click at [1453, 61] on icon at bounding box center [1455, 59] width 16 height 16
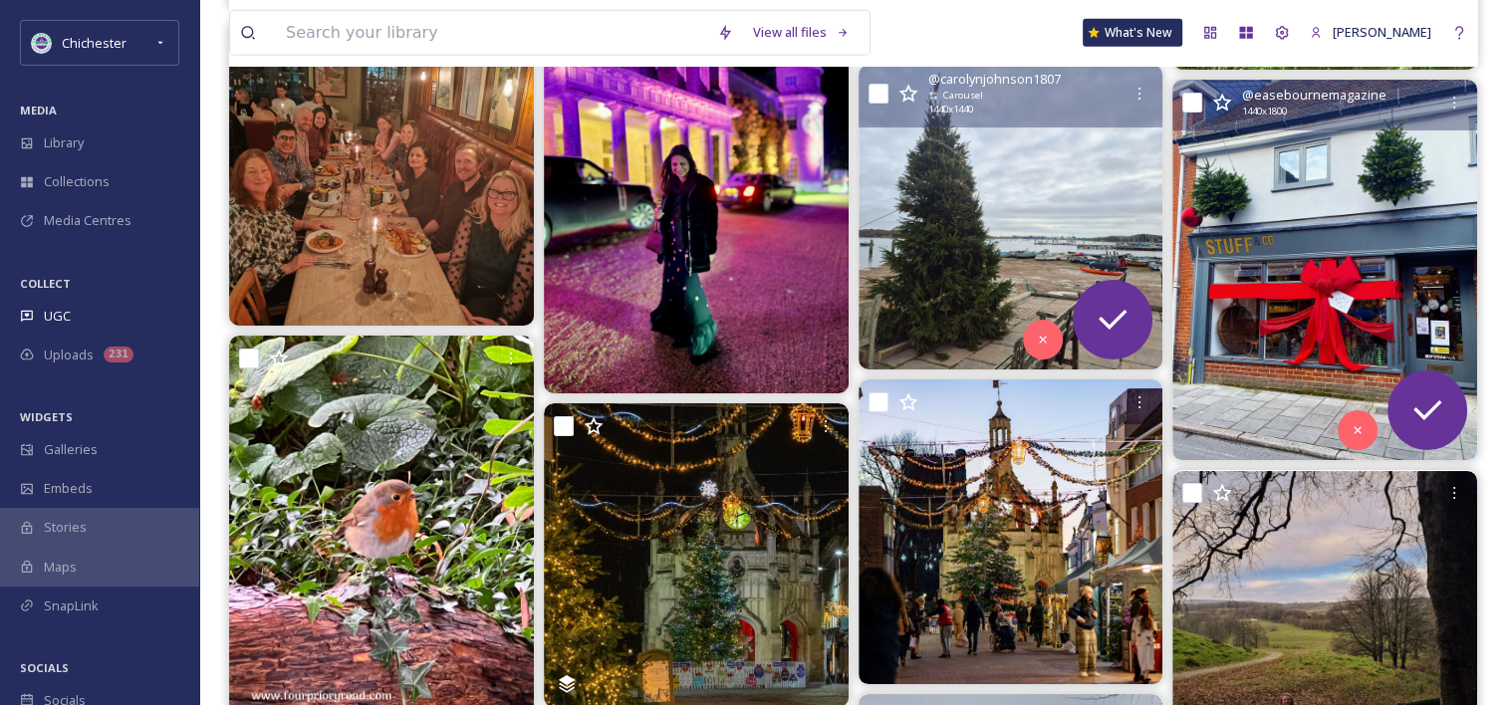
scroll to position [6276, 0]
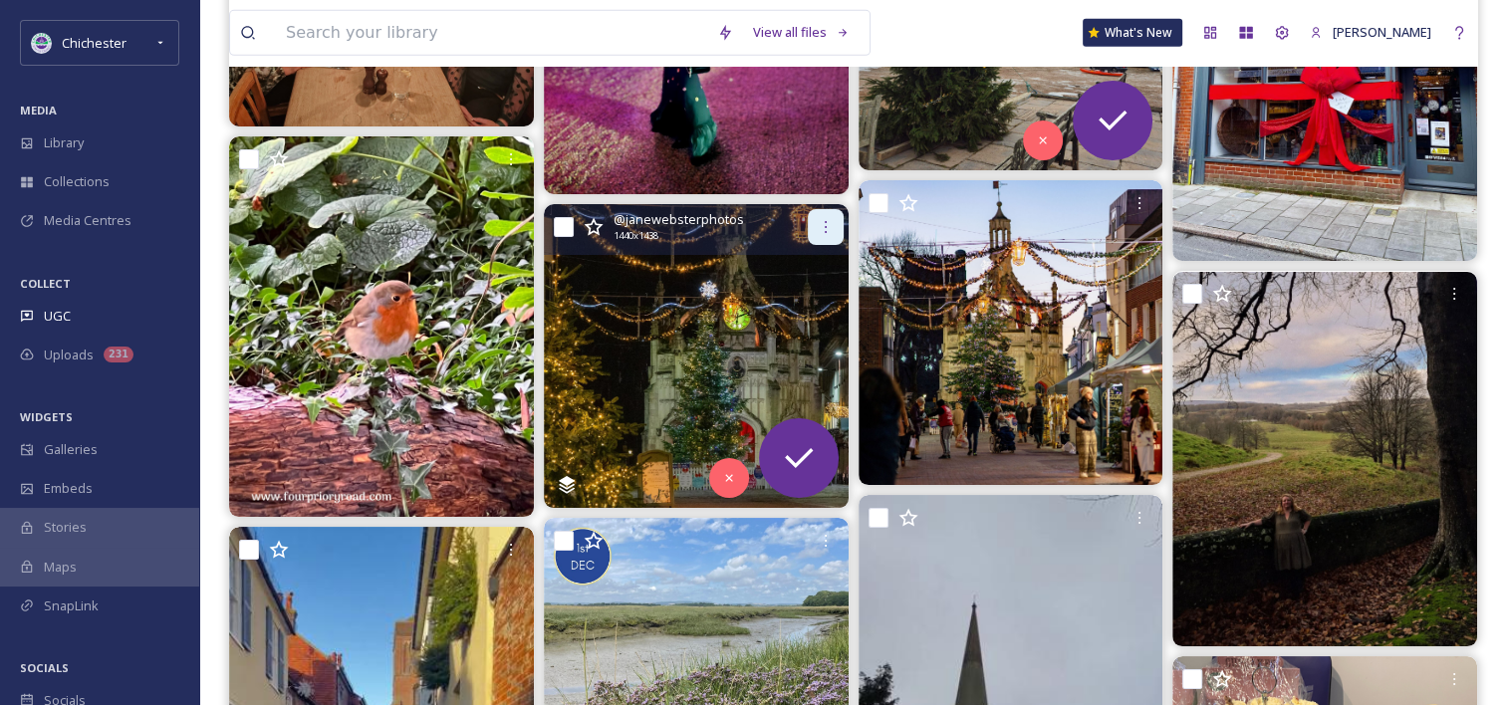
click at [809, 223] on div at bounding box center [826, 227] width 36 height 36
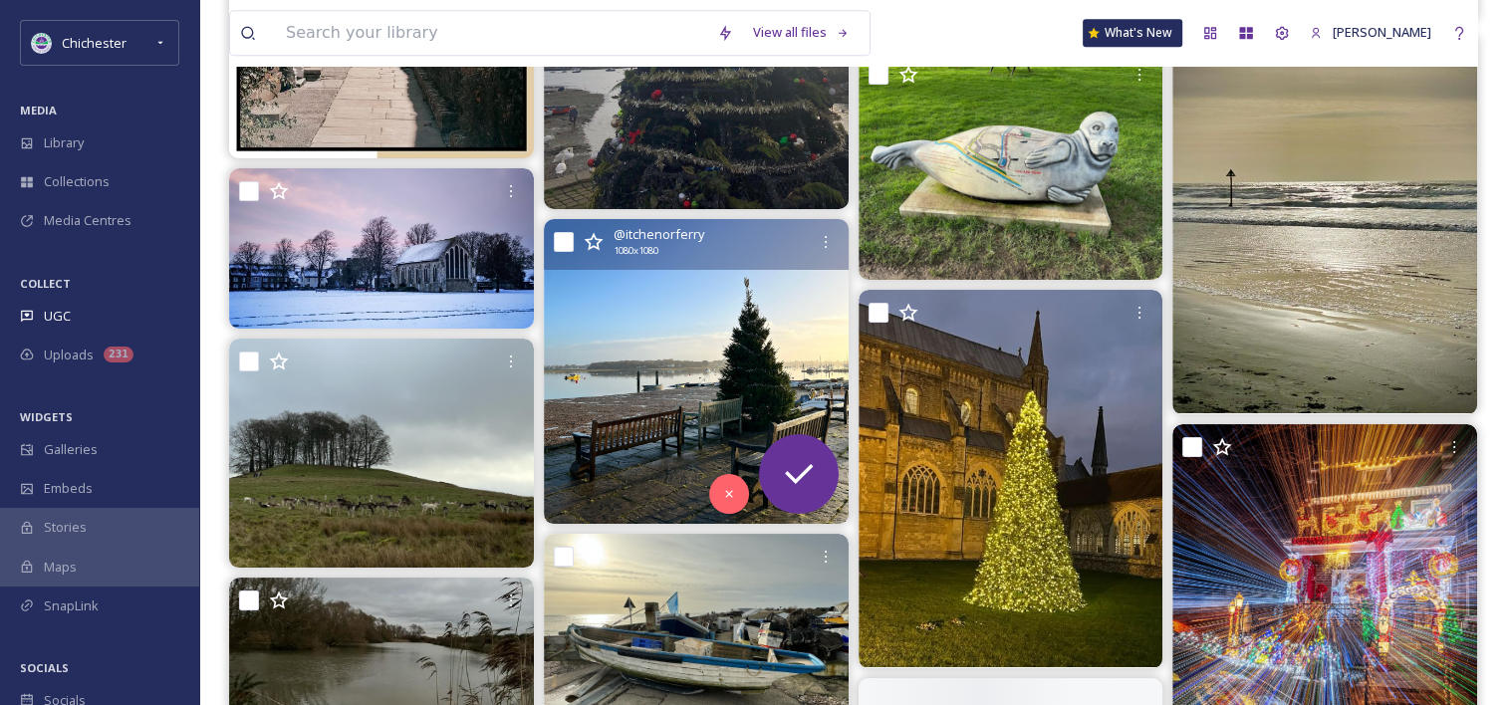
scroll to position [9962, 0]
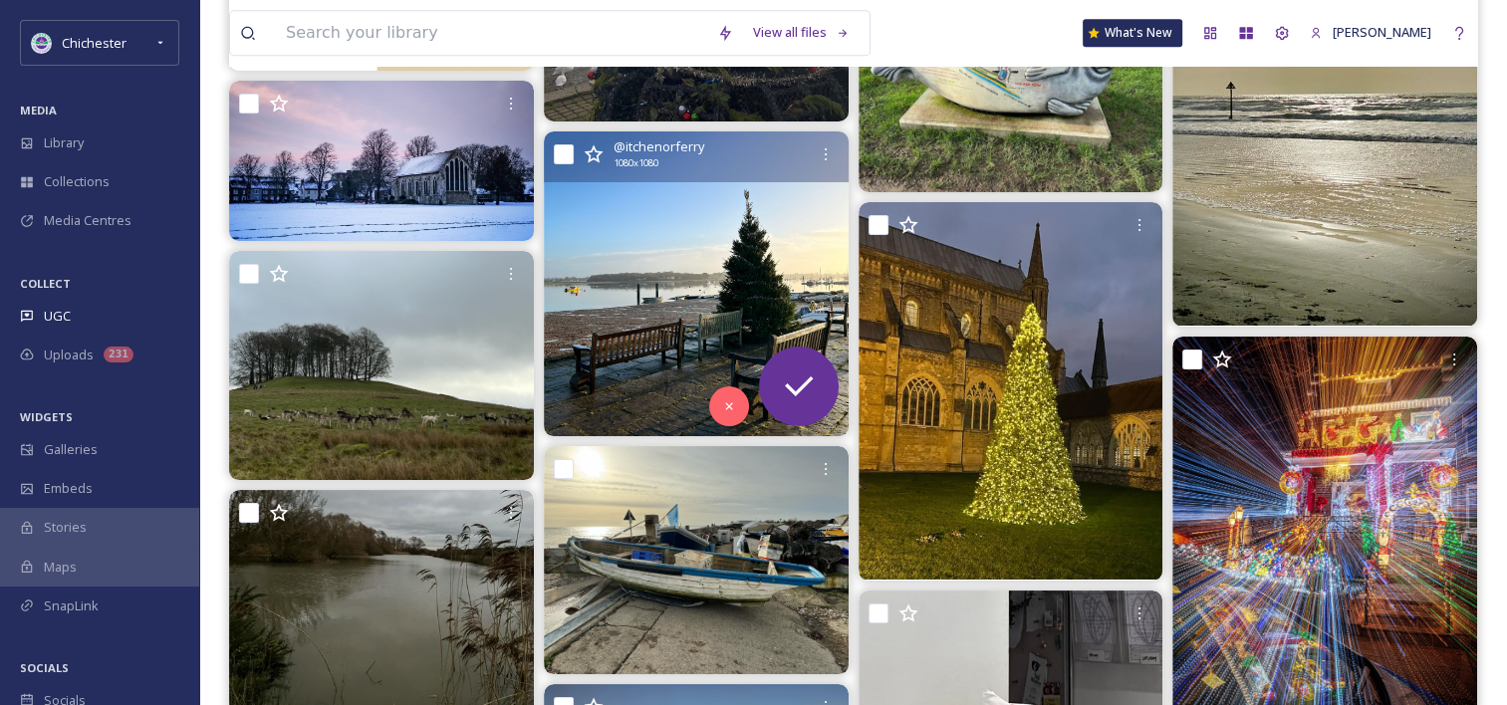
click at [720, 299] on img at bounding box center [696, 284] width 305 height 305
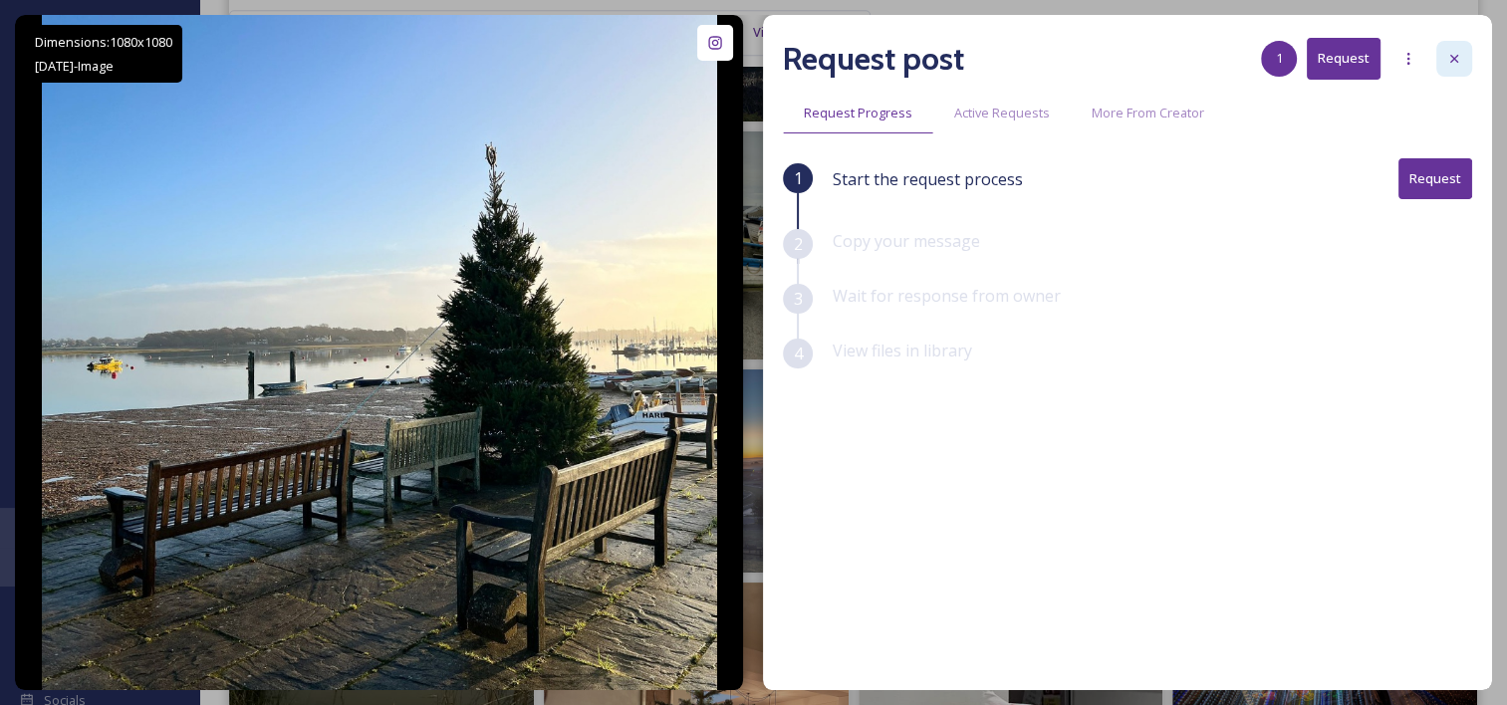
click at [1447, 53] on icon at bounding box center [1455, 59] width 16 height 16
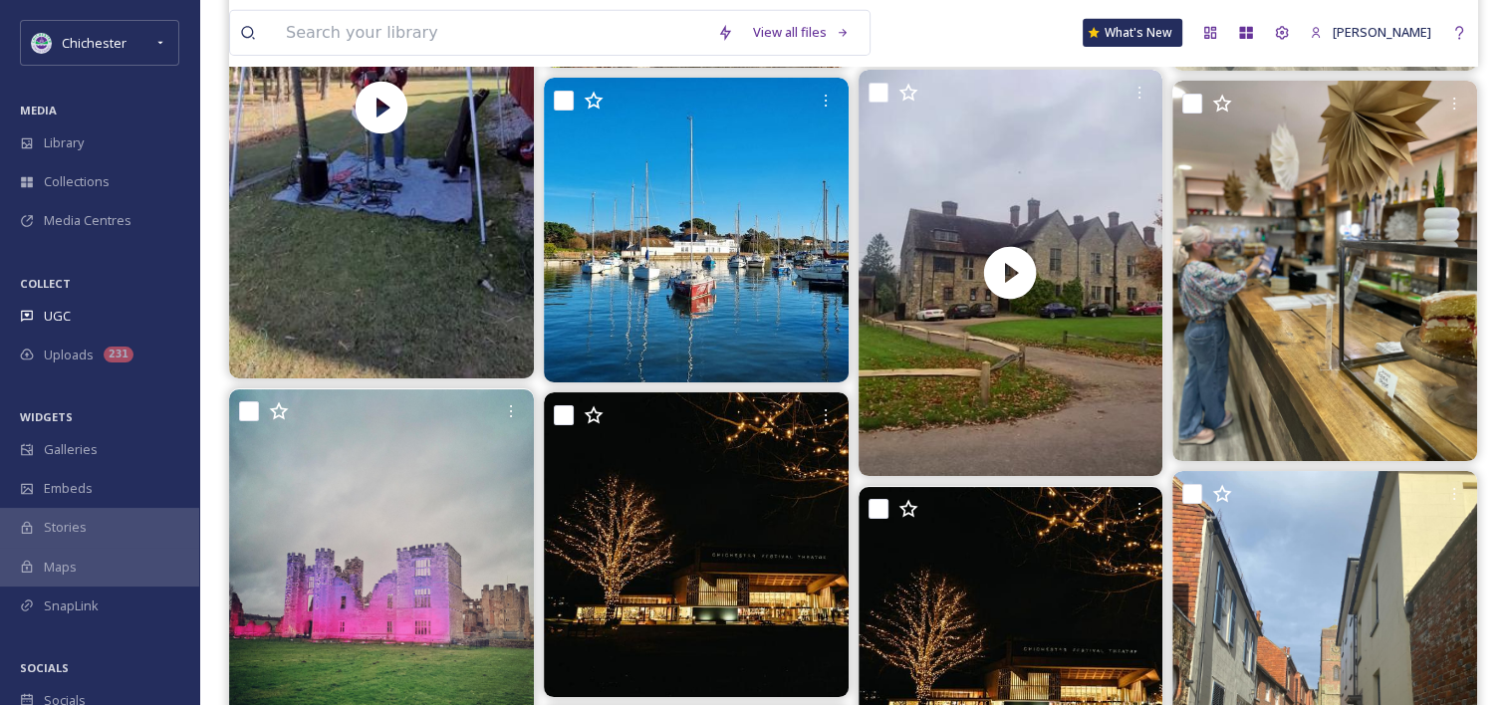
scroll to position [14077, 0]
